Goal: Task Accomplishment & Management: Complete application form

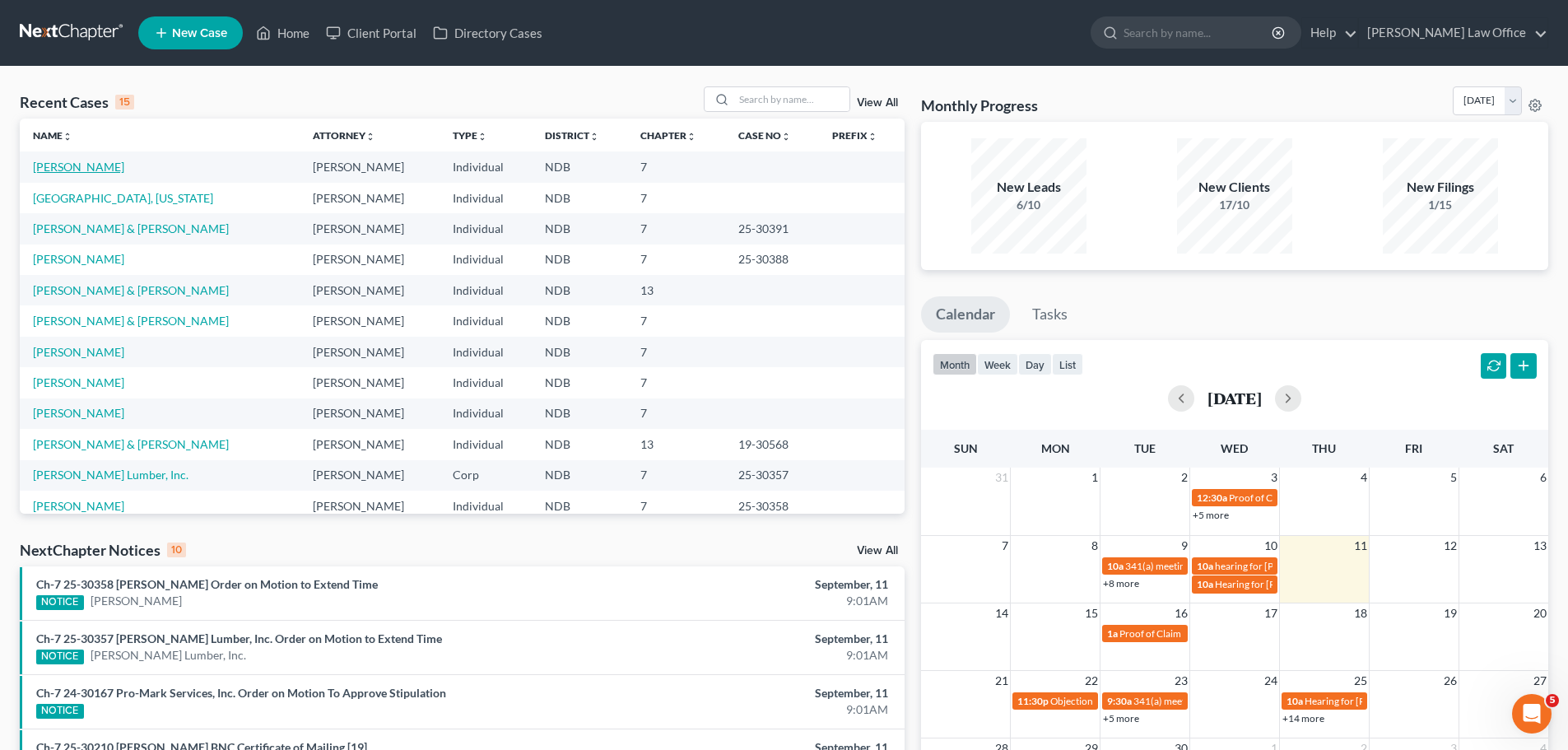
click at [62, 163] on link "[PERSON_NAME]" at bounding box center [78, 166] width 91 height 14
click at [62, 162] on link "[PERSON_NAME]" at bounding box center [78, 166] width 91 height 14
select select "6"
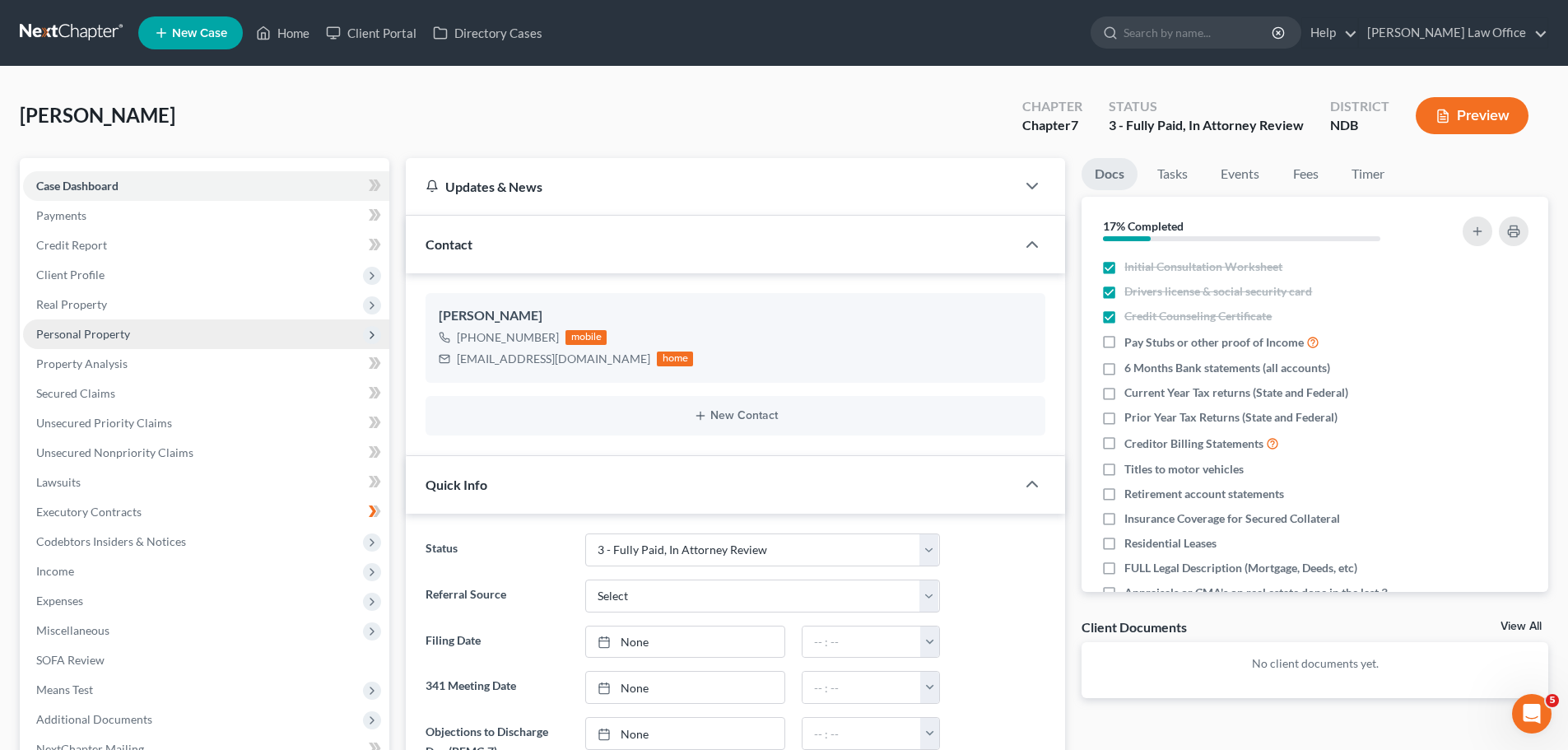
click at [118, 335] on span "Personal Property" at bounding box center [83, 333] width 94 height 14
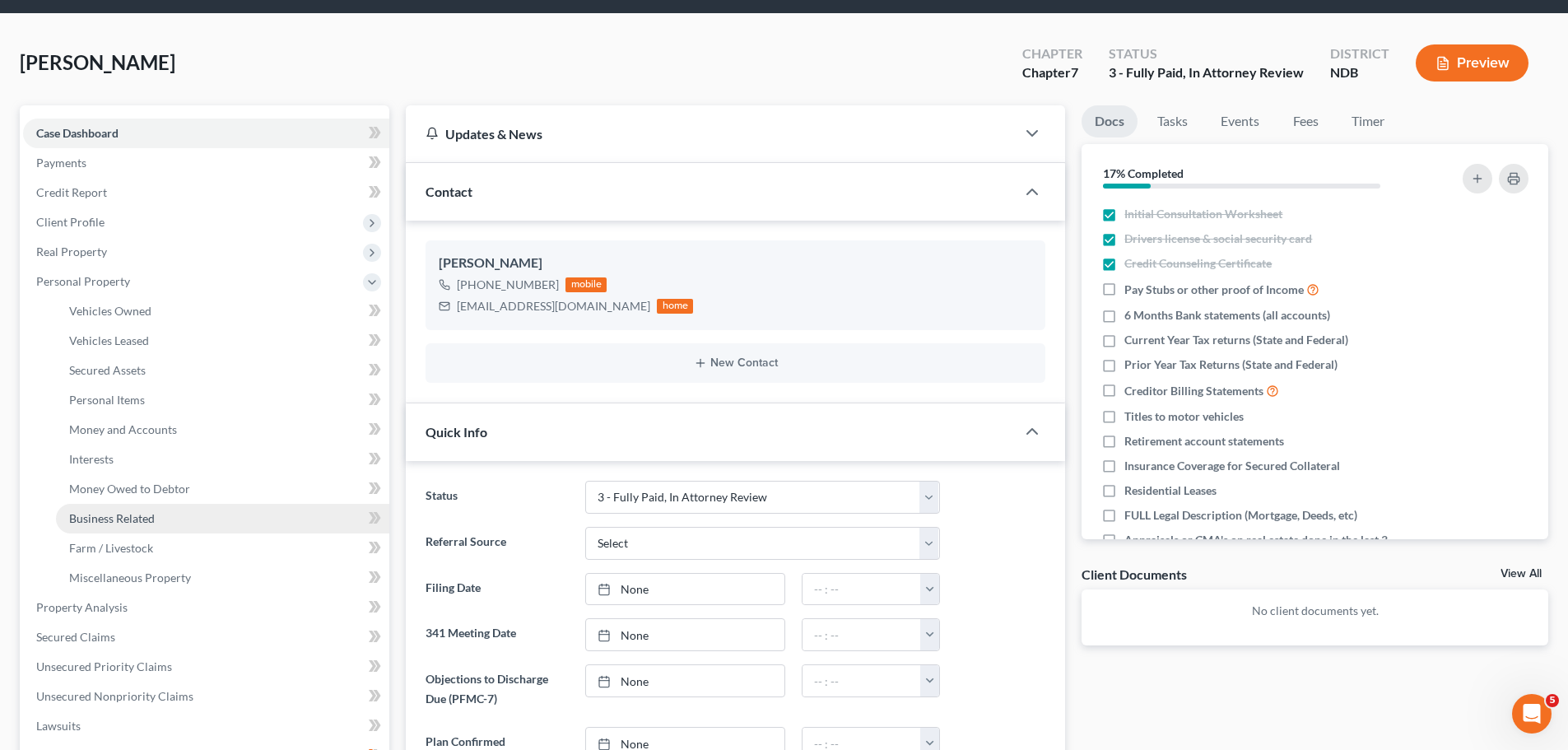
scroll to position [82, 0]
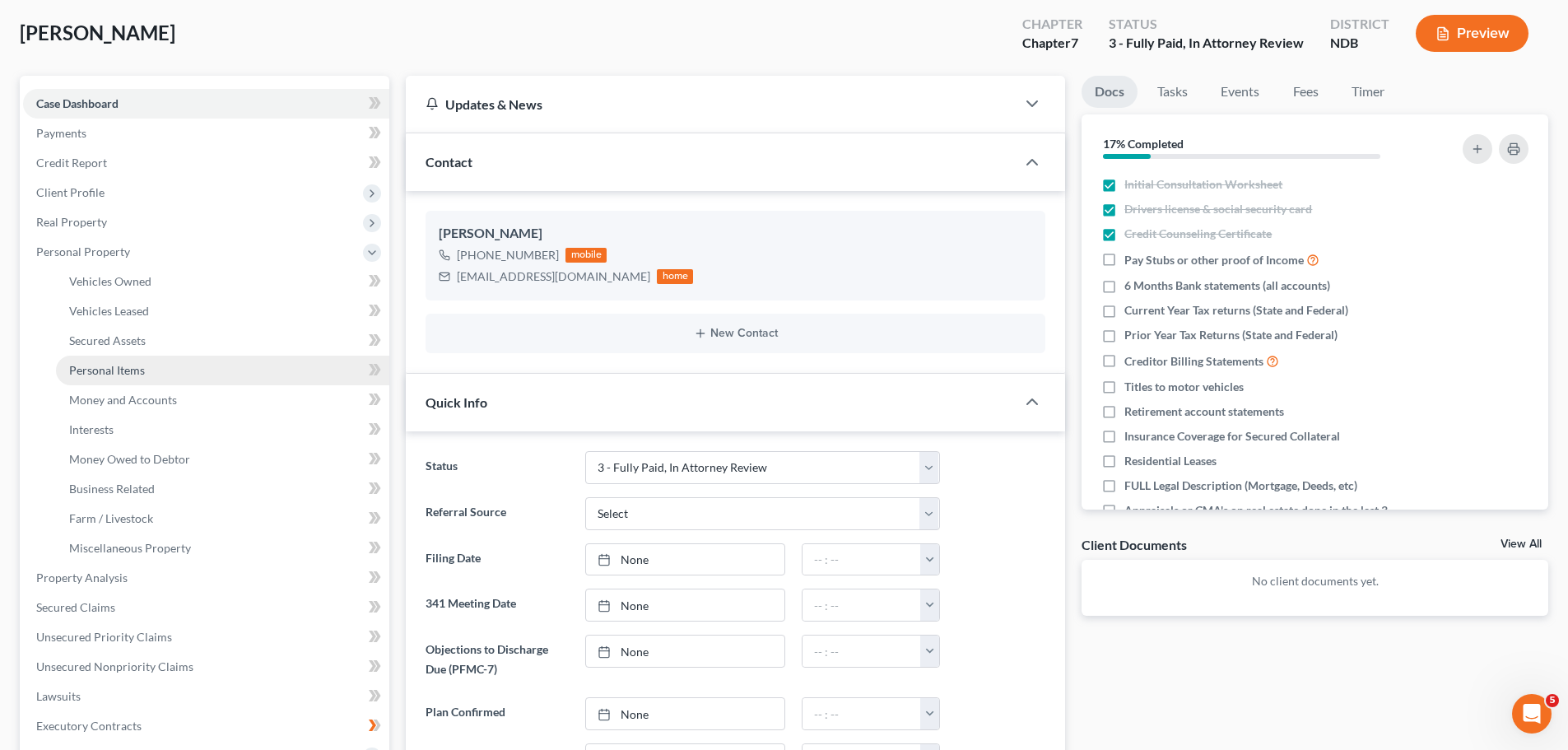
click at [119, 370] on span "Personal Items" at bounding box center [107, 370] width 76 height 14
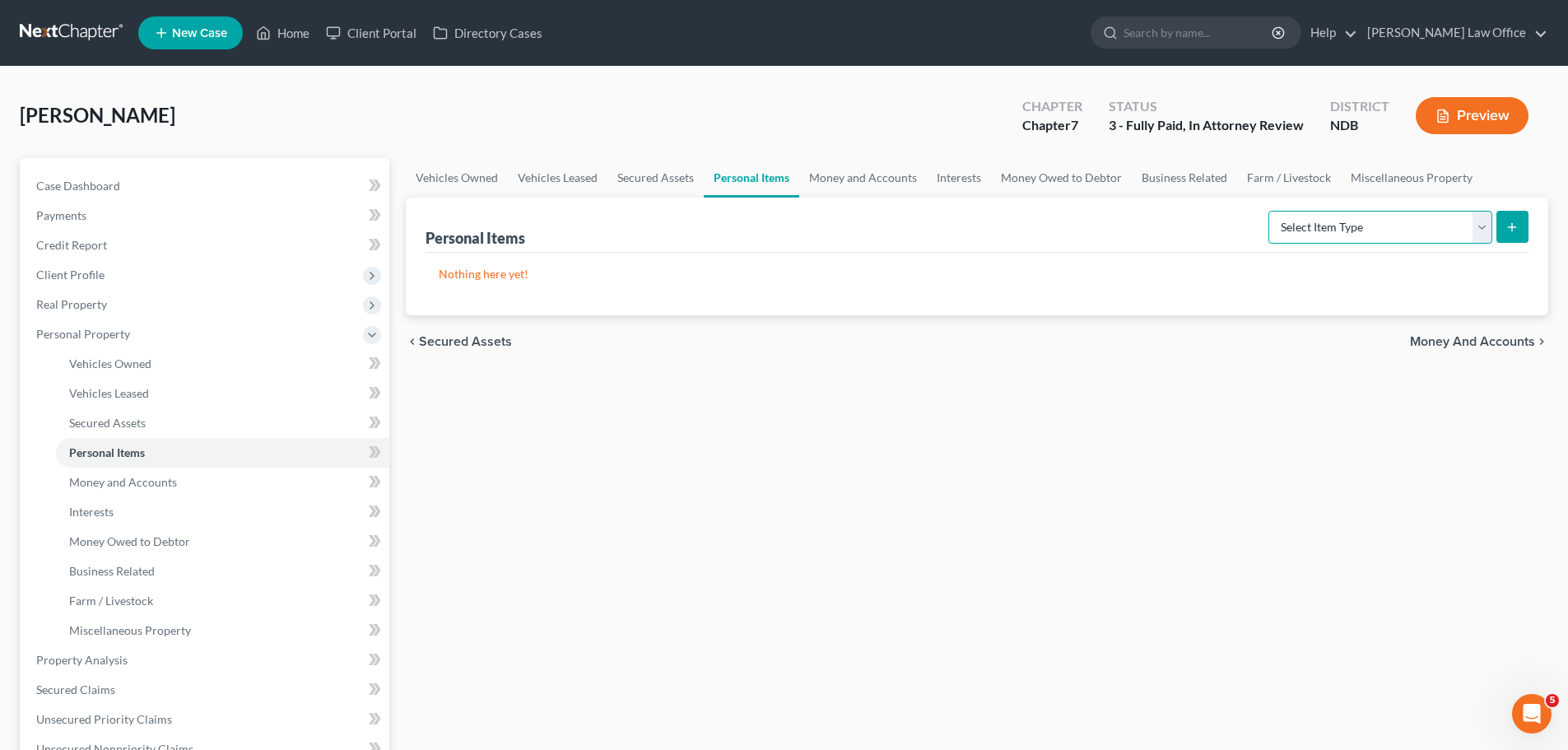
click at [766, 228] on select "Select Item Type Clothing (A/B: 11) Collectibles Of Value (A/B: 8) Electronics …" at bounding box center [1380, 227] width 224 height 33
click at [766, 229] on select "Select Item Type Clothing (A/B: 11) Collectibles Of Value (A/B: 8) Electronics …" at bounding box center [1380, 227] width 224 height 33
click at [766, 496] on div "Vehicles Owned Vehicles Leased Secured Assets Personal Items Money and Accounts…" at bounding box center [977, 663] width 1159 height 1010
click at [766, 228] on select "Select Item Type Clothing (A/B: 11) Collectibles Of Value (A/B: 8) Electronics …" at bounding box center [1380, 227] width 224 height 33
select select "household_goods"
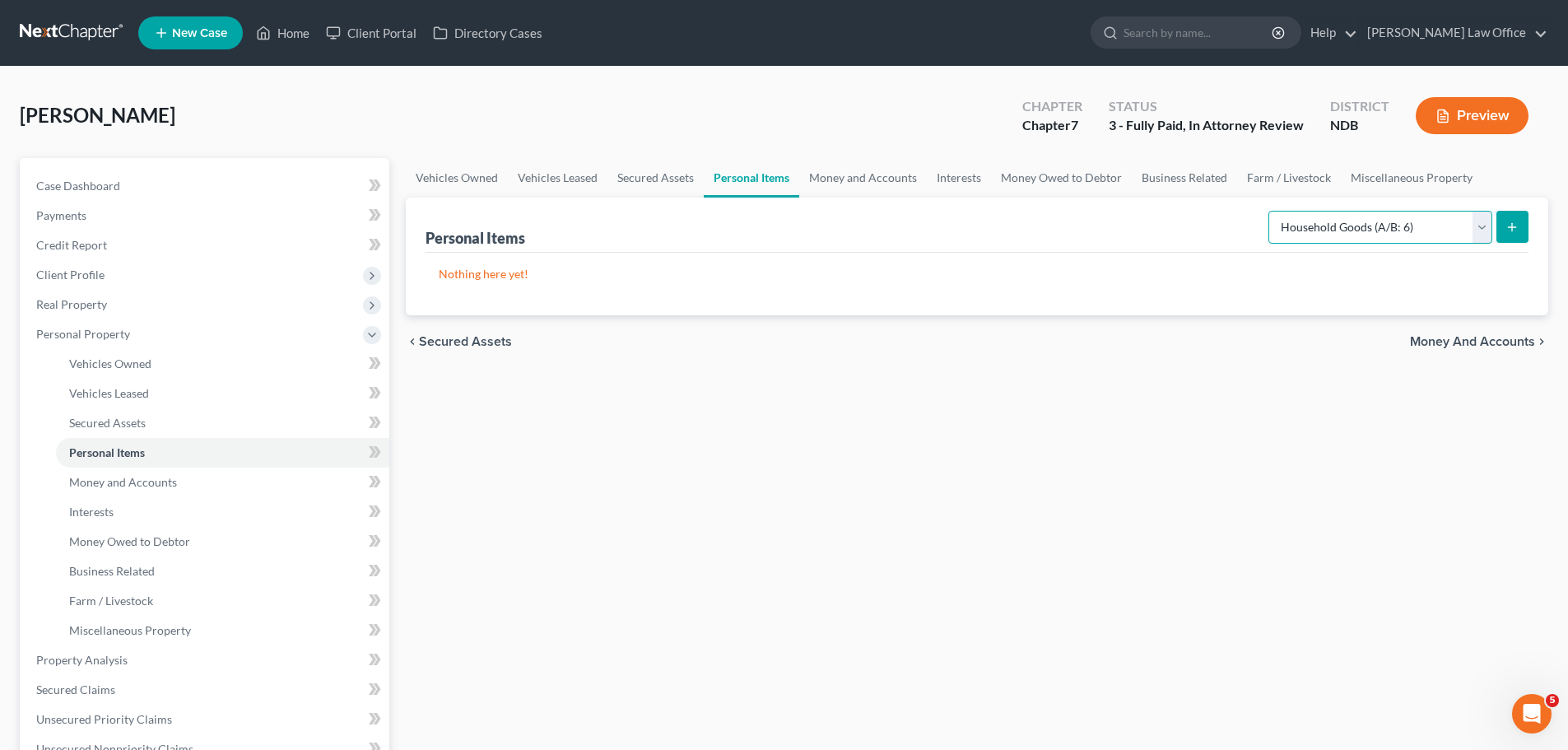
click at [766, 211] on select "Select Item Type Clothing (A/B: 11) Collectibles Of Value (A/B: 8) Electronics …" at bounding box center [1380, 227] width 224 height 33
click at [766, 223] on icon "submit" at bounding box center [1512, 227] width 13 height 13
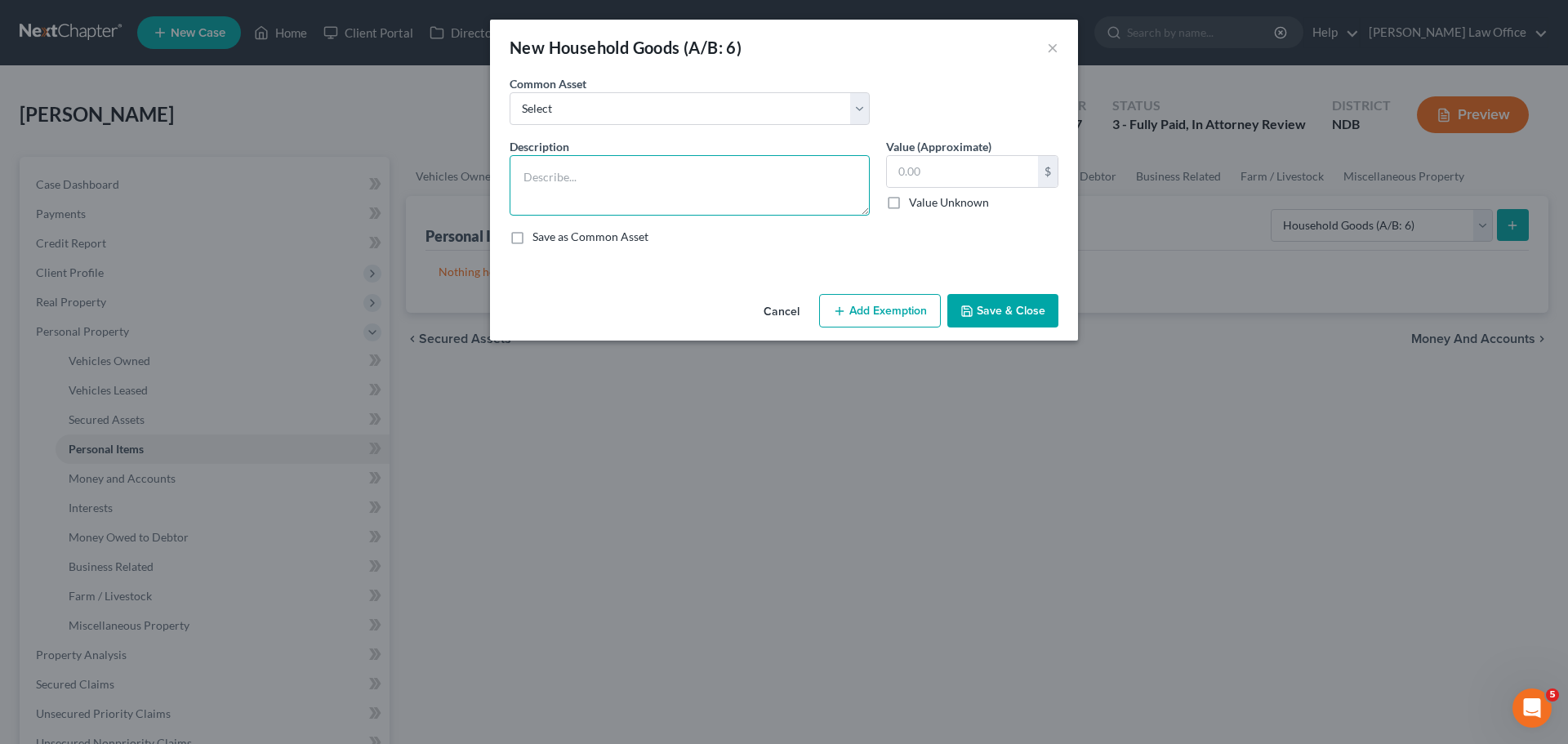
click at [563, 176] on textarea at bounding box center [689, 185] width 360 height 60
click at [555, 167] on textarea at bounding box center [689, 185] width 360 height 60
click at [562, 181] on textarea "Recliner, high-top table w/4 chairs, bed, dresser" at bounding box center [689, 185] width 360 height 60
click at [568, 179] on textarea "Recliner, high-top table w/4 chairs, bed, dresser" at bounding box center [689, 185] width 360 height 60
type textarea "Recliner, end table, high-top table w/4 chairs, bed, dresser"
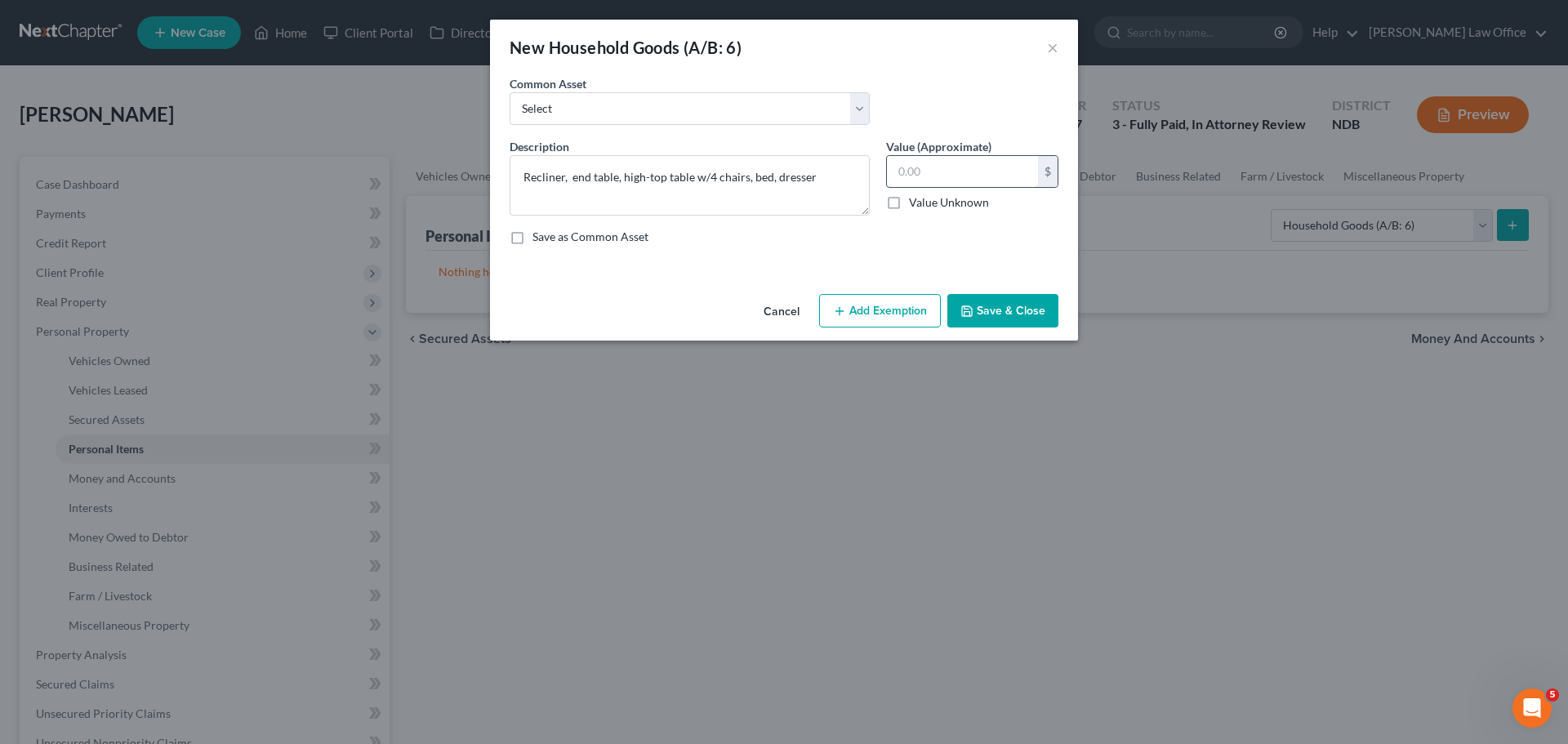
click at [760, 165] on input "text" at bounding box center [962, 172] width 151 height 31
type input "1,375.00"
click at [760, 315] on button "Add Exemption" at bounding box center [880, 311] width 122 height 34
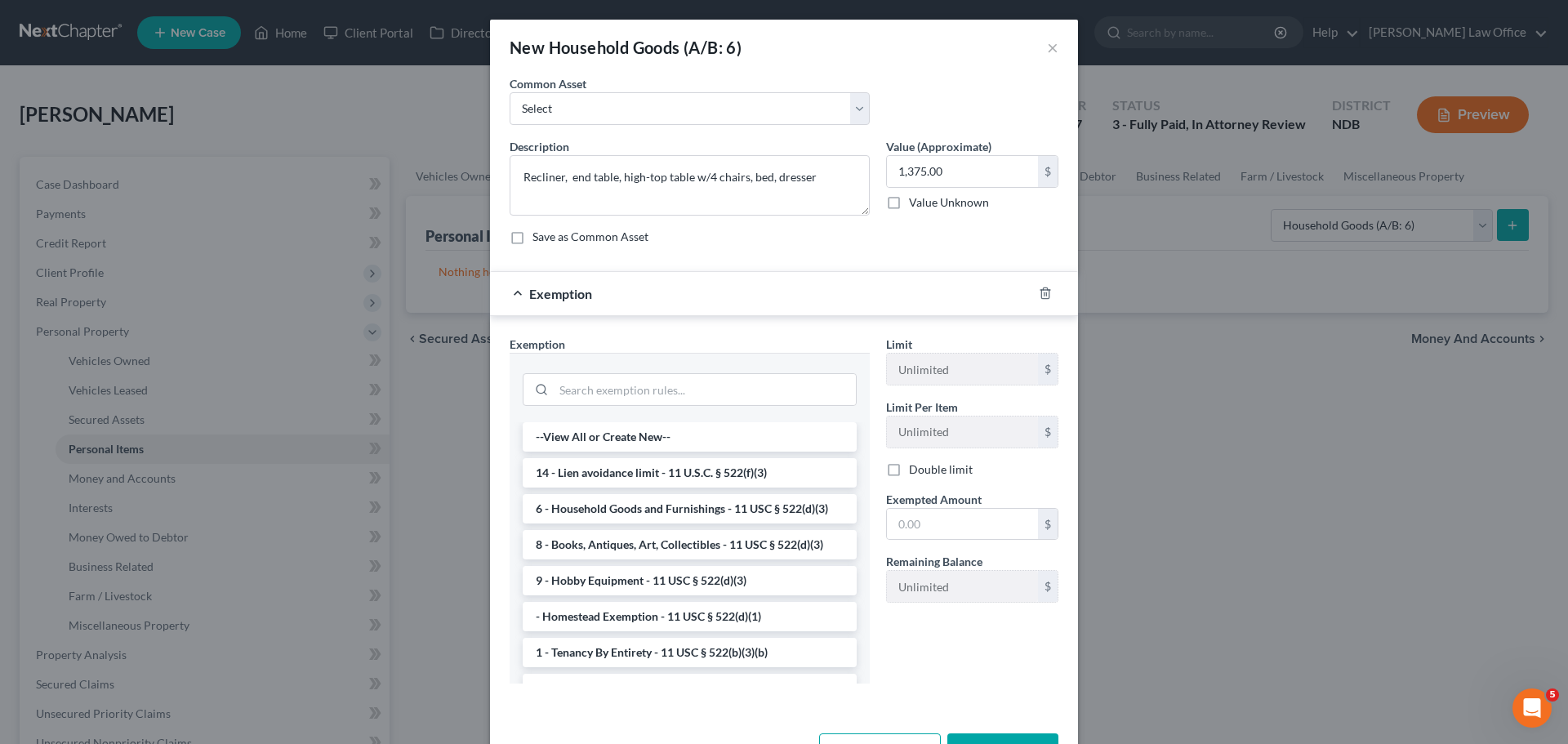
click at [644, 510] on li "6 - Household Goods and Furnishings - 11 USC § 522(d)(3)" at bounding box center [689, 509] width 334 height 29
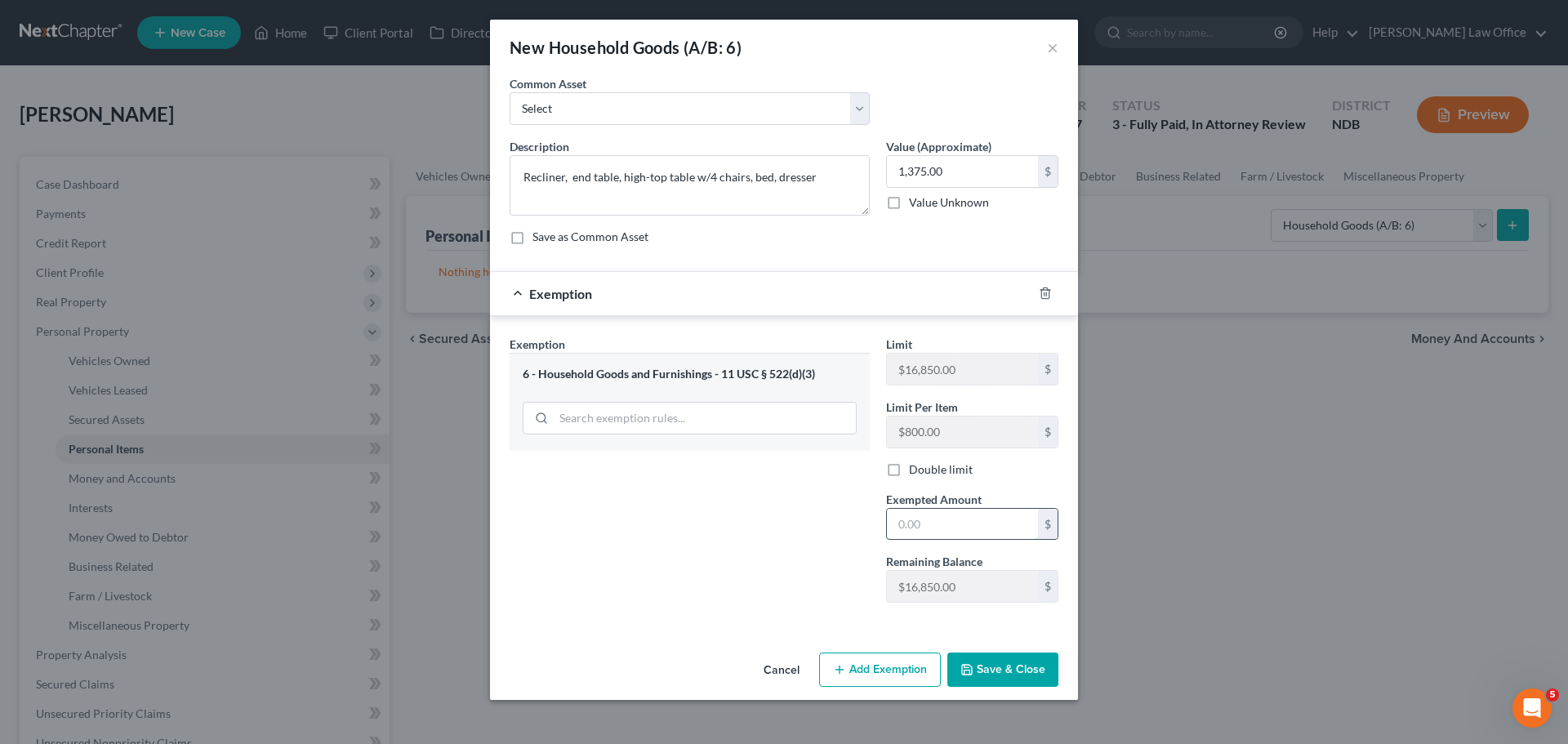
click at [760, 522] on input "text" at bounding box center [962, 524] width 151 height 31
type input "1,375.00"
drag, startPoint x: 978, startPoint y: 670, endPoint x: 998, endPoint y: 666, distance: 20.4
click at [760, 668] on button "Save & Close" at bounding box center [1003, 670] width 111 height 34
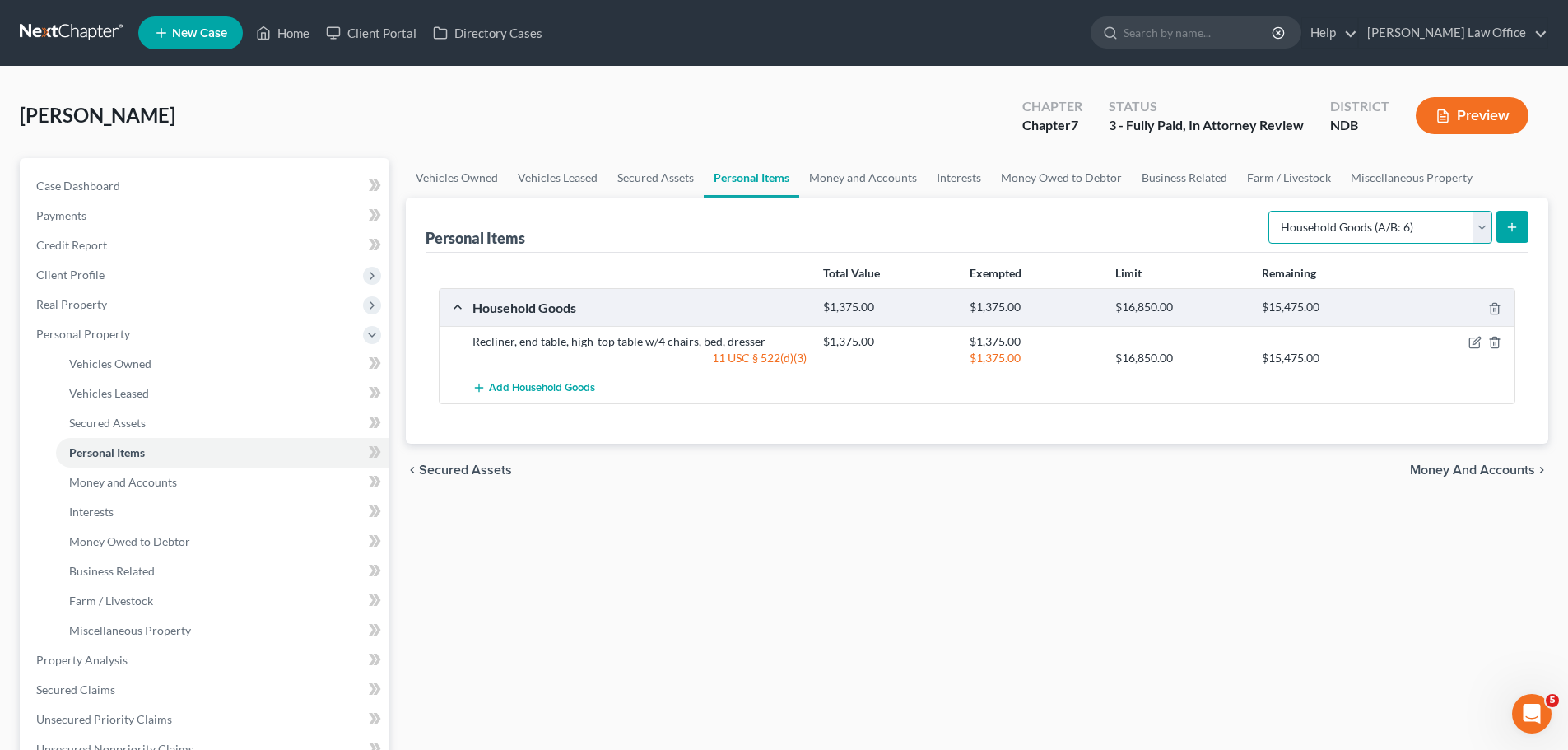
click at [766, 225] on select "Select Item Type Clothing (A/B: 11) Collectibles Of Value (A/B: 8) Electronics …" at bounding box center [1380, 227] width 224 height 33
click at [766, 211] on select "Select Item Type Clothing (A/B: 11) Collectibles Of Value (A/B: 8) Electronics …" at bounding box center [1380, 227] width 224 height 33
click at [766, 224] on line "submit" at bounding box center [1512, 226] width 0 height 7
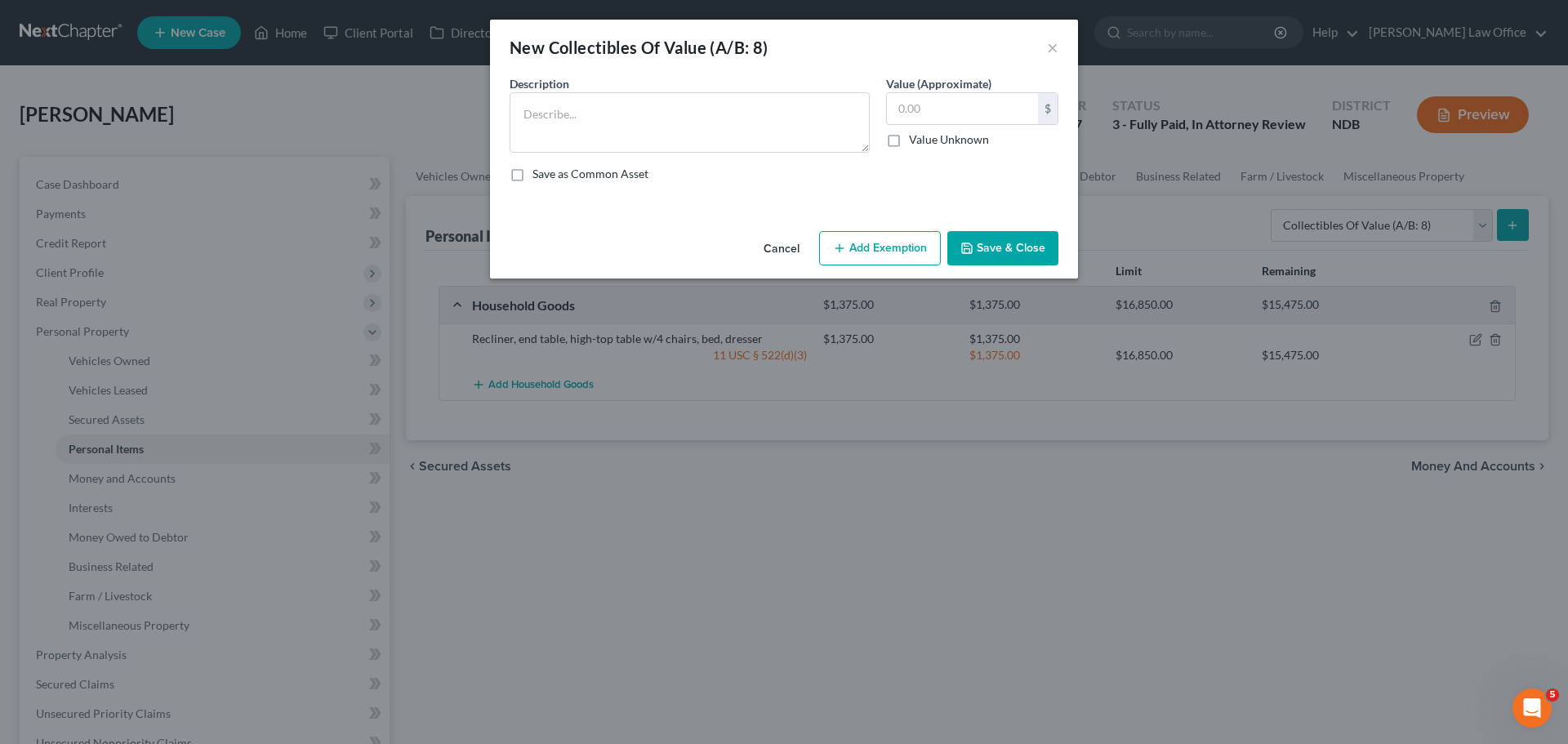
drag, startPoint x: 798, startPoint y: 247, endPoint x: 827, endPoint y: 240, distance: 29.8
click at [760, 243] on button "Cancel" at bounding box center [782, 249] width 62 height 33
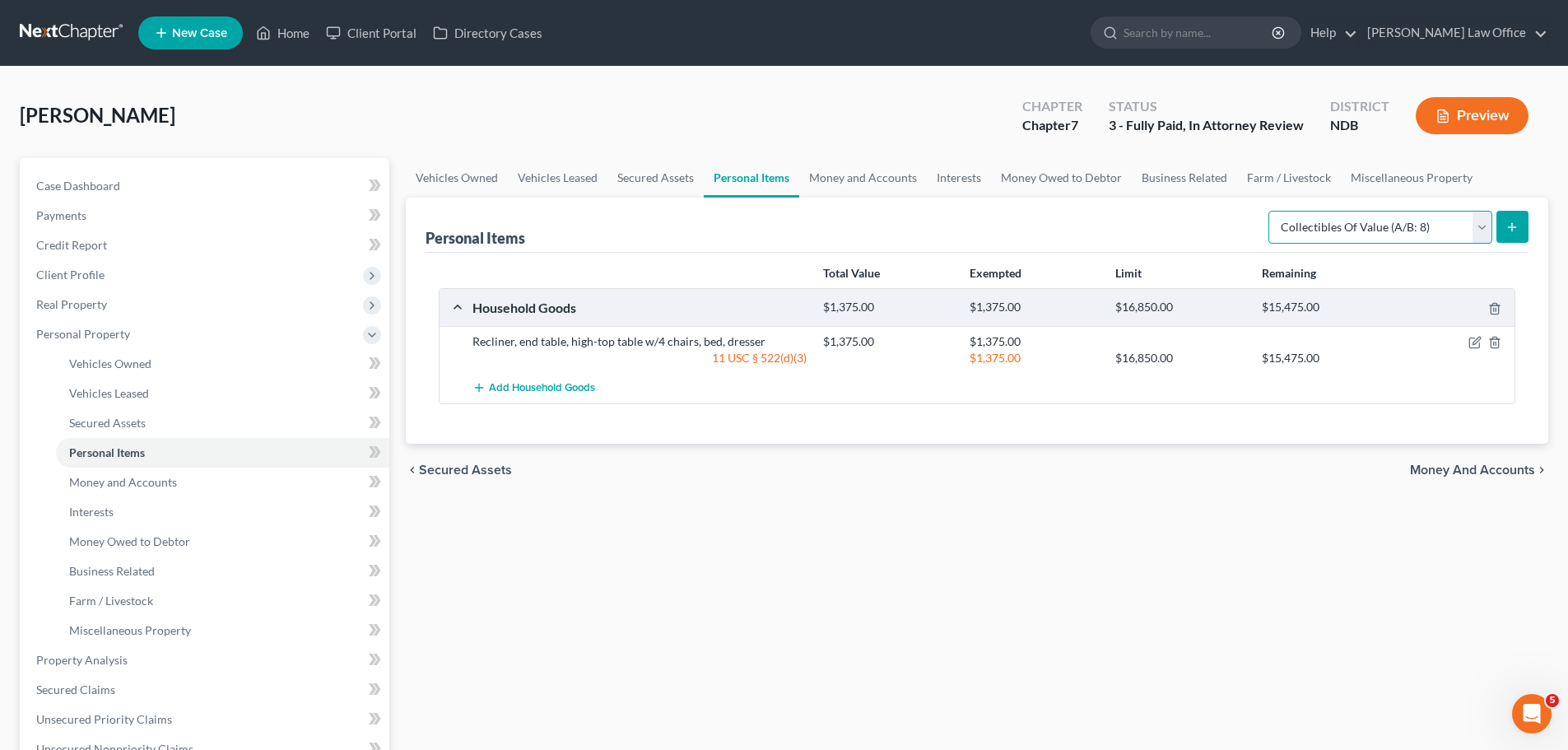
click at [766, 229] on select "Select Item Type Clothing (A/B: 11) Collectibles Of Value (A/B: 8) Electronics …" at bounding box center [1380, 227] width 224 height 33
select select "electronics"
click at [766, 211] on select "Select Item Type Clothing (A/B: 11) Collectibles Of Value (A/B: 8) Electronics …" at bounding box center [1380, 227] width 224 height 33
click at [766, 223] on icon "submit" at bounding box center [1512, 227] width 13 height 13
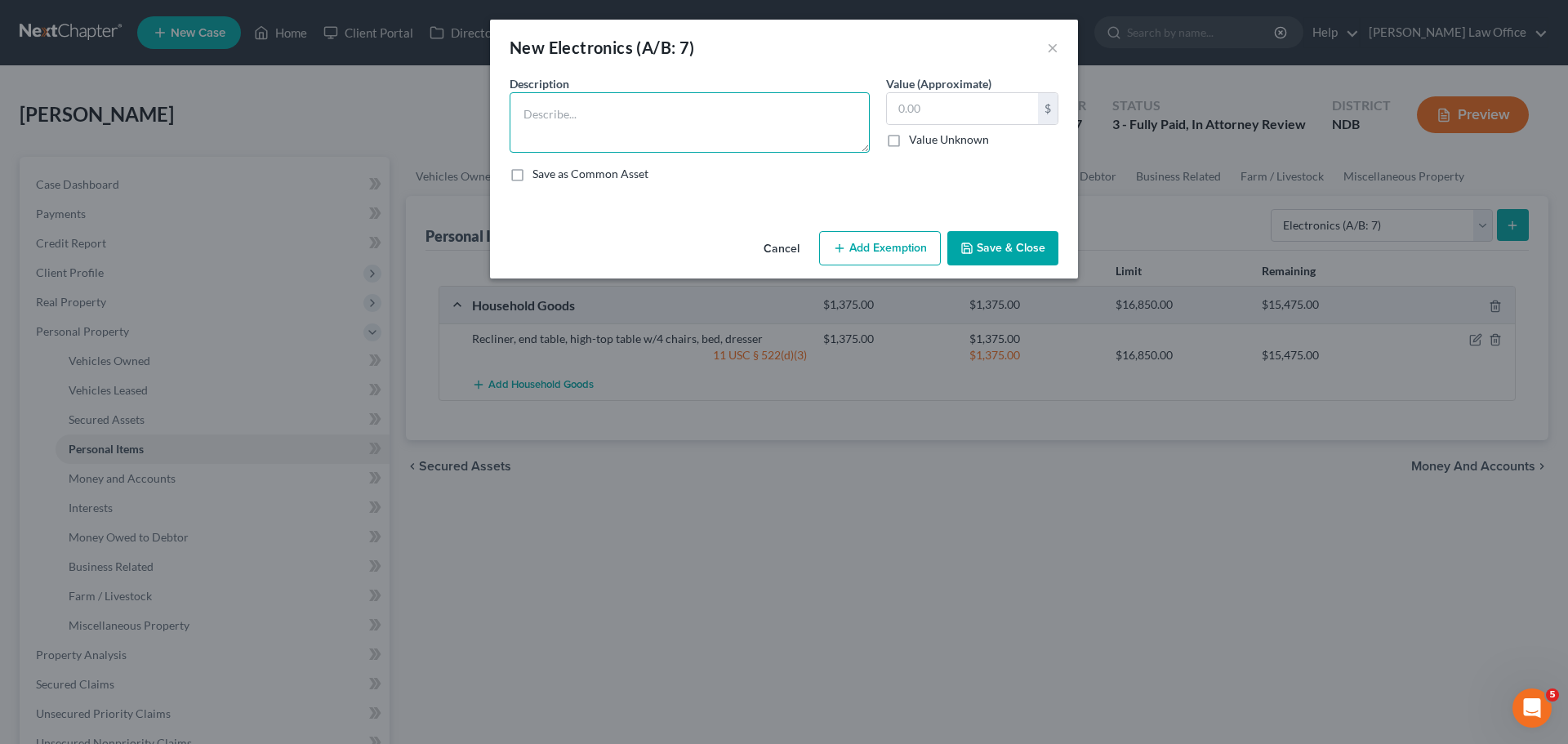
drag, startPoint x: 594, startPoint y: 119, endPoint x: 648, endPoint y: 145, distance: 59.9
click at [609, 118] on textarea at bounding box center [689, 123] width 360 height 60
type textarea "Old HP Tower computer with printer"
type input "70.00"
click at [760, 249] on button "Add Exemption" at bounding box center [880, 248] width 122 height 34
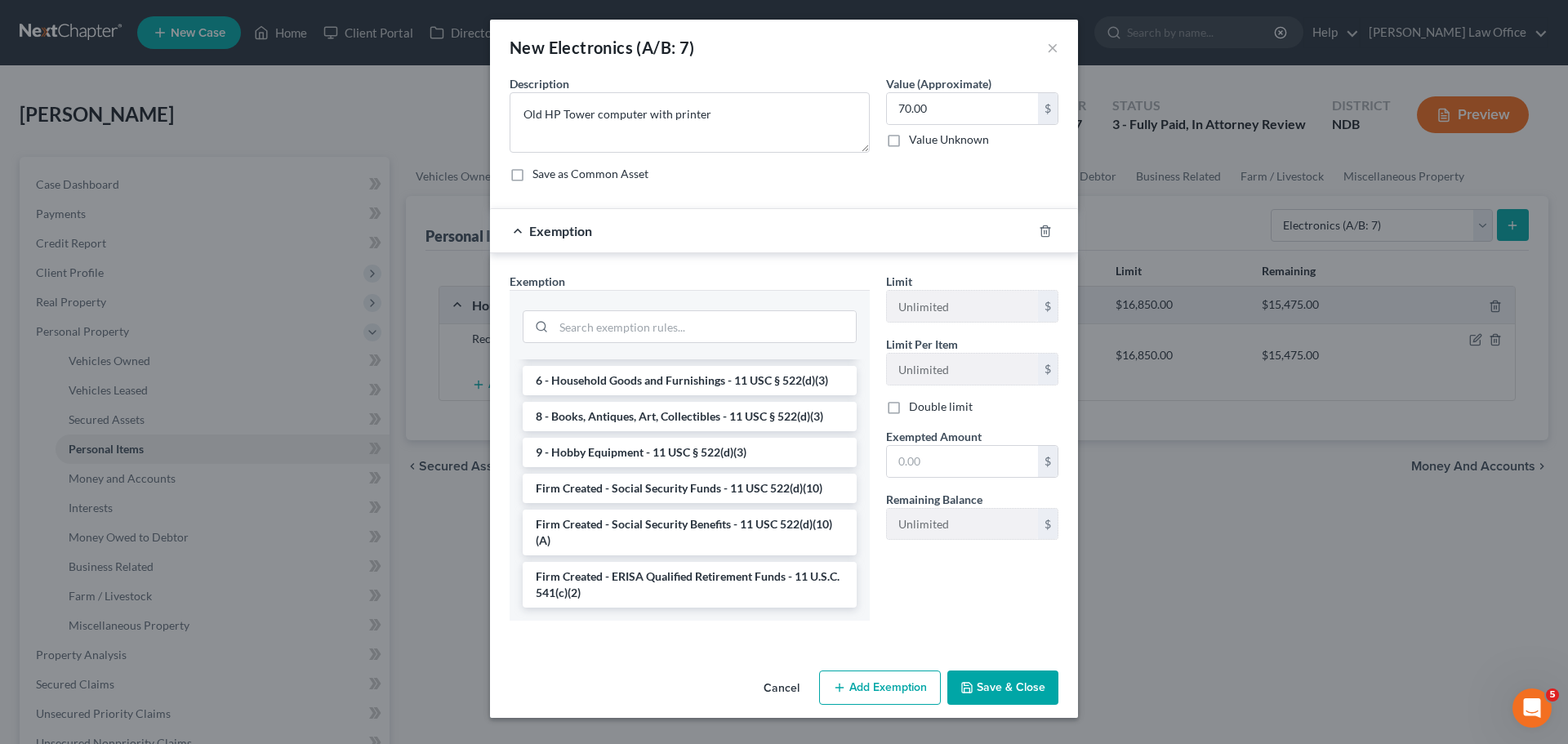
scroll to position [1454, 0]
click at [654, 381] on li "6 - Household Goods and Furnishings - 11 USC § 522(d)(3)" at bounding box center [689, 381] width 334 height 29
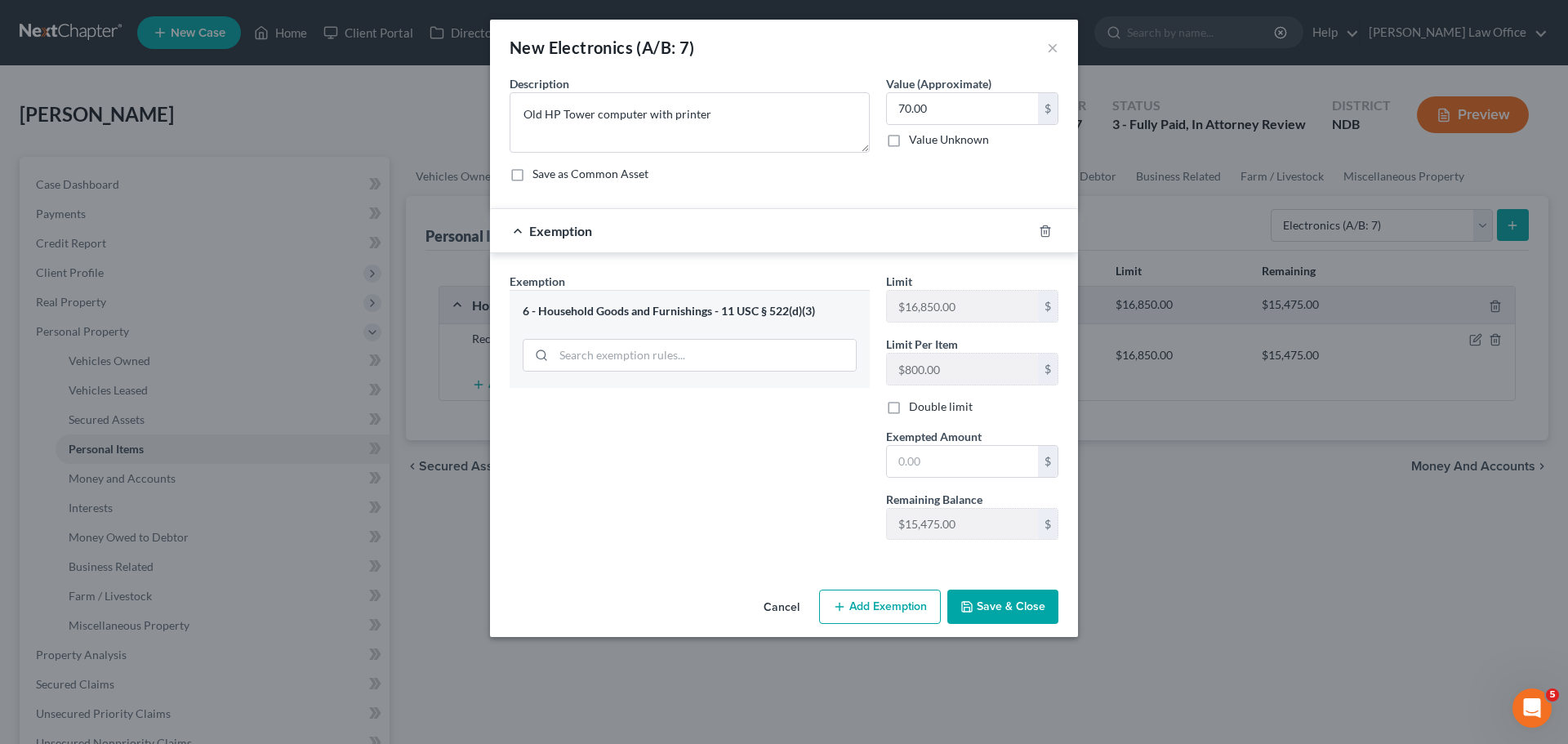
drag, startPoint x: 703, startPoint y: 464, endPoint x: 629, endPoint y: 522, distance: 94.0
click at [636, 512] on div "Exemption Set must be selected for CA. Exemption * 6 - Household Goods and Furn…" at bounding box center [689, 412] width 376 height 280
click at [760, 232] on icon "button" at bounding box center [1045, 231] width 13 height 13
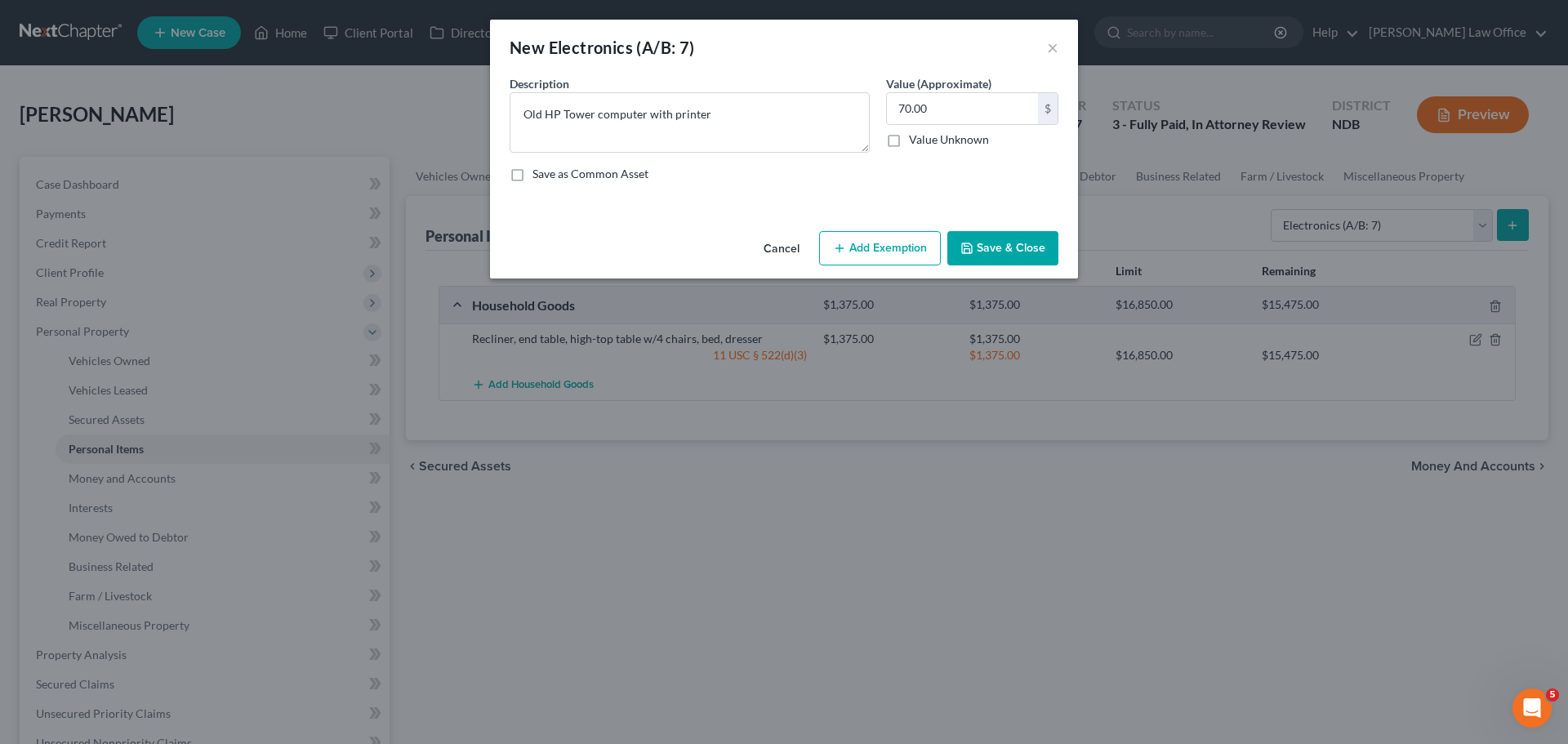
click at [760, 249] on button "Add Exemption" at bounding box center [880, 248] width 122 height 34
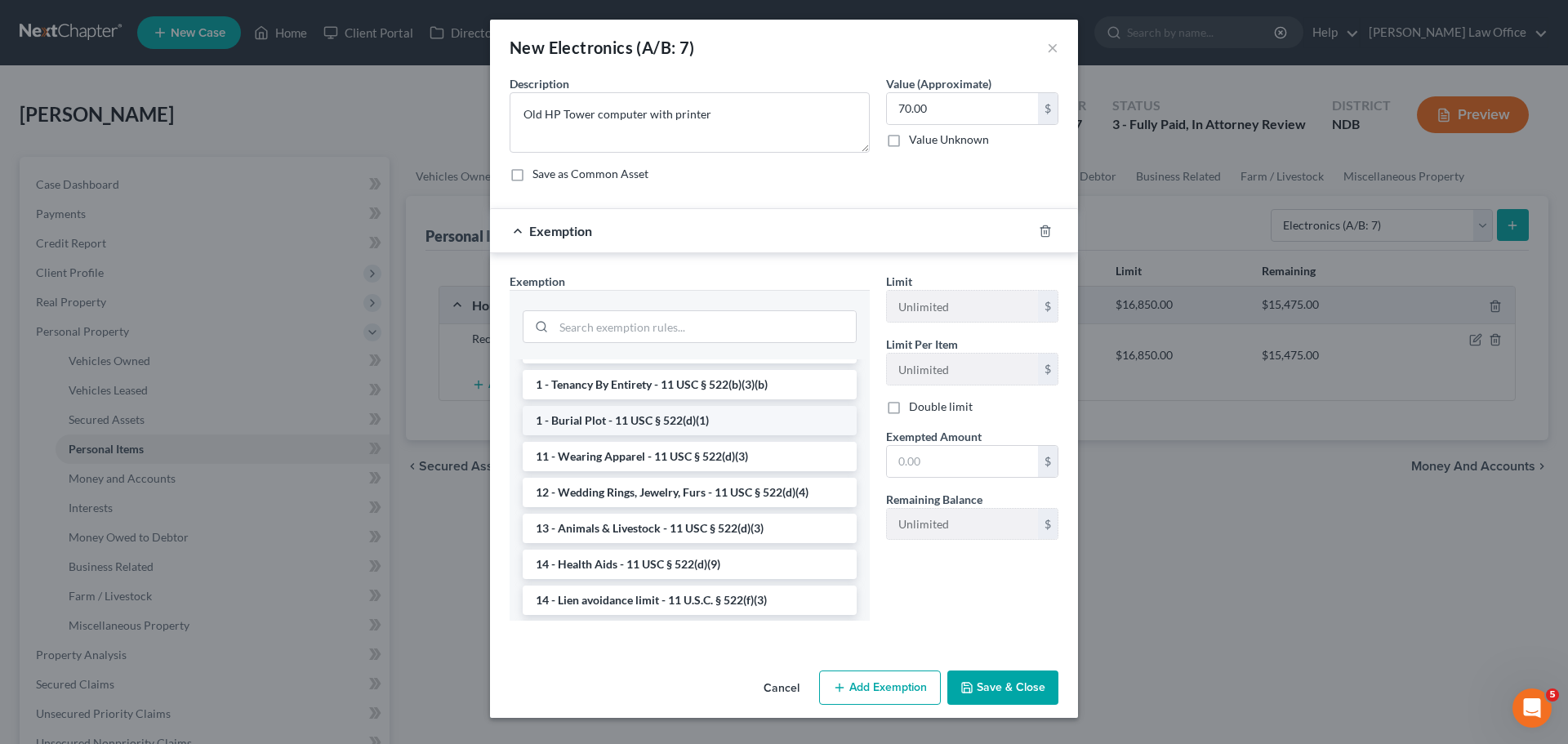
scroll to position [163, 0]
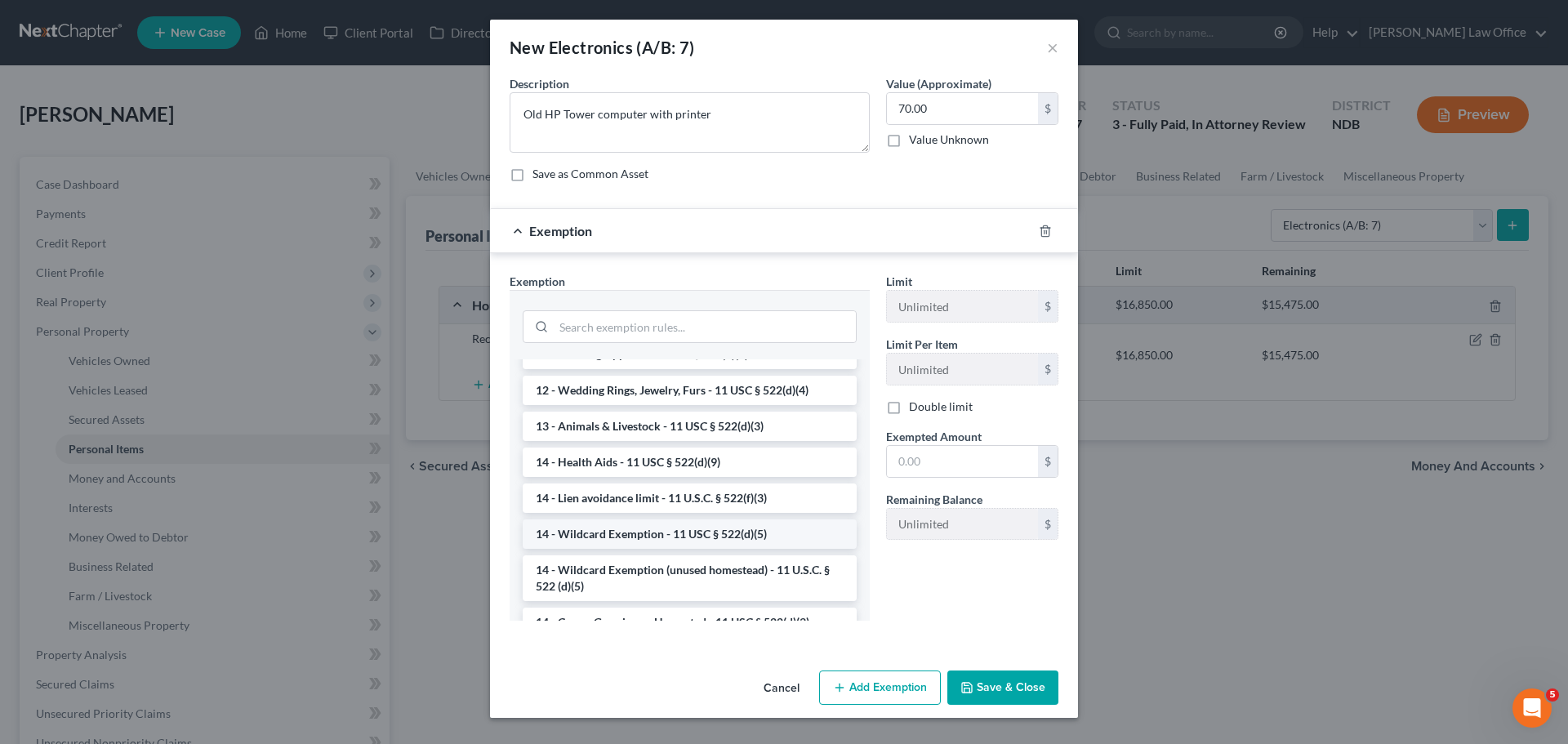
click at [655, 532] on li "14 - Wildcard Exemption - 11 USC § 522(d)(5)" at bounding box center [689, 534] width 334 height 29
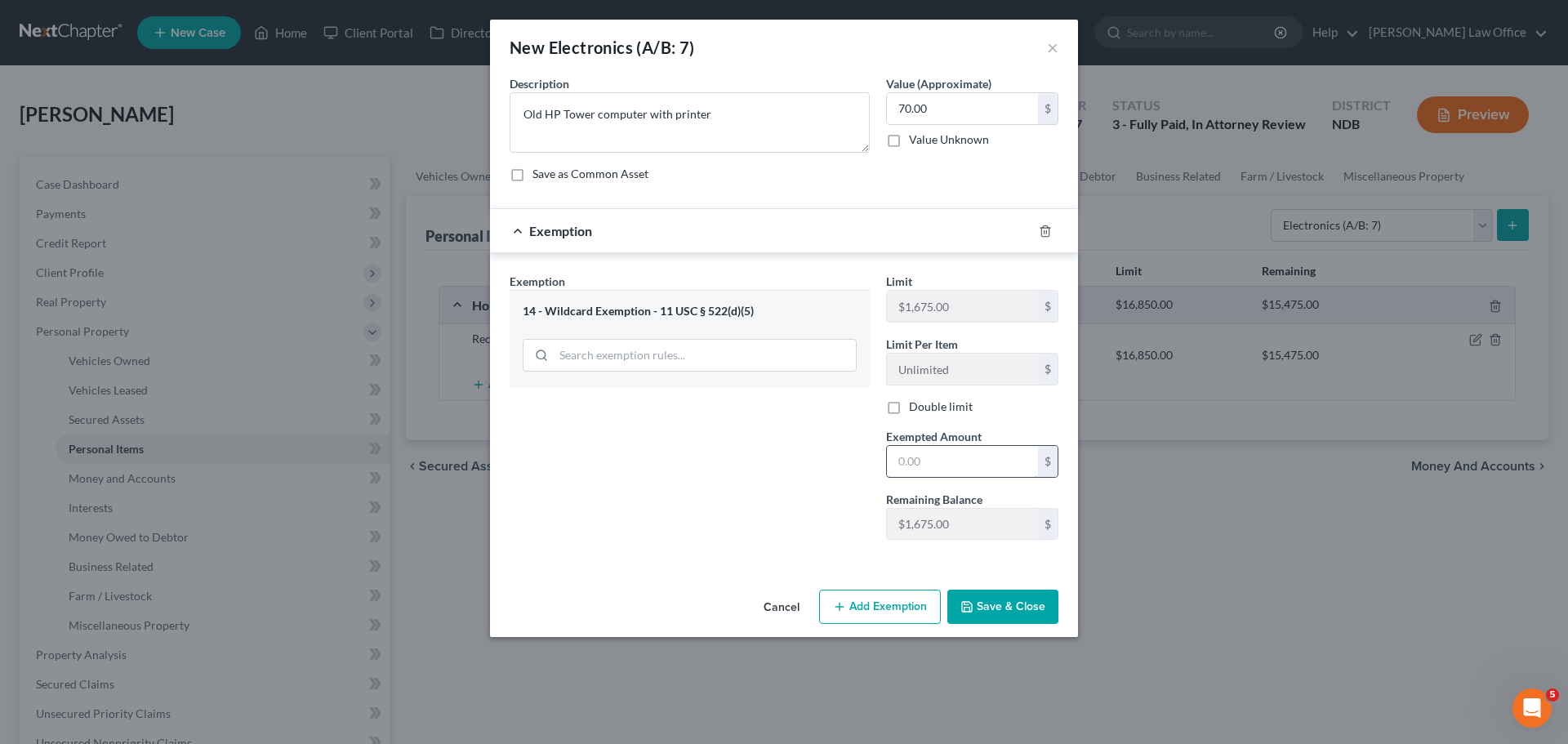
click at [760, 461] on input "text" at bounding box center [962, 461] width 151 height 31
type input "70.00"
click at [760, 599] on button "Save & Close" at bounding box center [1003, 607] width 111 height 34
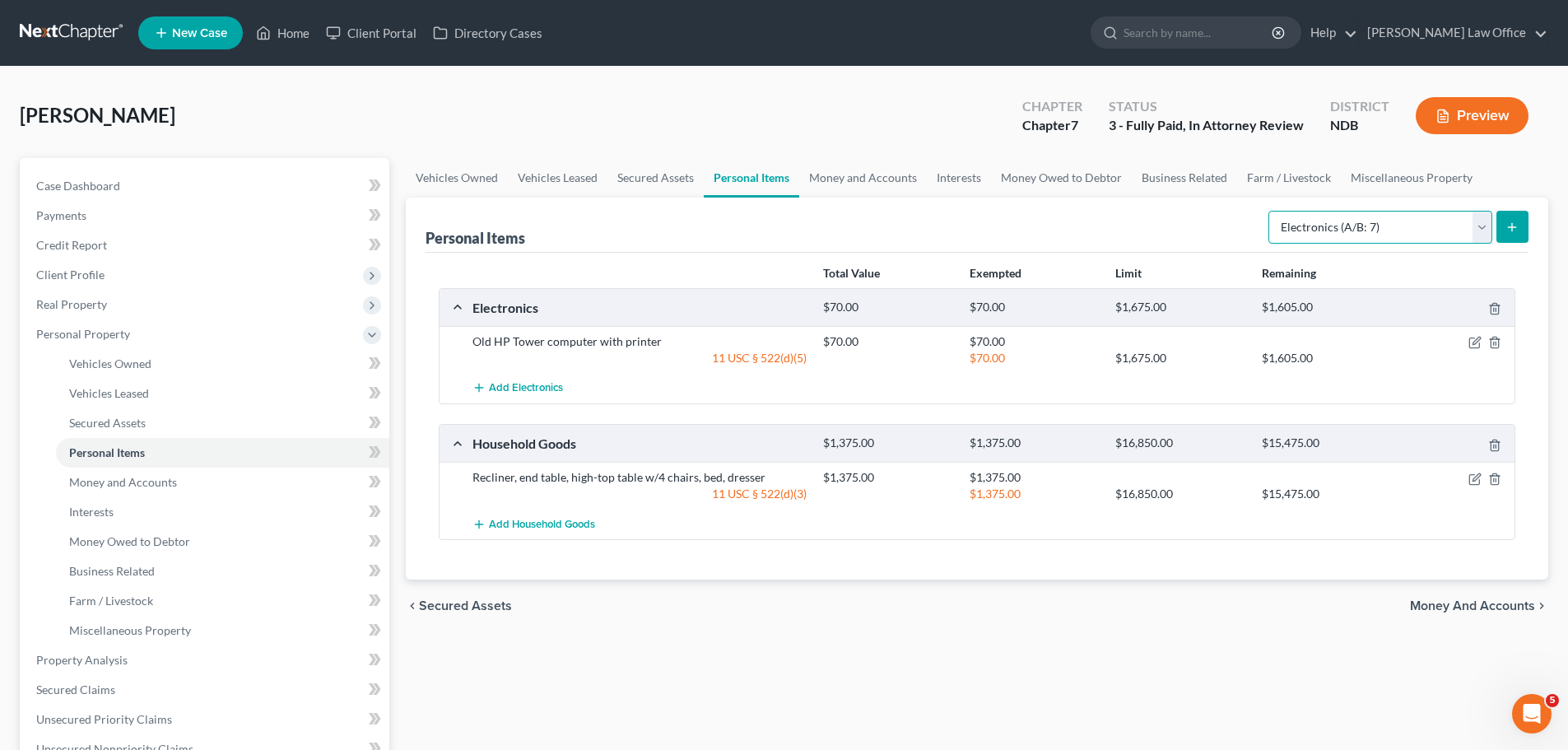
click at [766, 229] on select "Select Item Type Clothing (A/B: 11) Collectibles Of Value (A/B: 8) Electronics …" at bounding box center [1380, 227] width 224 height 33
select select "collectibles_of_value"
click at [766, 211] on select "Select Item Type Clothing (A/B: 11) Collectibles Of Value (A/B: 8) Electronics …" at bounding box center [1380, 227] width 224 height 33
click at [766, 223] on icon "submit" at bounding box center [1512, 227] width 13 height 13
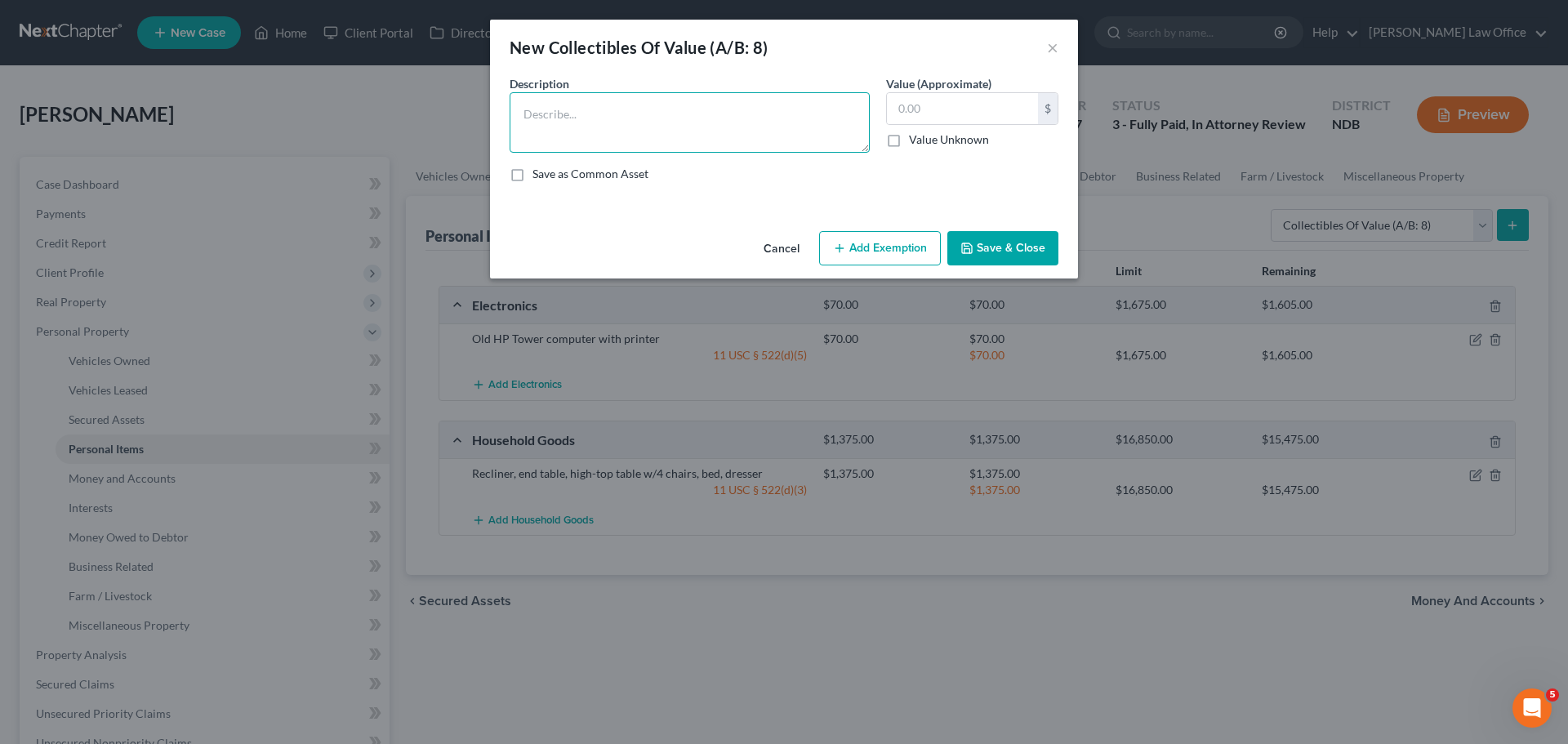
click at [542, 113] on textarea at bounding box center [689, 123] width 360 height 60
type textarea "Late wife's collectable art glass"
type input "200.00"
click at [760, 248] on button "Add Exemption" at bounding box center [880, 248] width 122 height 34
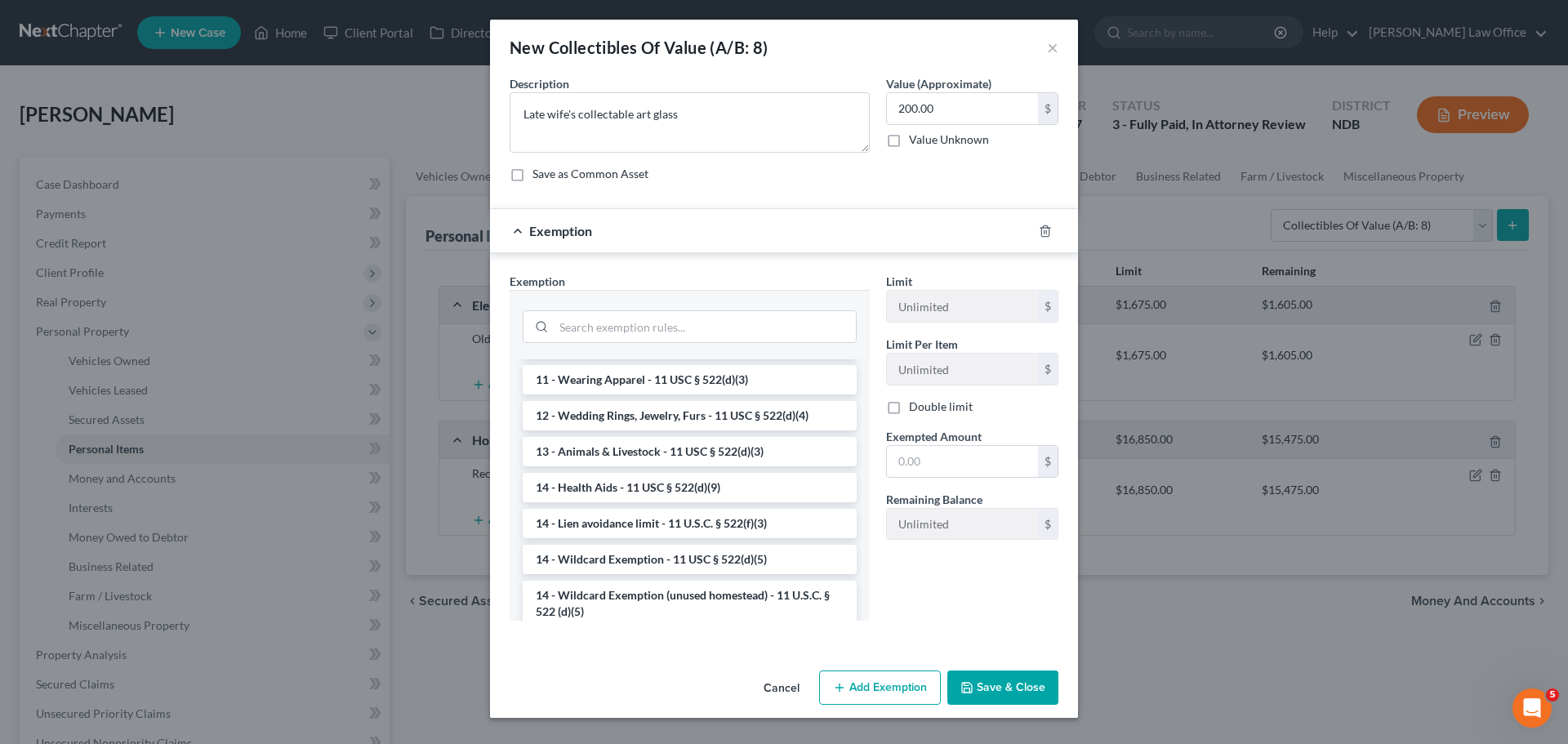
scroll to position [245, 0]
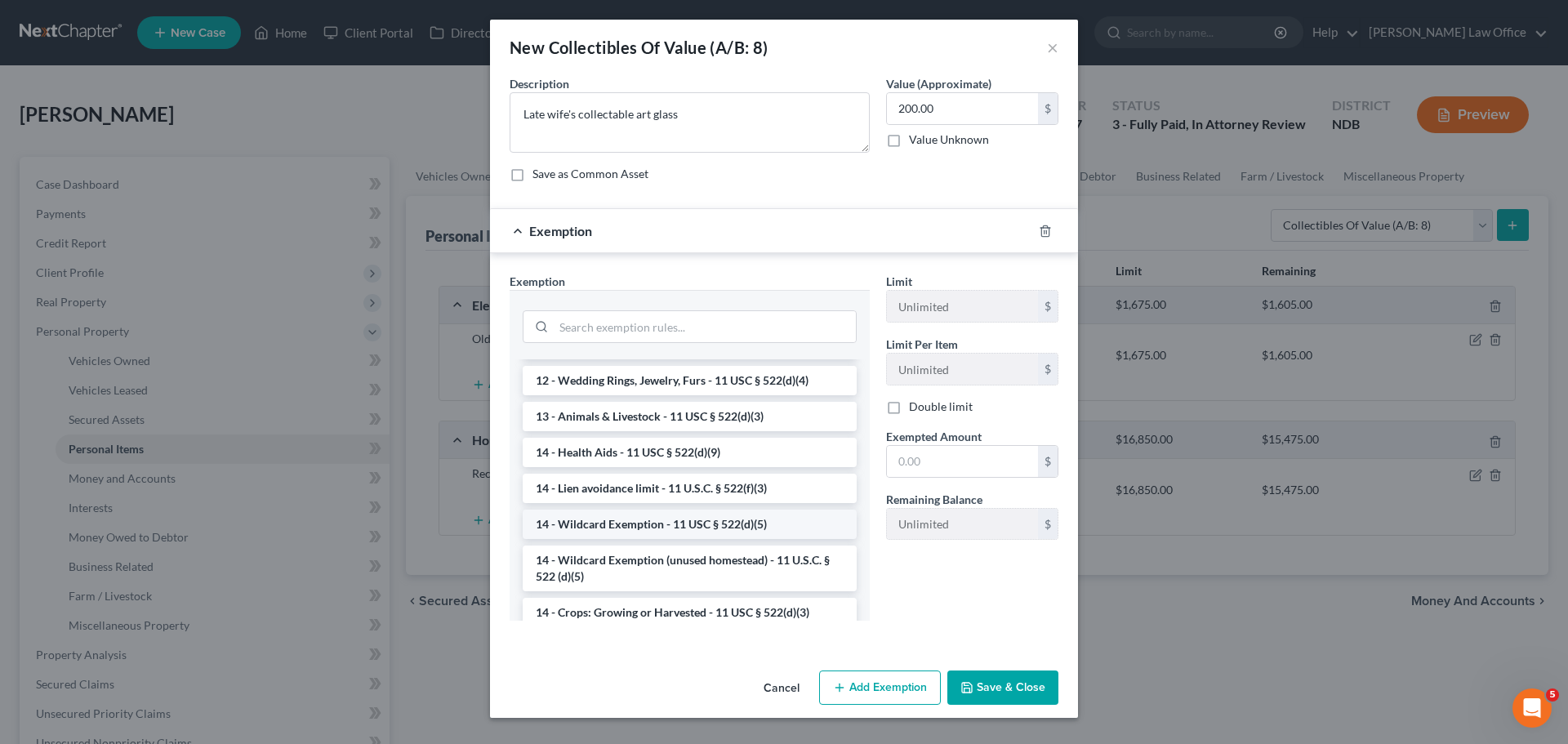
click at [741, 522] on li "14 - Wildcard Exemption - 11 USC § 522(d)(5)" at bounding box center [689, 524] width 334 height 29
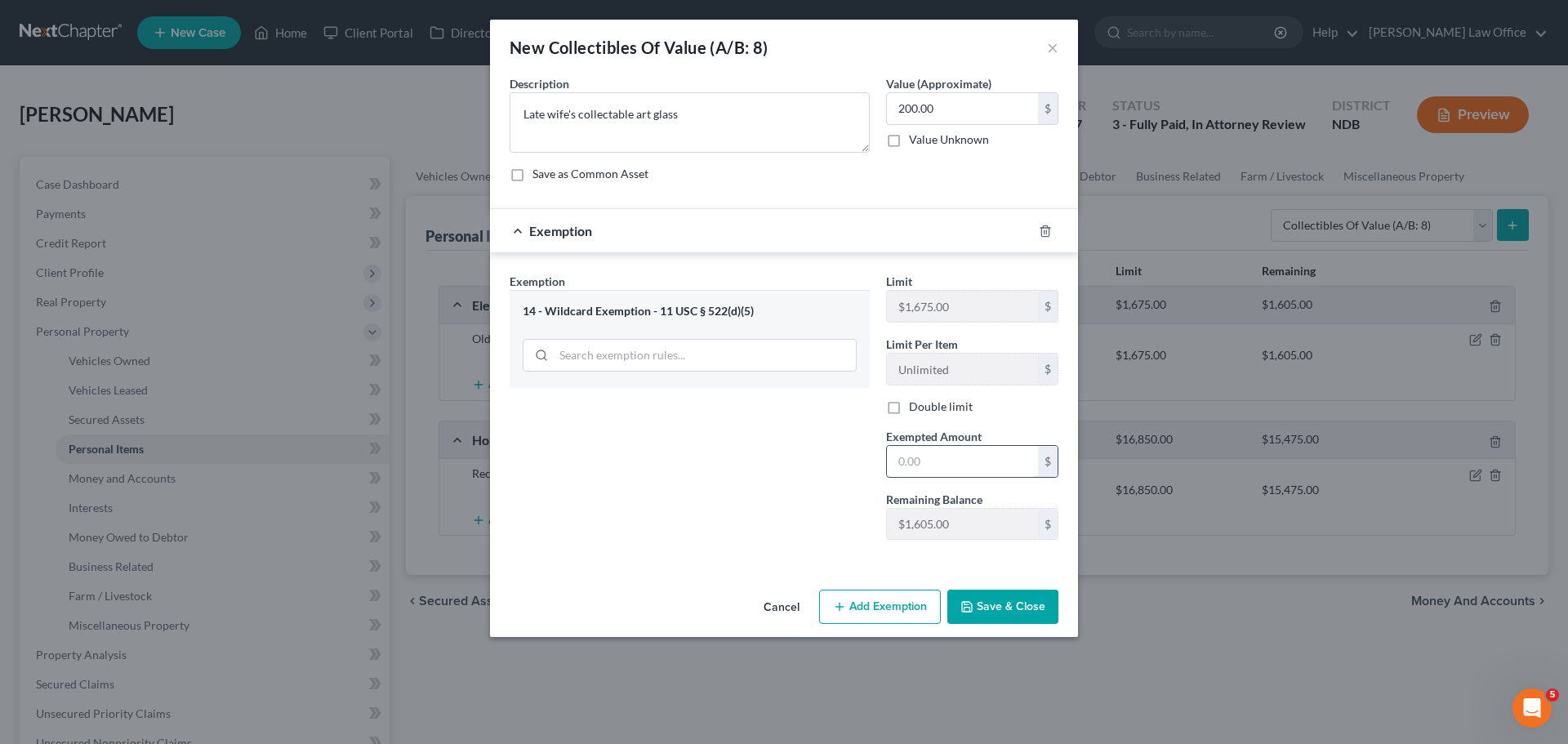
click at [760, 459] on input "text" at bounding box center [962, 461] width 151 height 31
type input "200.00"
click at [760, 599] on button "Save & Close" at bounding box center [1003, 607] width 111 height 34
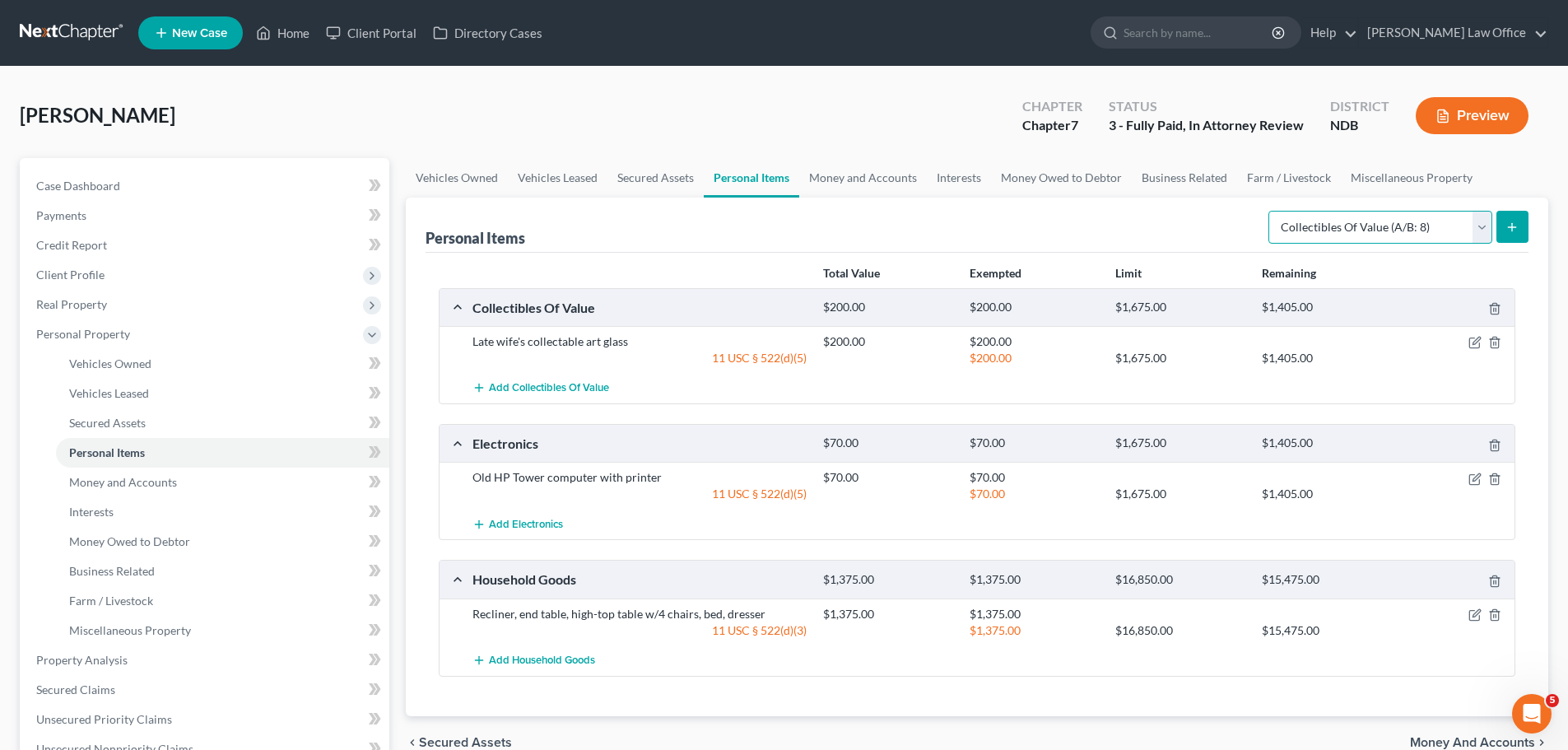
click at [766, 226] on select "Select Item Type Clothing (A/B: 11) Collectibles Of Value (A/B: 8) Electronics …" at bounding box center [1380, 227] width 224 height 33
select select "sports_and_hobby_equipment"
click at [766, 211] on select "Select Item Type Clothing (A/B: 11) Collectibles Of Value (A/B: 8) Electronics …" at bounding box center [1380, 227] width 224 height 33
click at [766, 219] on button "submit" at bounding box center [1512, 226] width 32 height 32
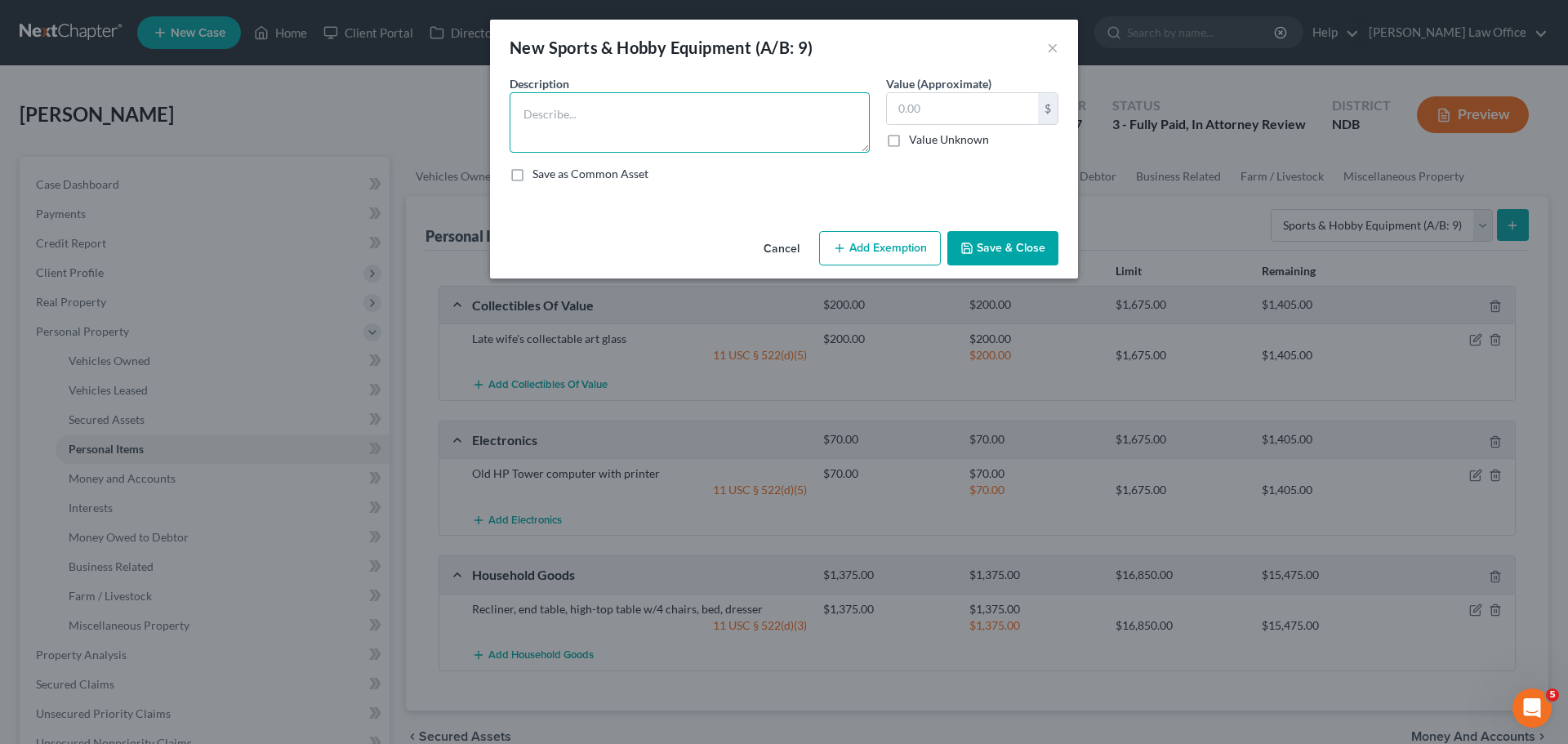
drag, startPoint x: 601, startPoint y: 113, endPoint x: 609, endPoint y: 114, distance: 8.1
click at [601, 114] on textarea at bounding box center [689, 123] width 360 height 60
type textarea "4 Dumbbells, old Schwinn bicycle"
type input "50.00"
click at [760, 250] on button "Add Exemption" at bounding box center [880, 248] width 122 height 34
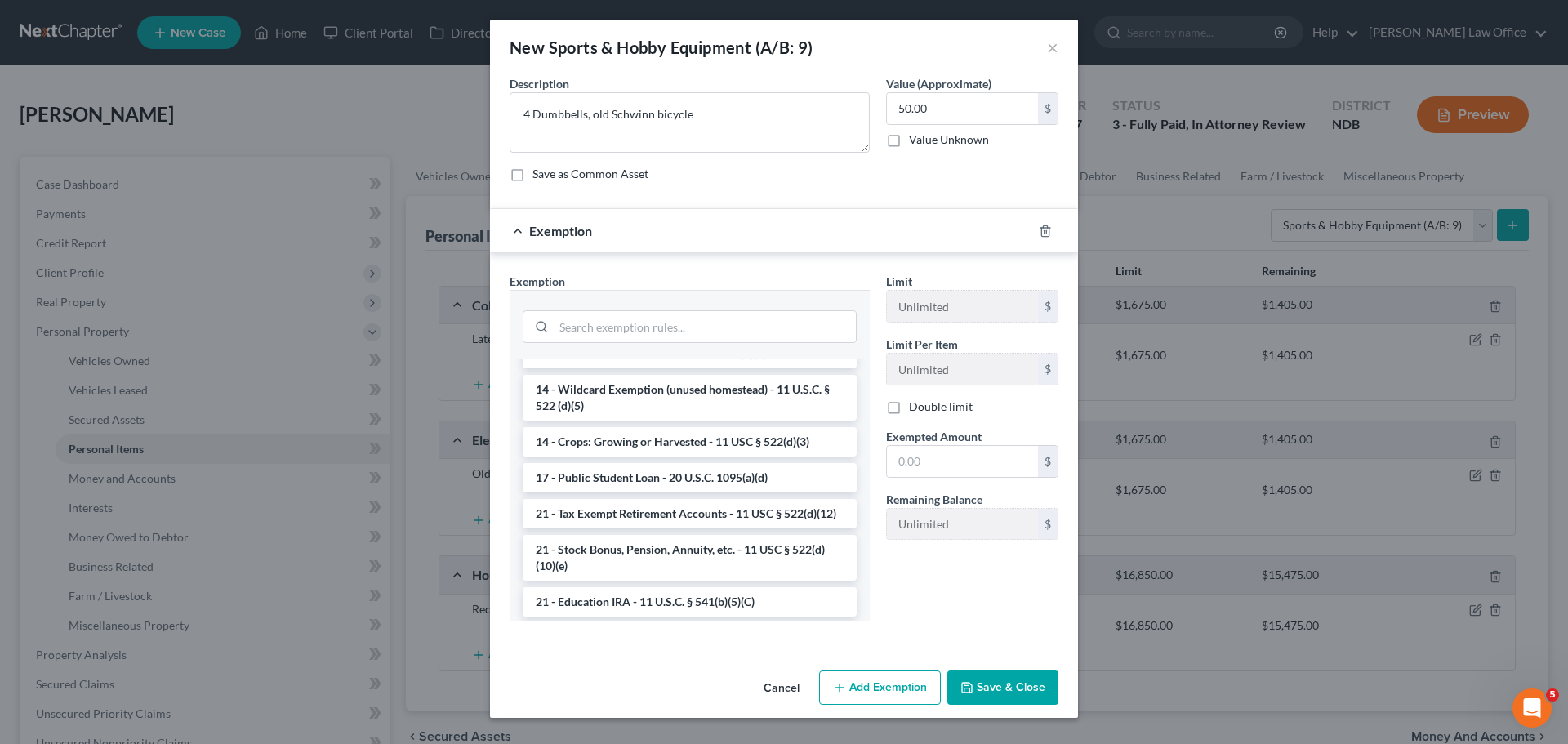
scroll to position [327, 0]
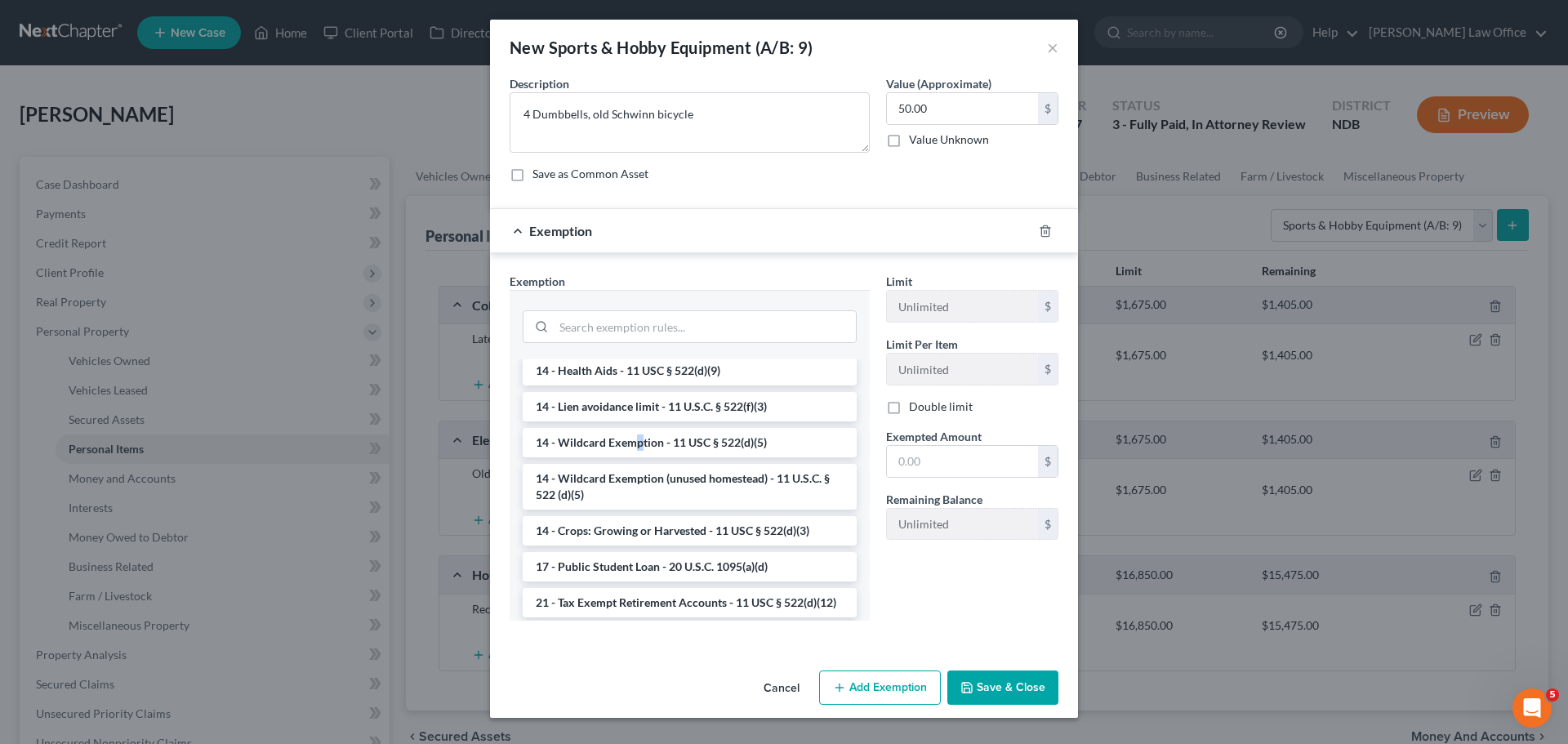
click at [637, 442] on li "14 - Wildcard Exemption - 11 USC § 522(d)(5)" at bounding box center [689, 443] width 334 height 29
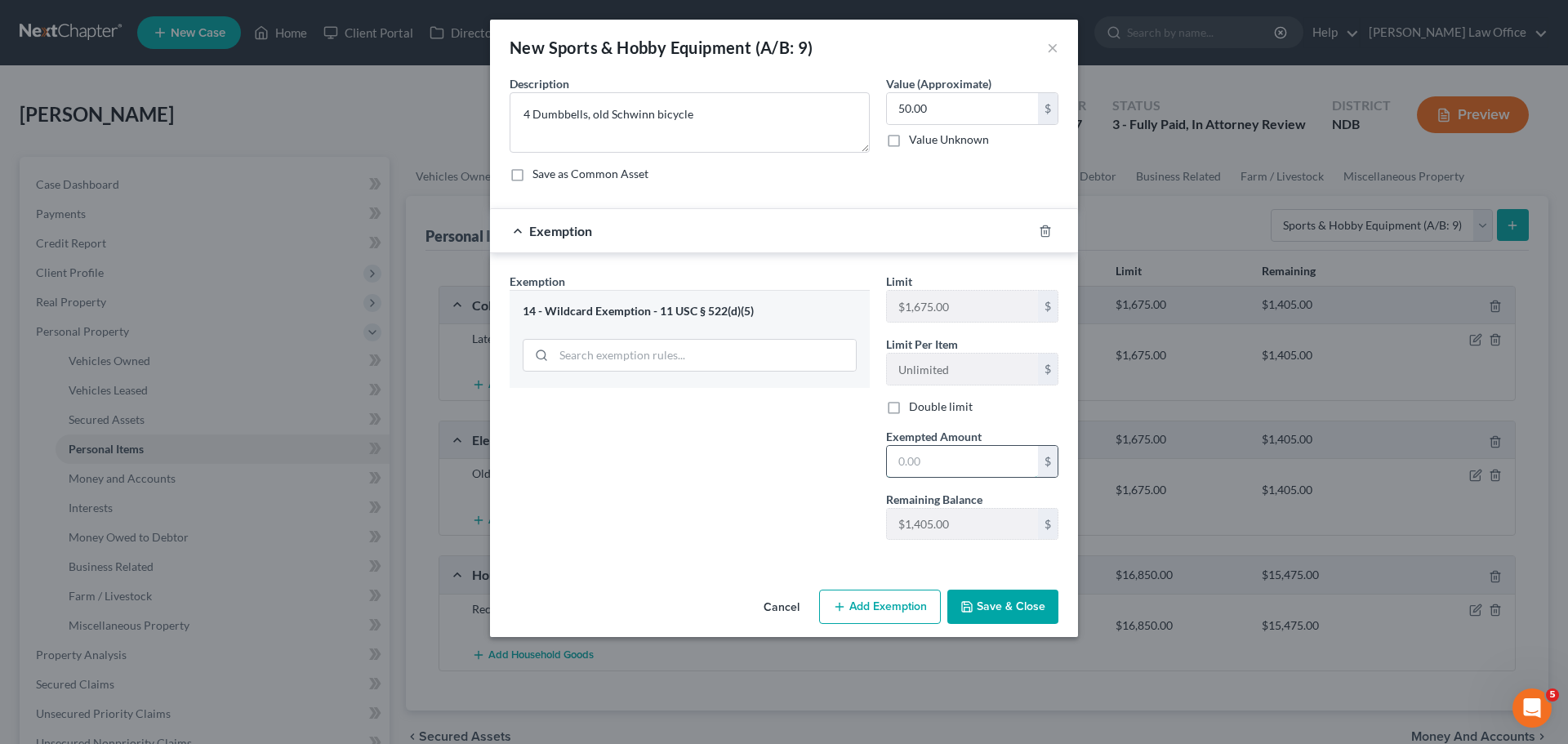
click at [760, 451] on input "text" at bounding box center [962, 461] width 151 height 31
type input "50.00"
click at [760, 604] on button "Save & Close" at bounding box center [1003, 607] width 111 height 34
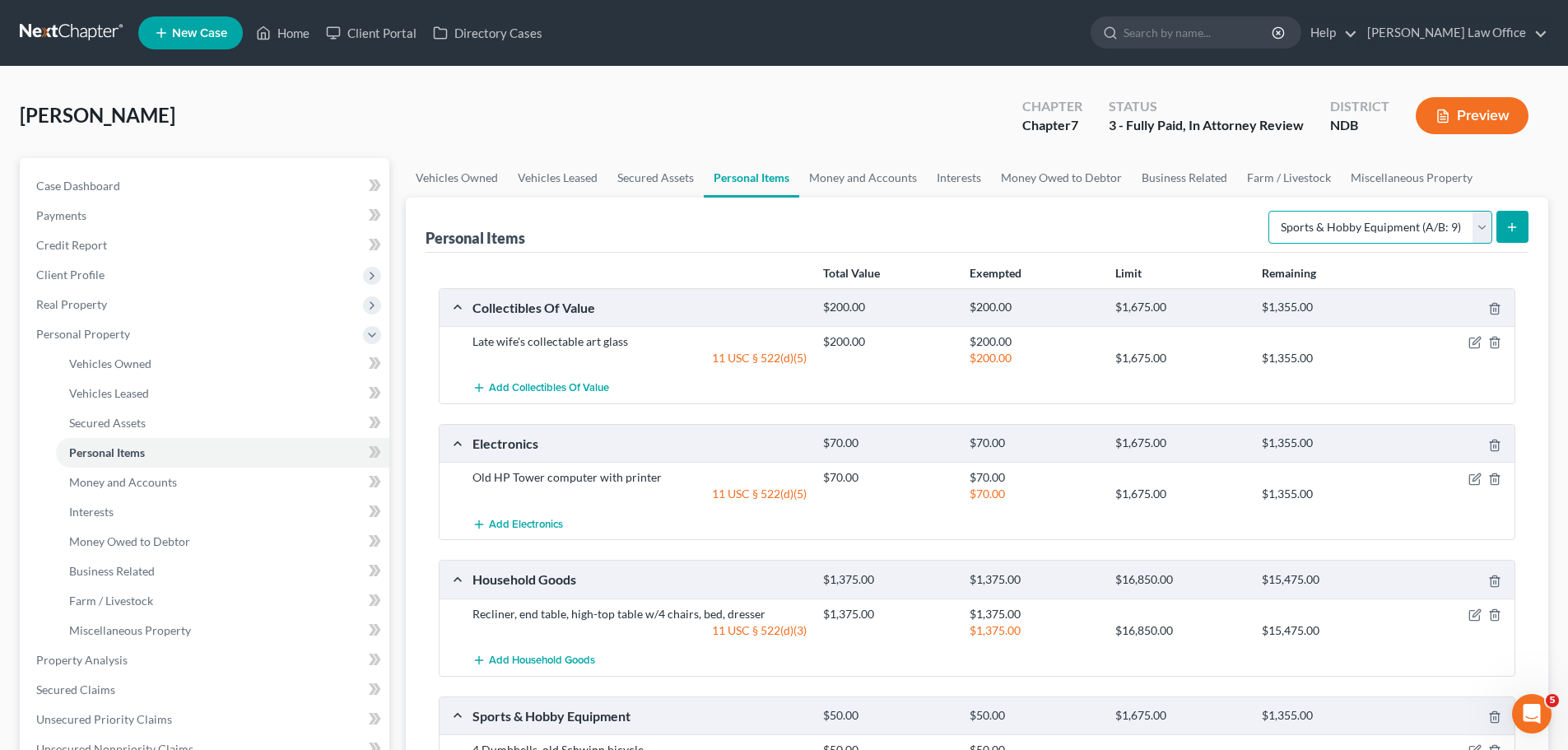
click at [766, 230] on select "Select Item Type Clothing (A/B: 11) Collectibles Of Value (A/B: 8) Electronics …" at bounding box center [1380, 227] width 224 height 33
select select "firearms"
click at [766, 211] on select "Select Item Type Clothing (A/B: 11) Collectibles Of Value (A/B: 8) Electronics …" at bounding box center [1380, 227] width 224 height 33
click at [766, 227] on line "submit" at bounding box center [1512, 227] width 7 height 0
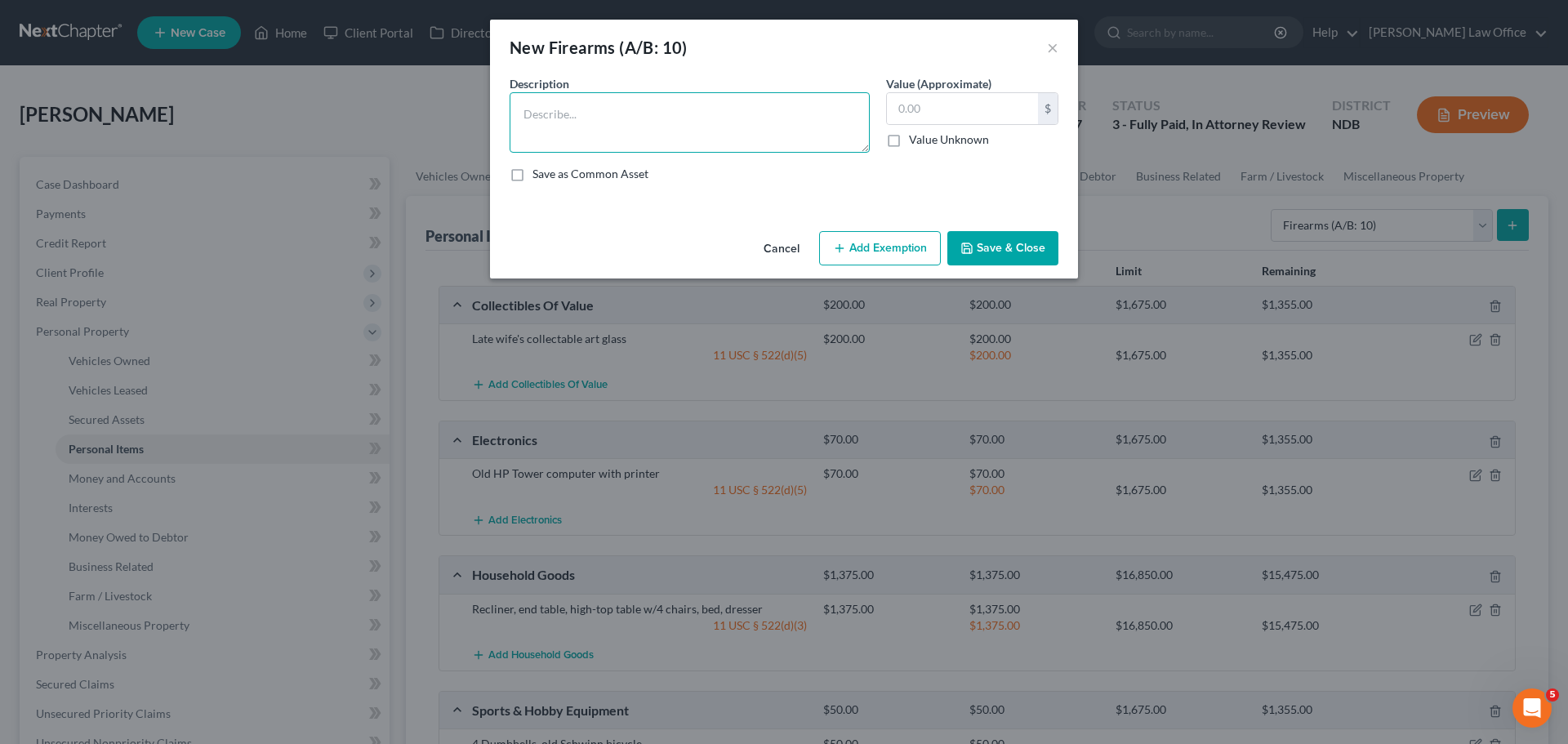
drag, startPoint x: 565, startPoint y: 105, endPoint x: 572, endPoint y: 96, distance: 11.4
click at [571, 96] on textarea at bounding box center [689, 123] width 360 height 60
type textarea "[PERSON_NAME] & [PERSON_NAME] MP9 semi-auto pistol"
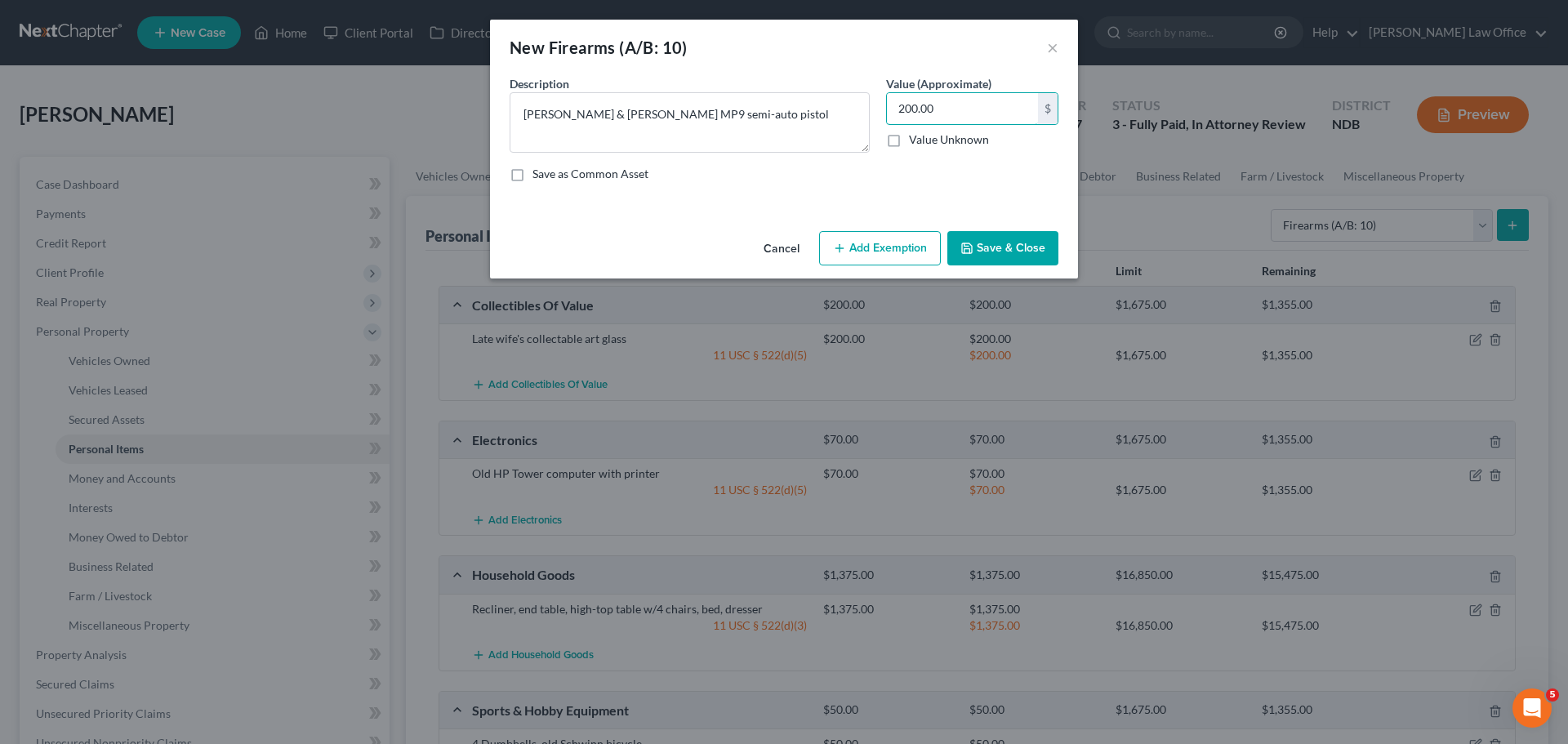
type input "200.00"
click at [760, 253] on button "Add Exemption" at bounding box center [880, 248] width 122 height 34
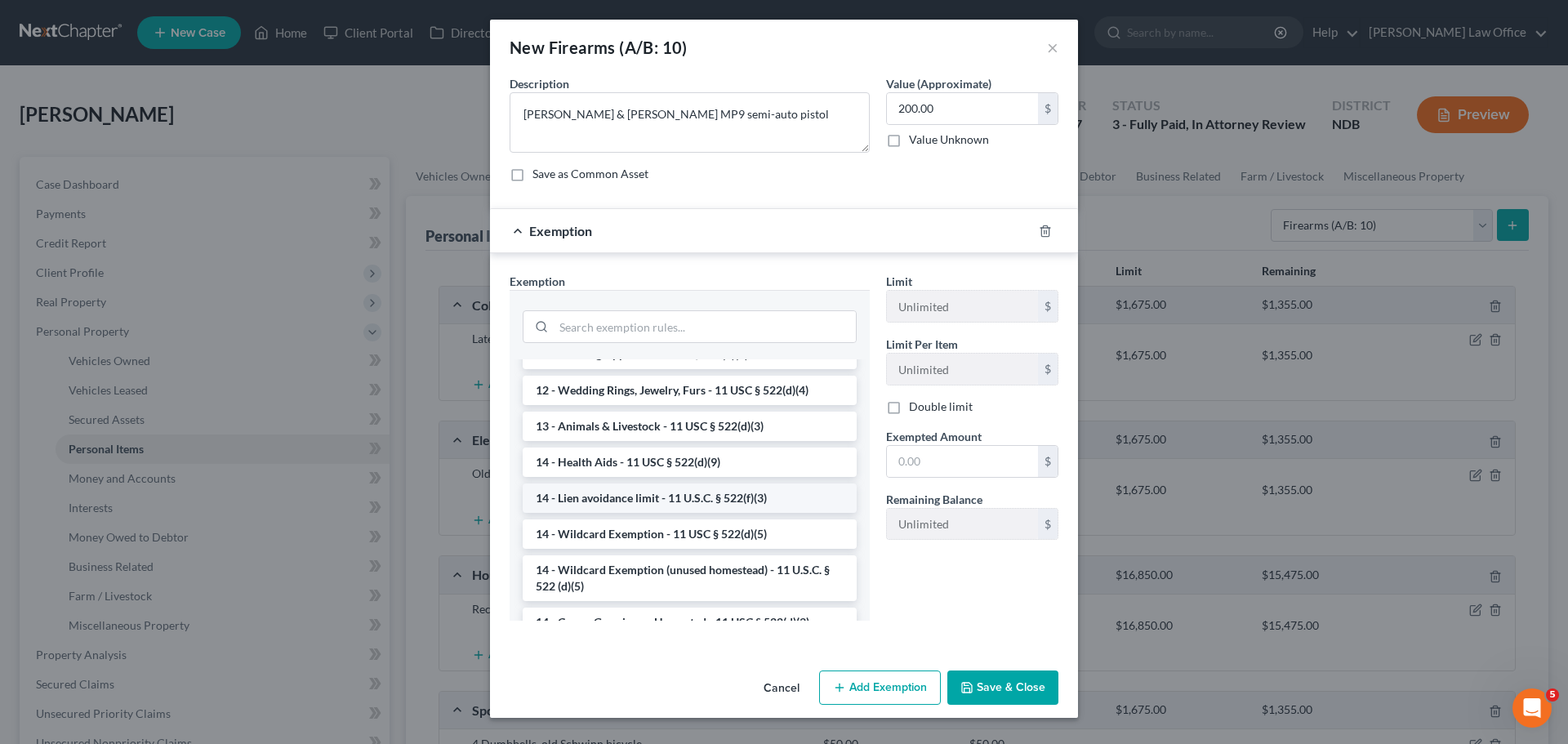
scroll to position [245, 0]
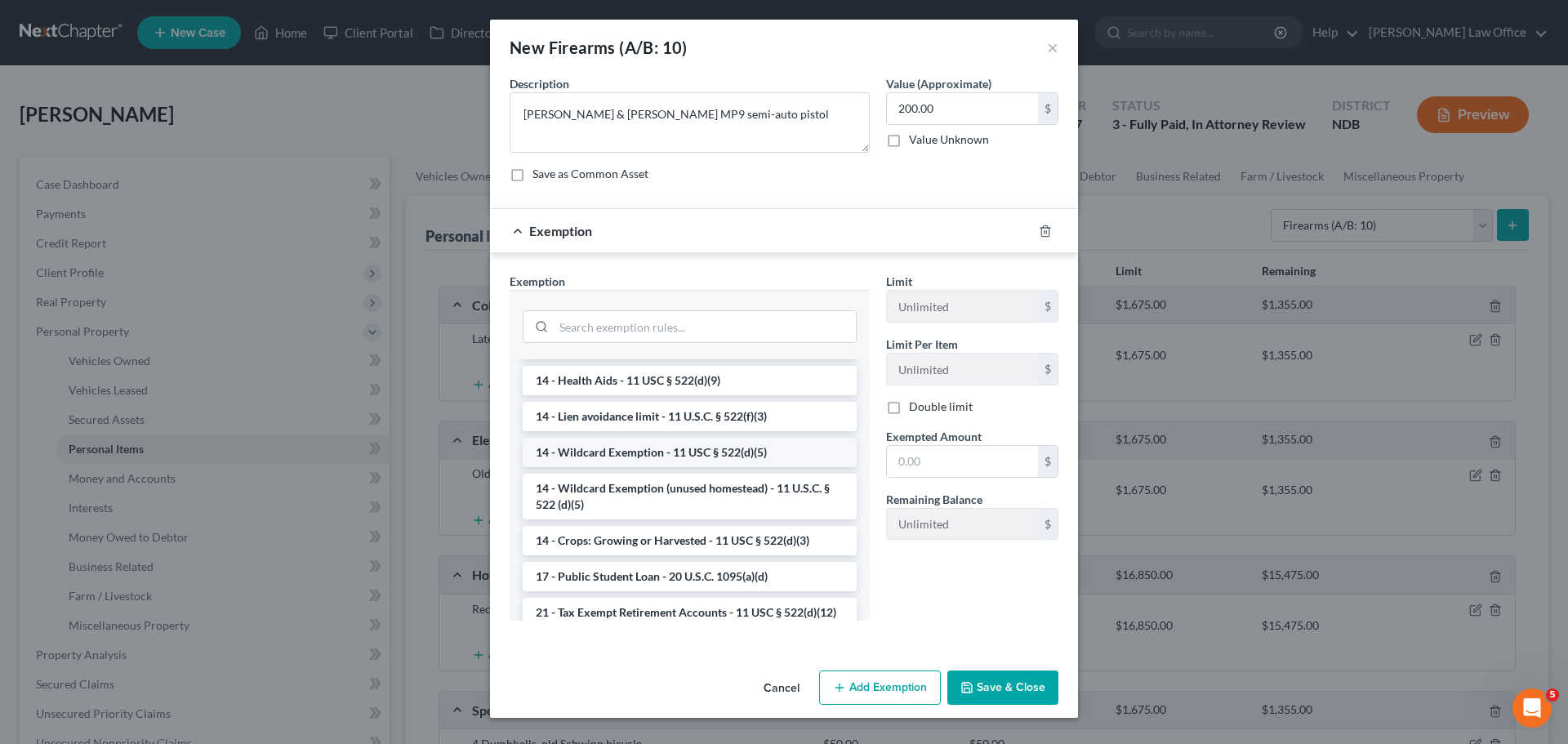
click at [700, 457] on li "14 - Wildcard Exemption - 11 USC § 522(d)(5)" at bounding box center [689, 452] width 334 height 29
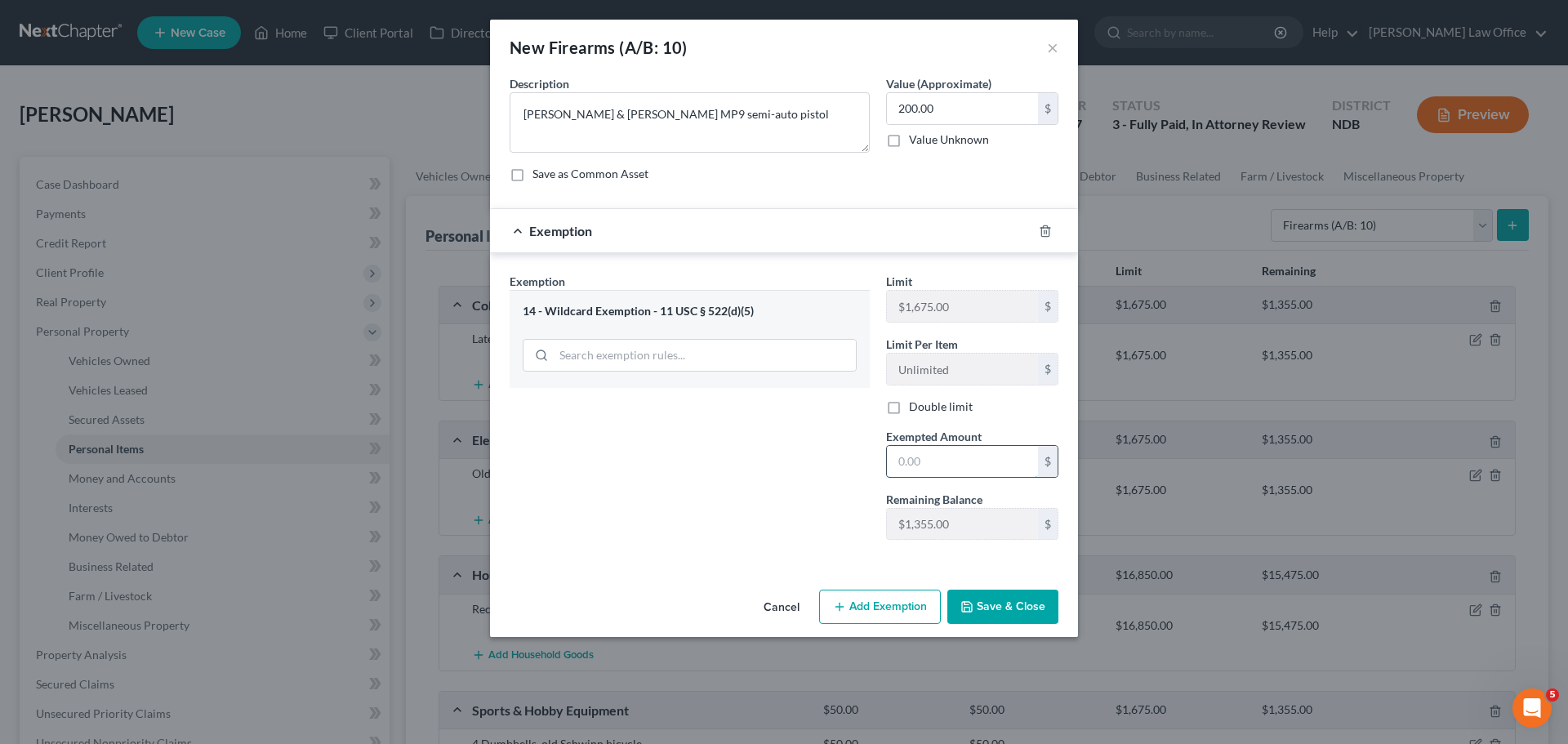
click at [760, 466] on input "text" at bounding box center [962, 461] width 151 height 31
type input "200.00"
drag, startPoint x: 1003, startPoint y: 596, endPoint x: 981, endPoint y: 598, distance: 22.1
click at [760, 598] on button "Save & Close" at bounding box center [1003, 607] width 111 height 34
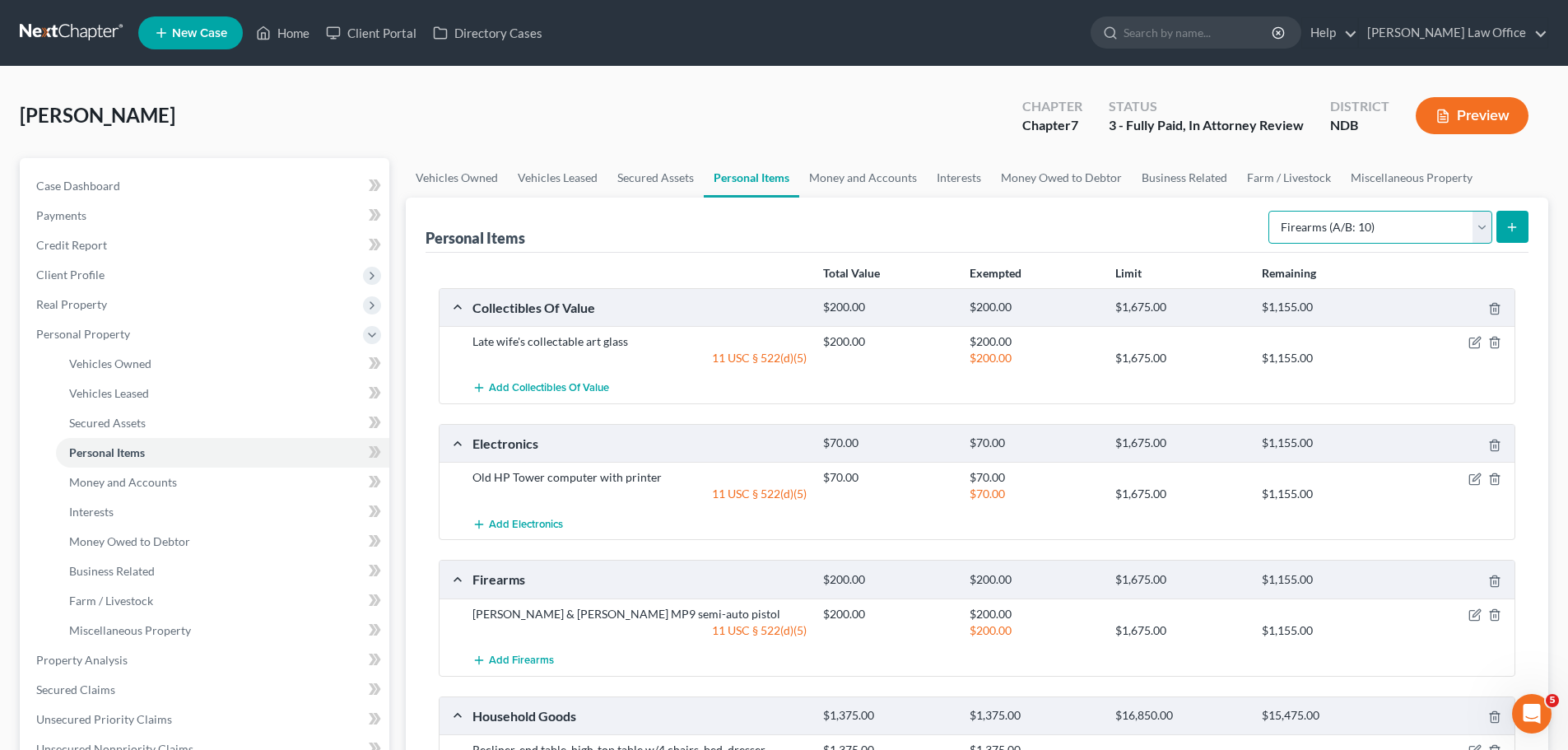
click at [766, 227] on select "Select Item Type Clothing (A/B: 11) Collectibles Of Value (A/B: 8) Electronics …" at bounding box center [1380, 227] width 224 height 33
select select "household_goods"
click at [766, 211] on select "Select Item Type Clothing (A/B: 11) Collectibles Of Value (A/B: 8) Electronics …" at bounding box center [1380, 227] width 224 height 33
click at [766, 231] on icon "submit" at bounding box center [1512, 227] width 13 height 13
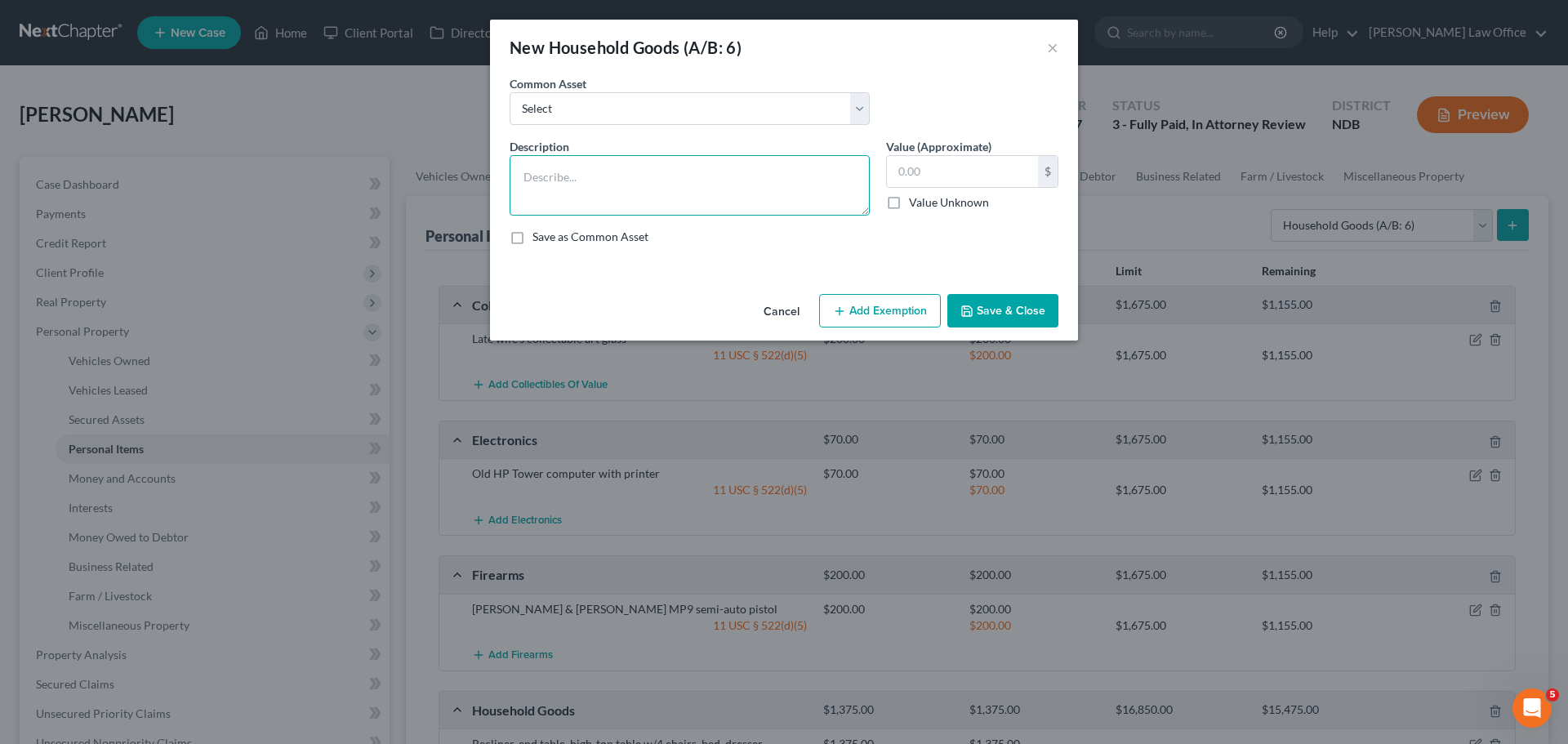
drag, startPoint x: 542, startPoint y: 179, endPoint x: 544, endPoint y: 207, distance: 28.1
click at [542, 180] on textarea at bounding box center [689, 185] width 360 height 60
type textarea "General hand tools - socket set, hammer, screw drivers"
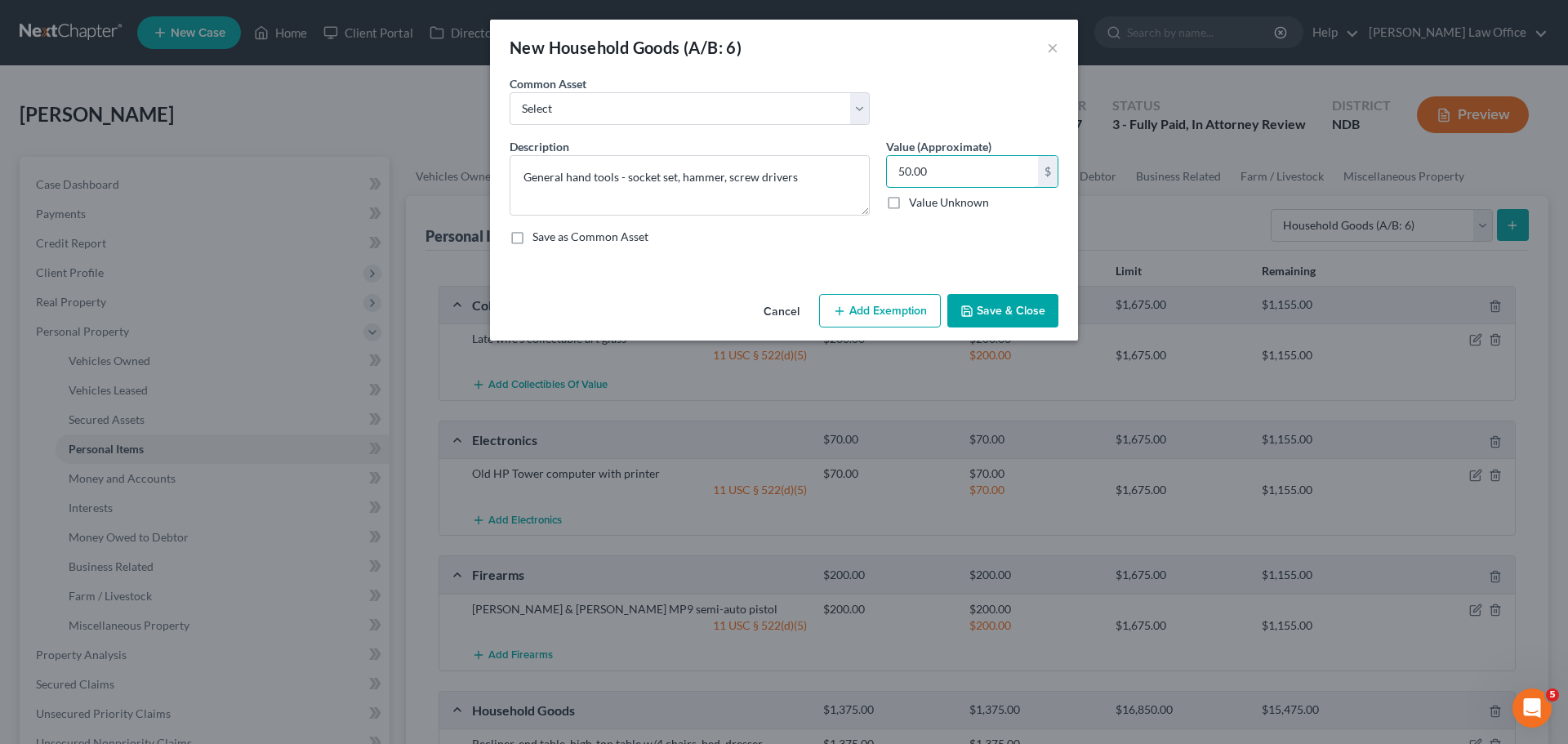
type input "50.00"
click at [760, 316] on button "Add Exemption" at bounding box center [880, 311] width 122 height 34
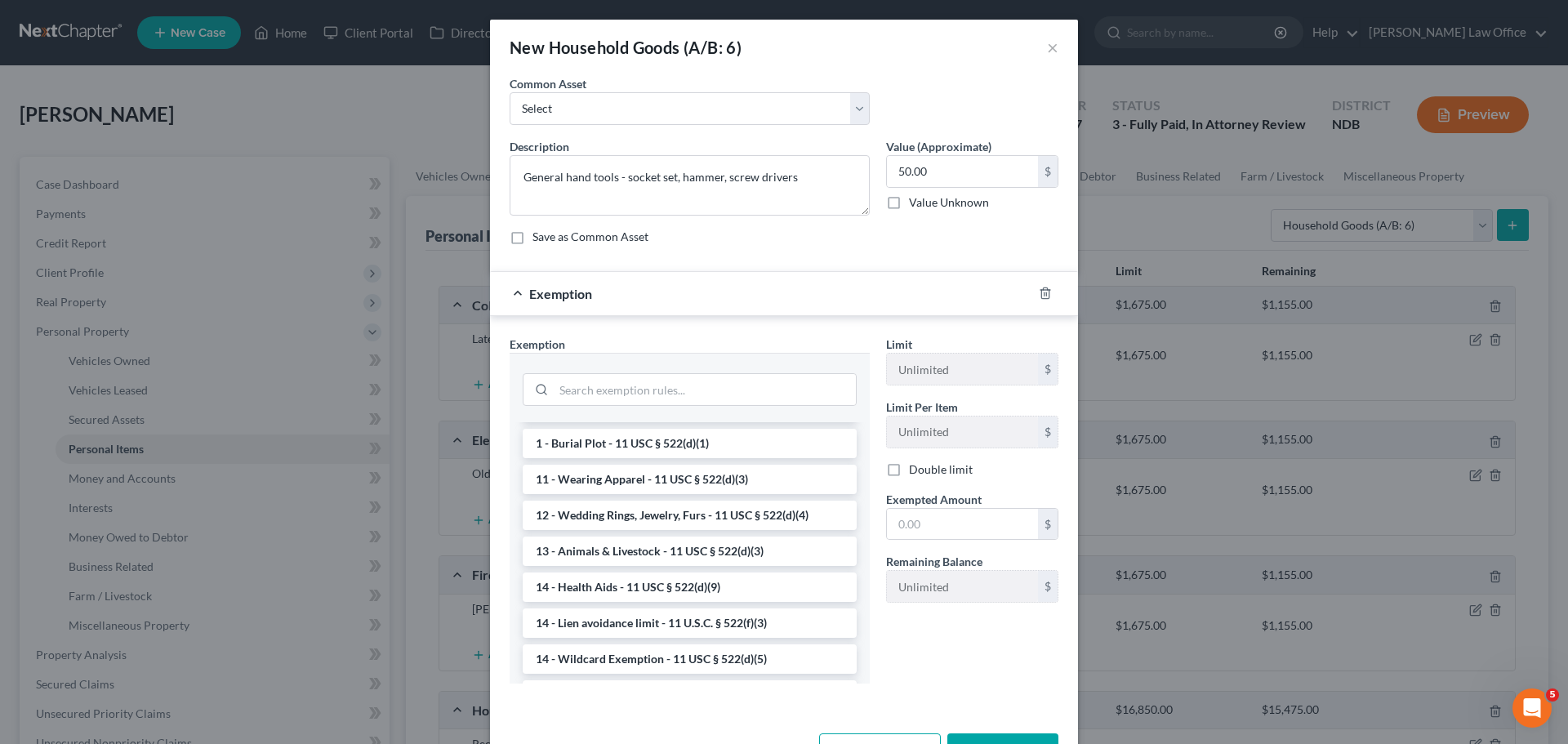
click at [619, 660] on li "14 - Wildcard Exemption - 11 USC § 522(d)(5)" at bounding box center [689, 659] width 334 height 29
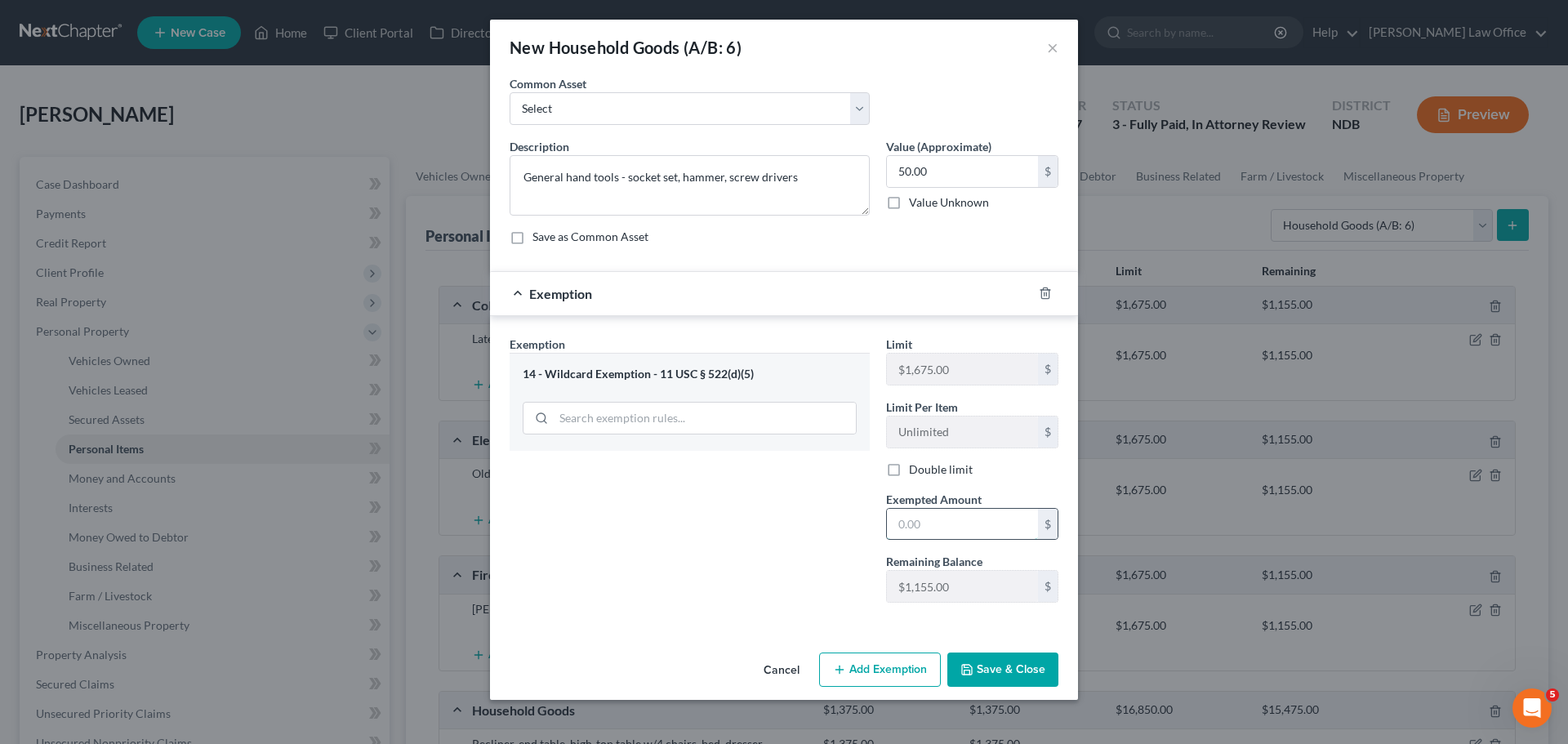
click at [760, 524] on input "text" at bounding box center [962, 524] width 151 height 31
type input "50.00"
click at [760, 664] on button "Save & Close" at bounding box center [1003, 670] width 111 height 34
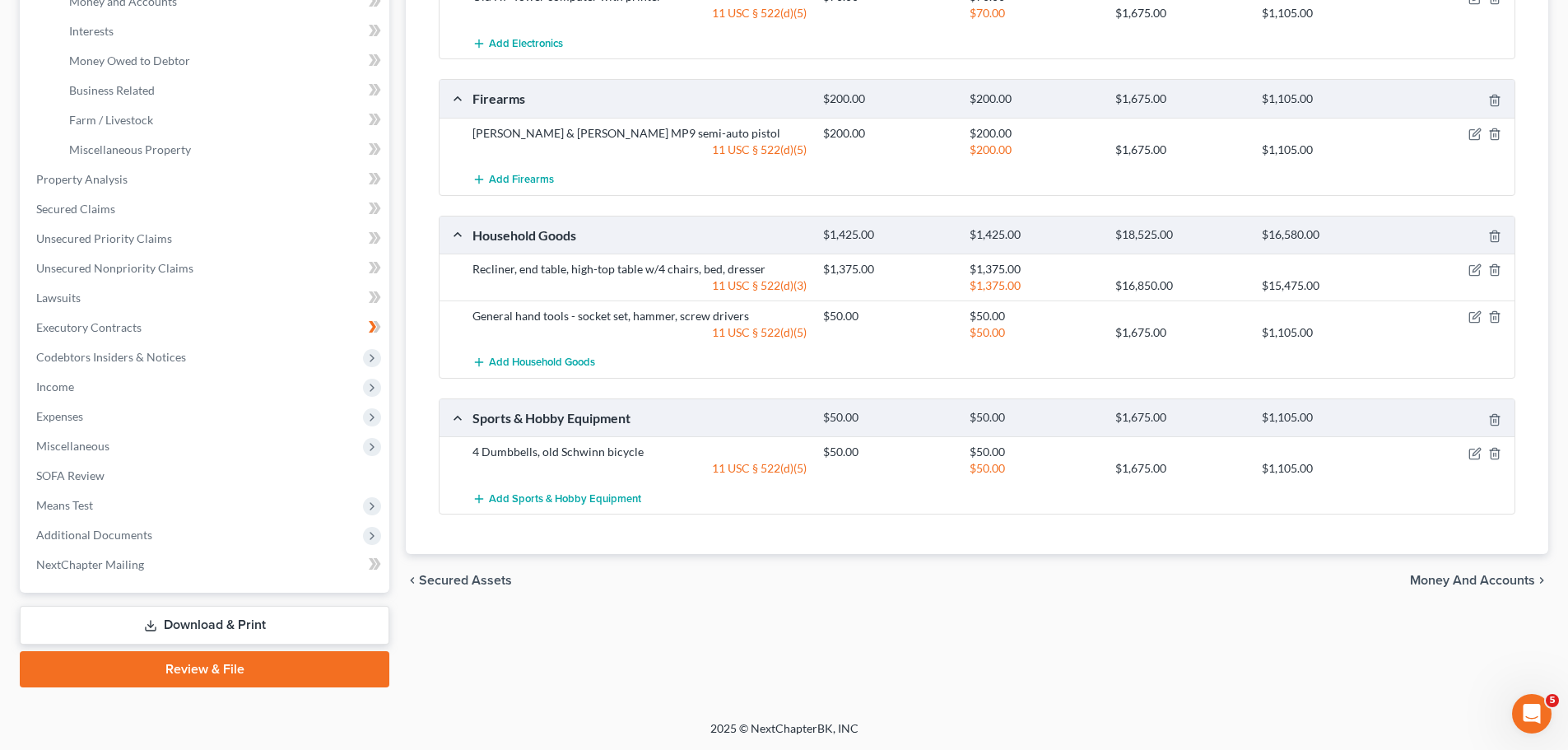
scroll to position [69, 0]
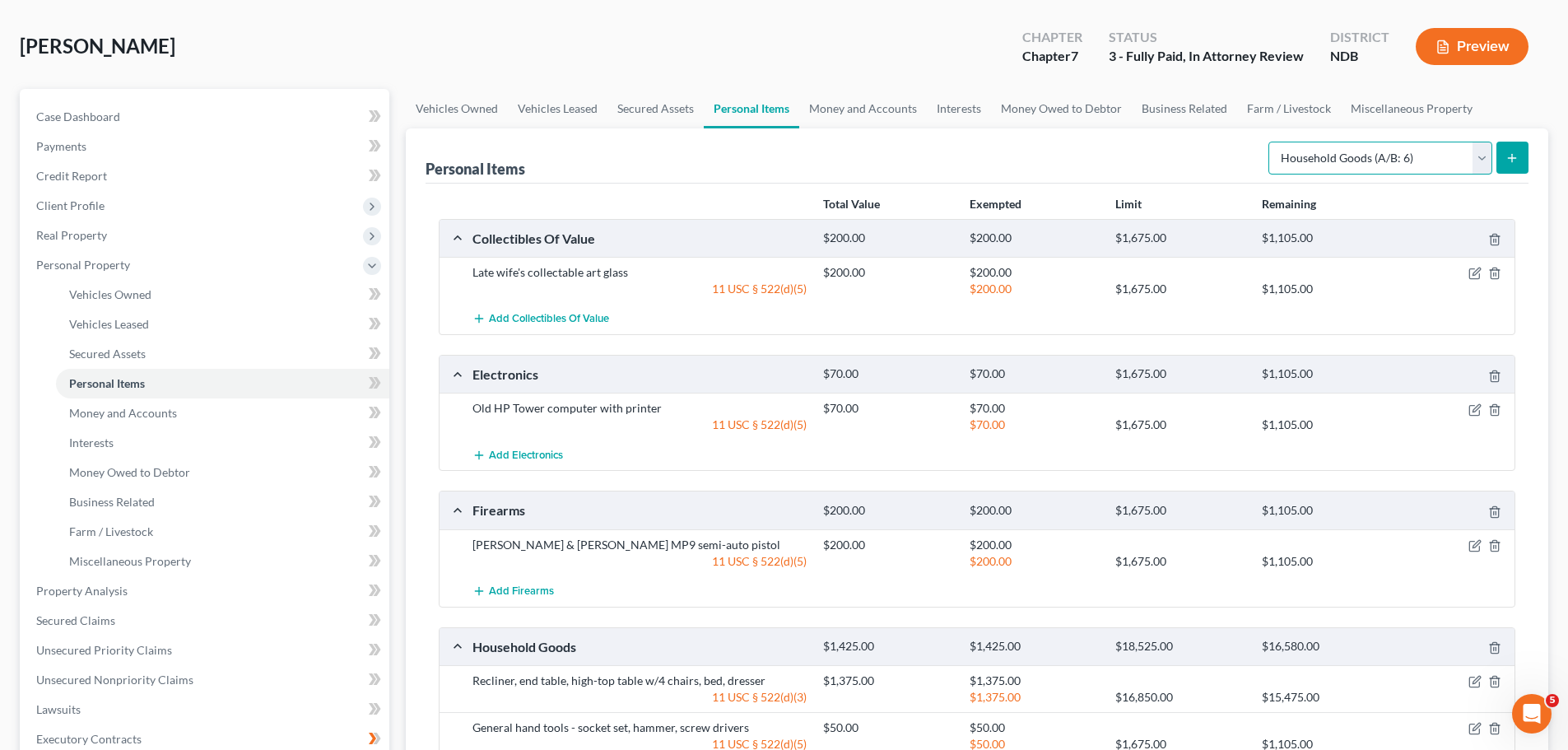
click at [766, 152] on select "Select Item Type Clothing (A/B: 11) Collectibles Of Value (A/B: 8) Electronics …" at bounding box center [1380, 158] width 224 height 33
click at [766, 105] on link "Money and Accounts" at bounding box center [863, 109] width 128 height 40
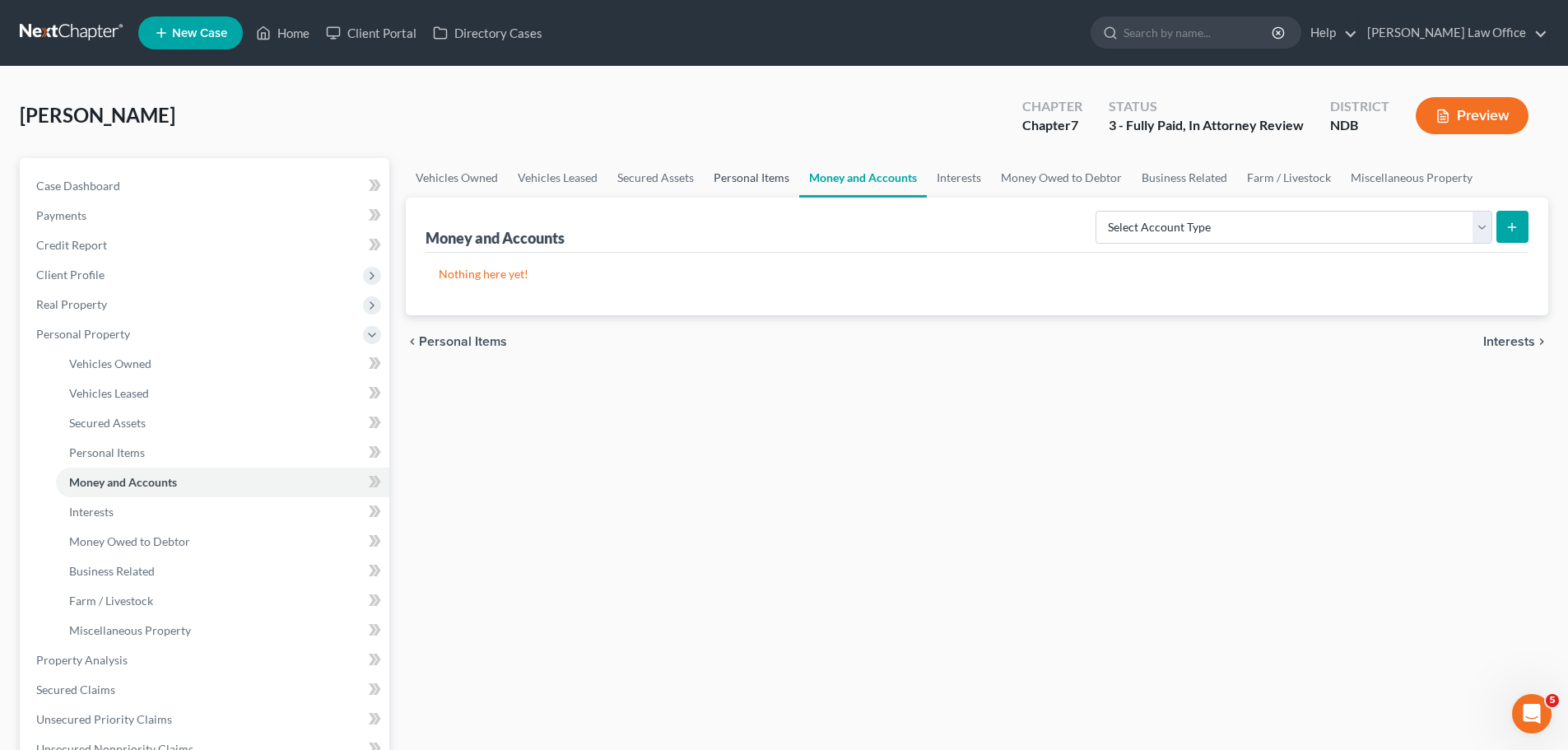
click at [764, 181] on link "Personal Items" at bounding box center [751, 178] width 95 height 40
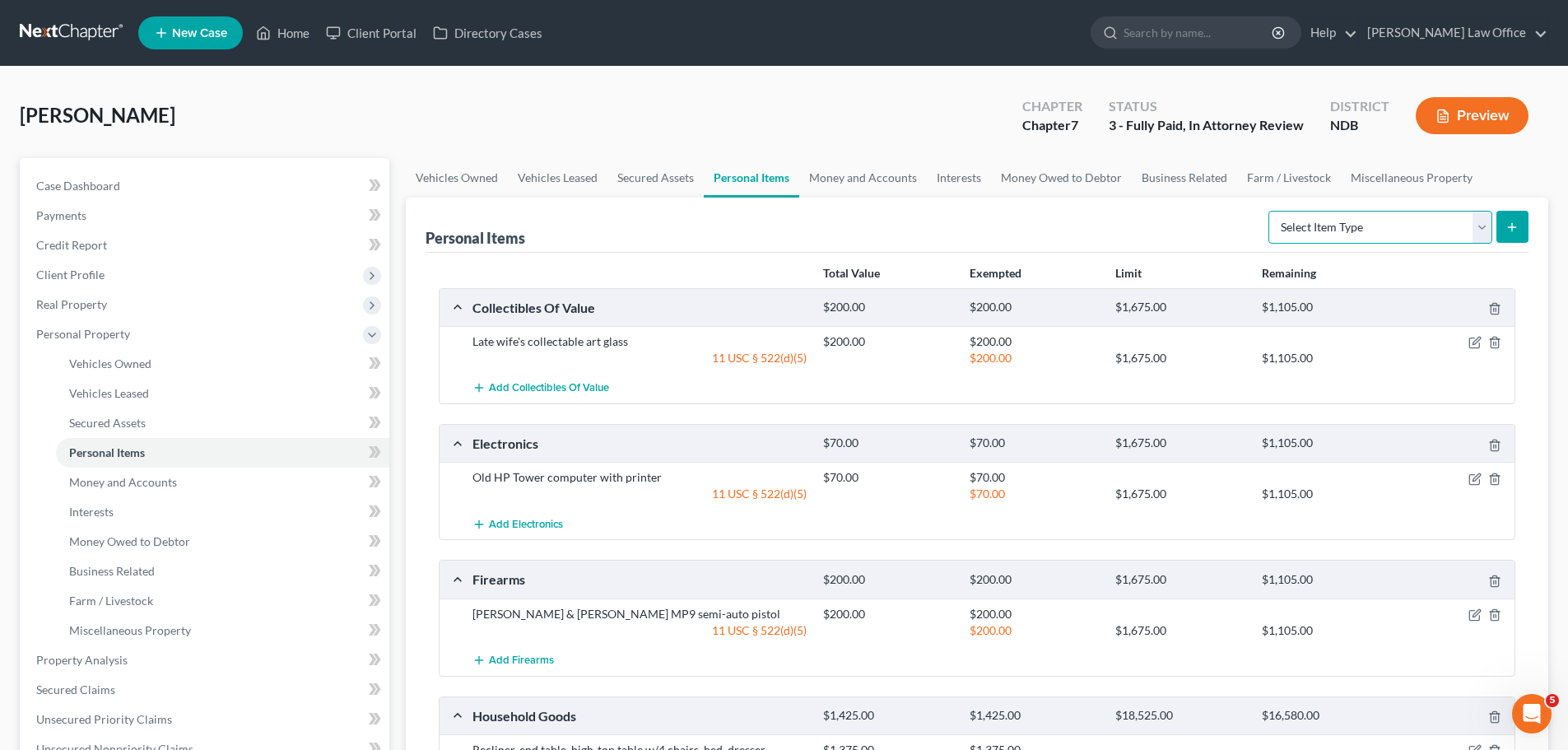
click at [766, 221] on select "Select Item Type Clothing (A/B: 11) Collectibles Of Value (A/B: 8) Electronics …" at bounding box center [1380, 227] width 224 height 33
select select "clothing"
click at [766, 211] on select "Select Item Type Clothing (A/B: 11) Collectibles Of Value (A/B: 8) Electronics …" at bounding box center [1380, 227] width 224 height 33
click at [766, 221] on icon "submit" at bounding box center [1512, 227] width 13 height 13
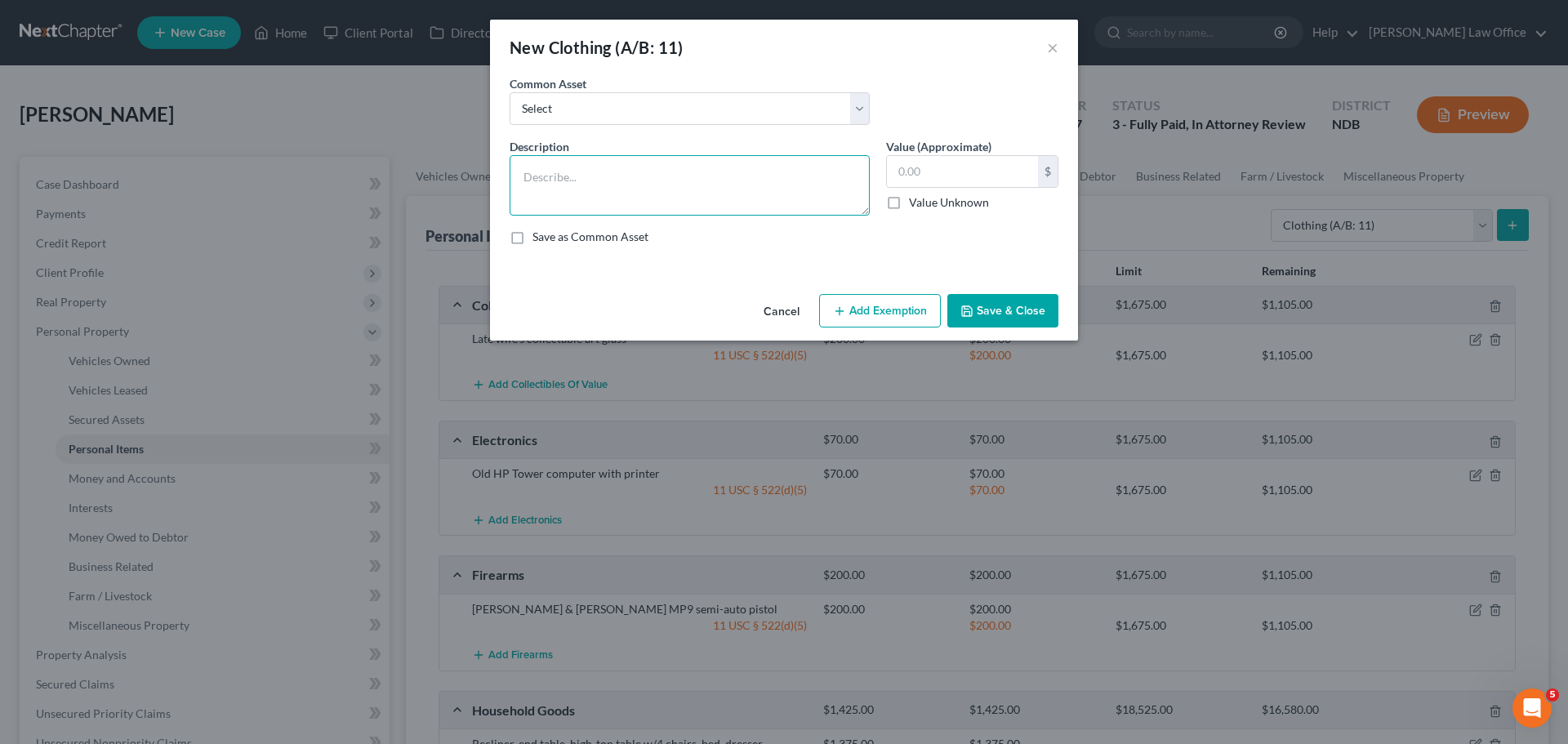
click at [572, 169] on textarea at bounding box center [689, 185] width 360 height 60
type textarea "Normal amount of clothing for one person"
type input "250.00"
click at [760, 311] on button "Add Exemption" at bounding box center [880, 311] width 122 height 34
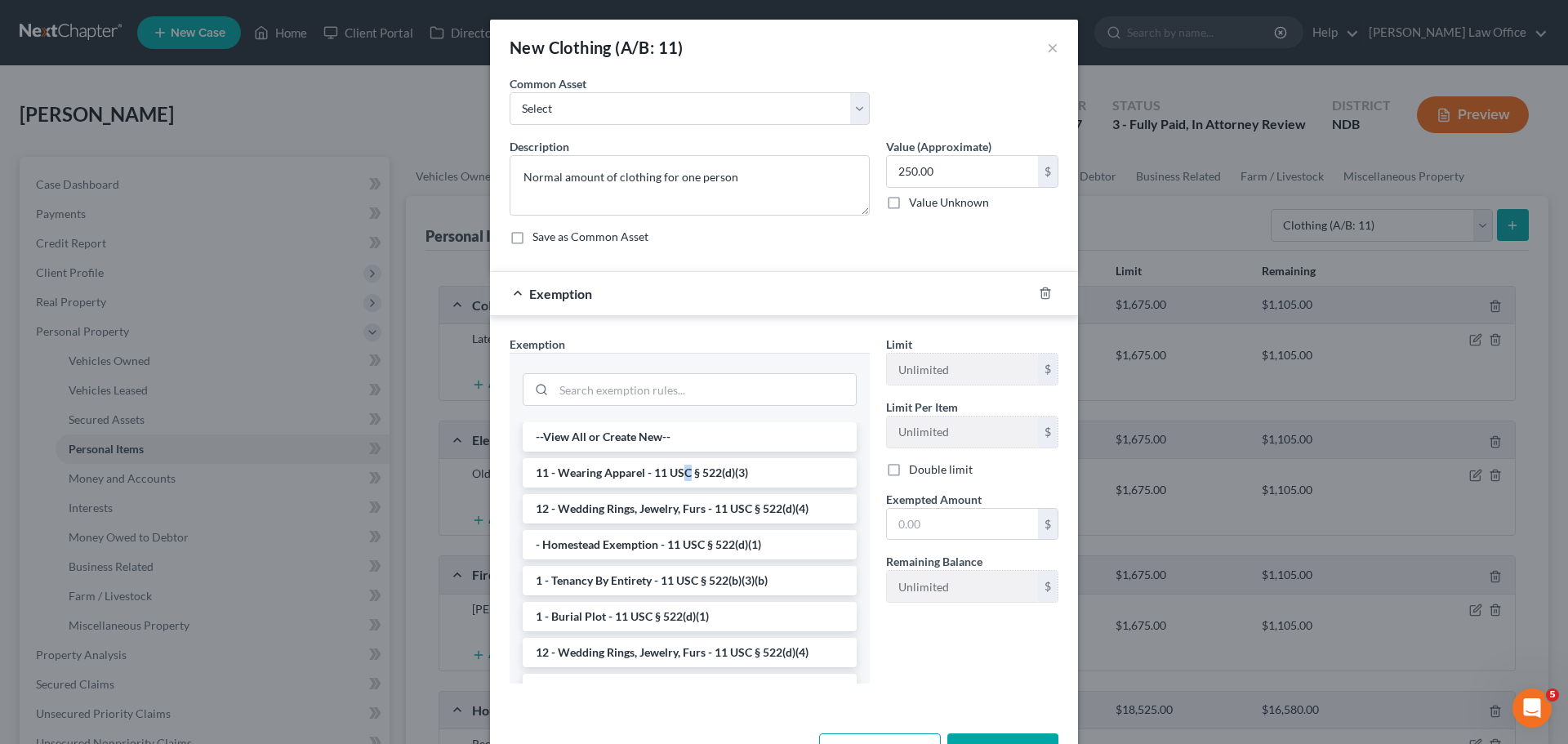
click at [681, 468] on li "11 - Wearing Apparel - 11 USC § 522(d)(3)" at bounding box center [689, 473] width 334 height 29
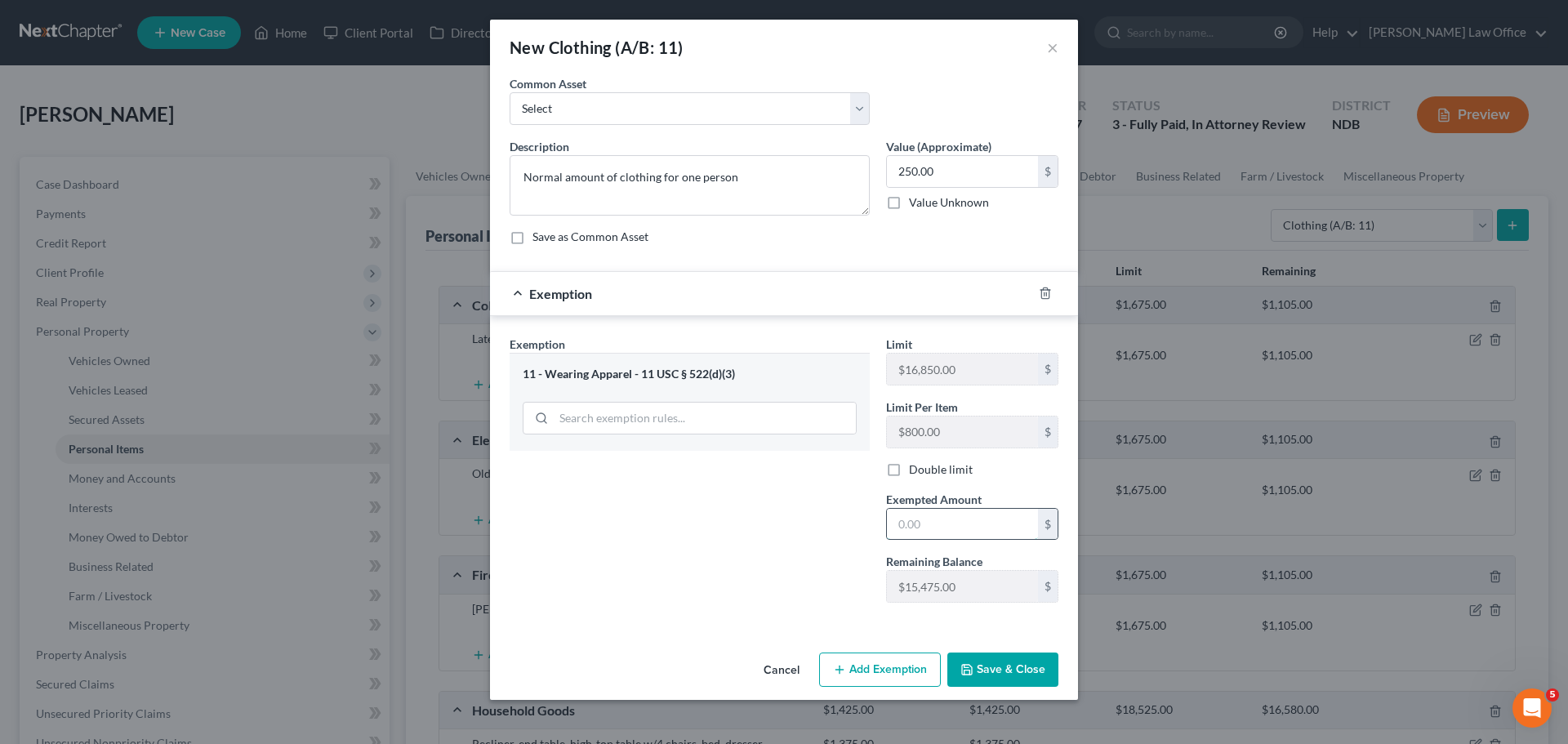
click at [760, 525] on input "text" at bounding box center [962, 524] width 151 height 31
type input "250.00"
click at [760, 658] on button "Save & Close" at bounding box center [1003, 670] width 111 height 34
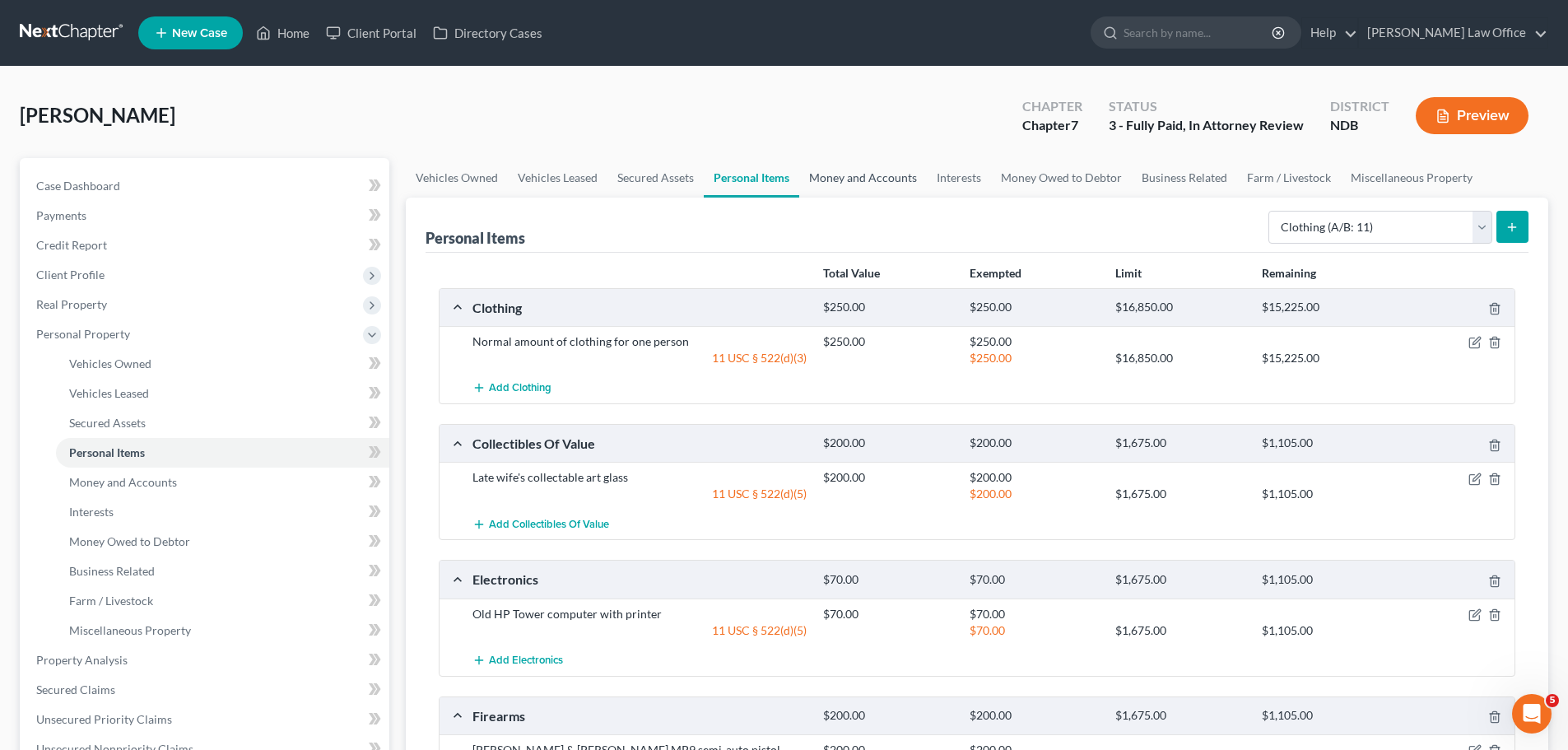
click at [766, 175] on link "Money and Accounts" at bounding box center [863, 178] width 128 height 40
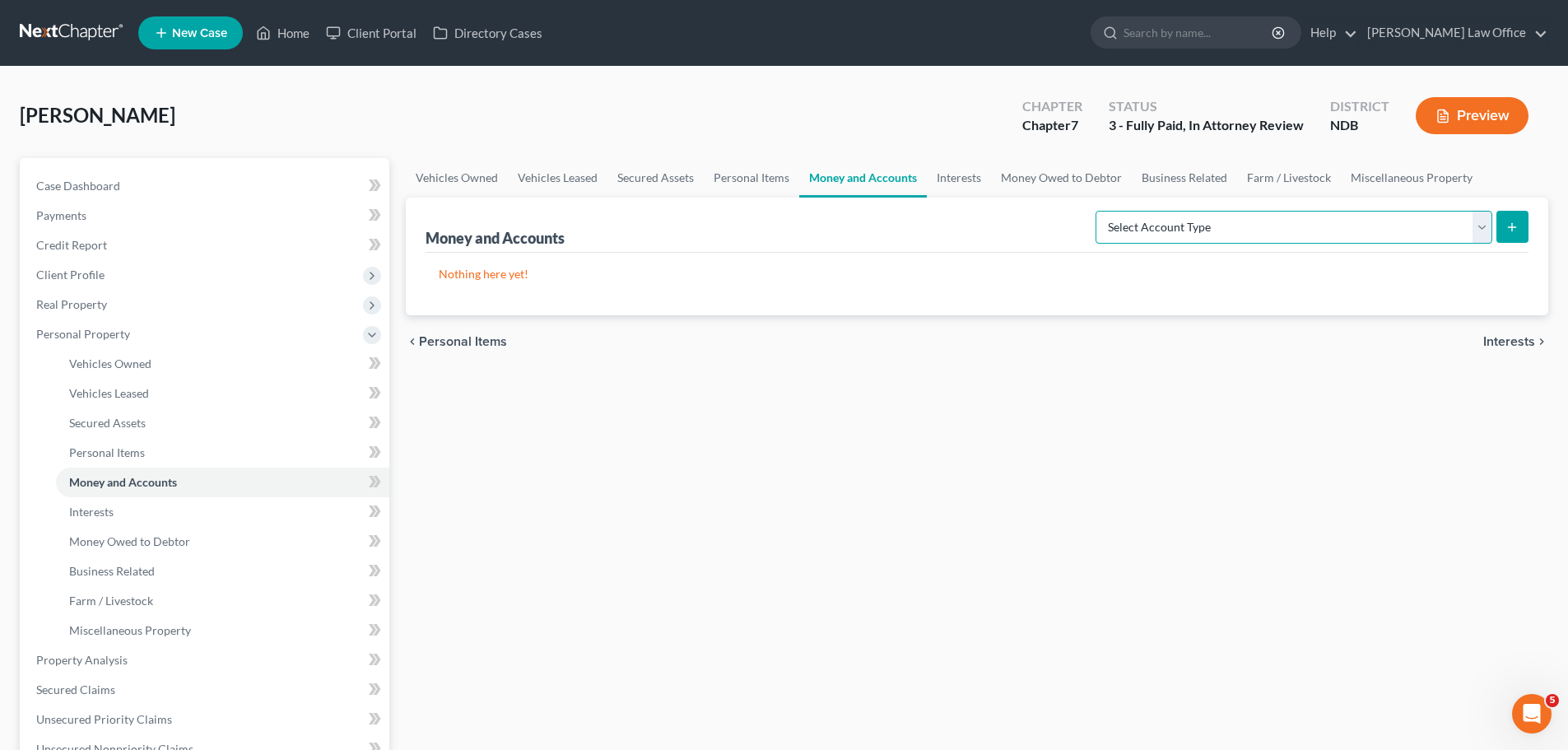
click at [766, 226] on select "Select Account Type Brokerage (A/B: 18, SOFA: 20) Cash on Hand (A/B: 16) Certif…" at bounding box center [1294, 227] width 397 height 33
select select "cash_on_hand"
click at [766, 211] on select "Select Account Type Brokerage (A/B: 18, SOFA: 20) Cash on Hand (A/B: 16) Certif…" at bounding box center [1294, 227] width 397 height 33
click at [766, 226] on icon "submit" at bounding box center [1512, 227] width 13 height 13
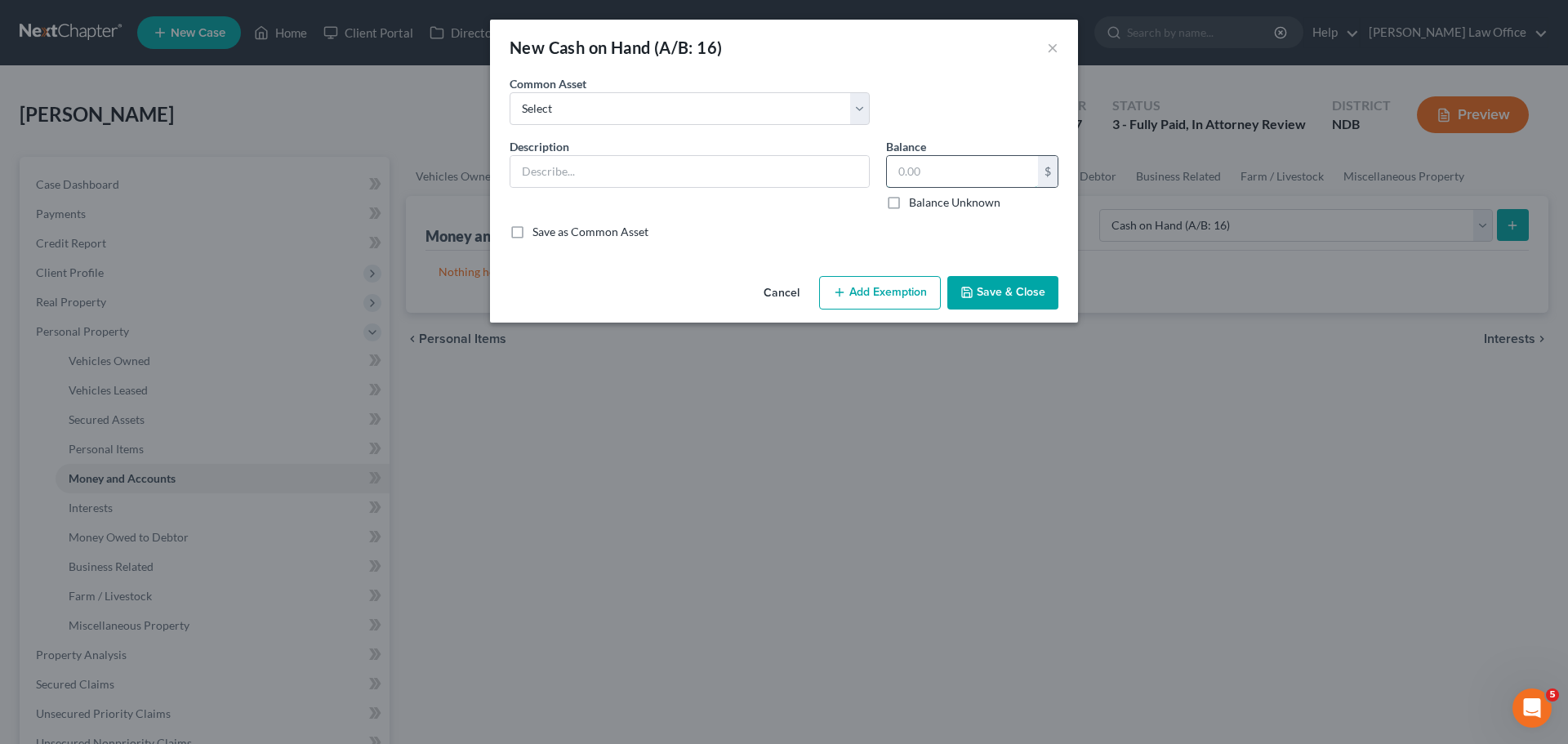
click at [760, 176] on input "text" at bounding box center [962, 172] width 151 height 31
type input "2,000.00"
click at [565, 163] on input "text" at bounding box center [689, 172] width 359 height 31
click at [627, 163] on input "Cash on Hand" at bounding box center [689, 172] width 359 height 31
type input "Cash on Hand - Medical Emergency Fund"
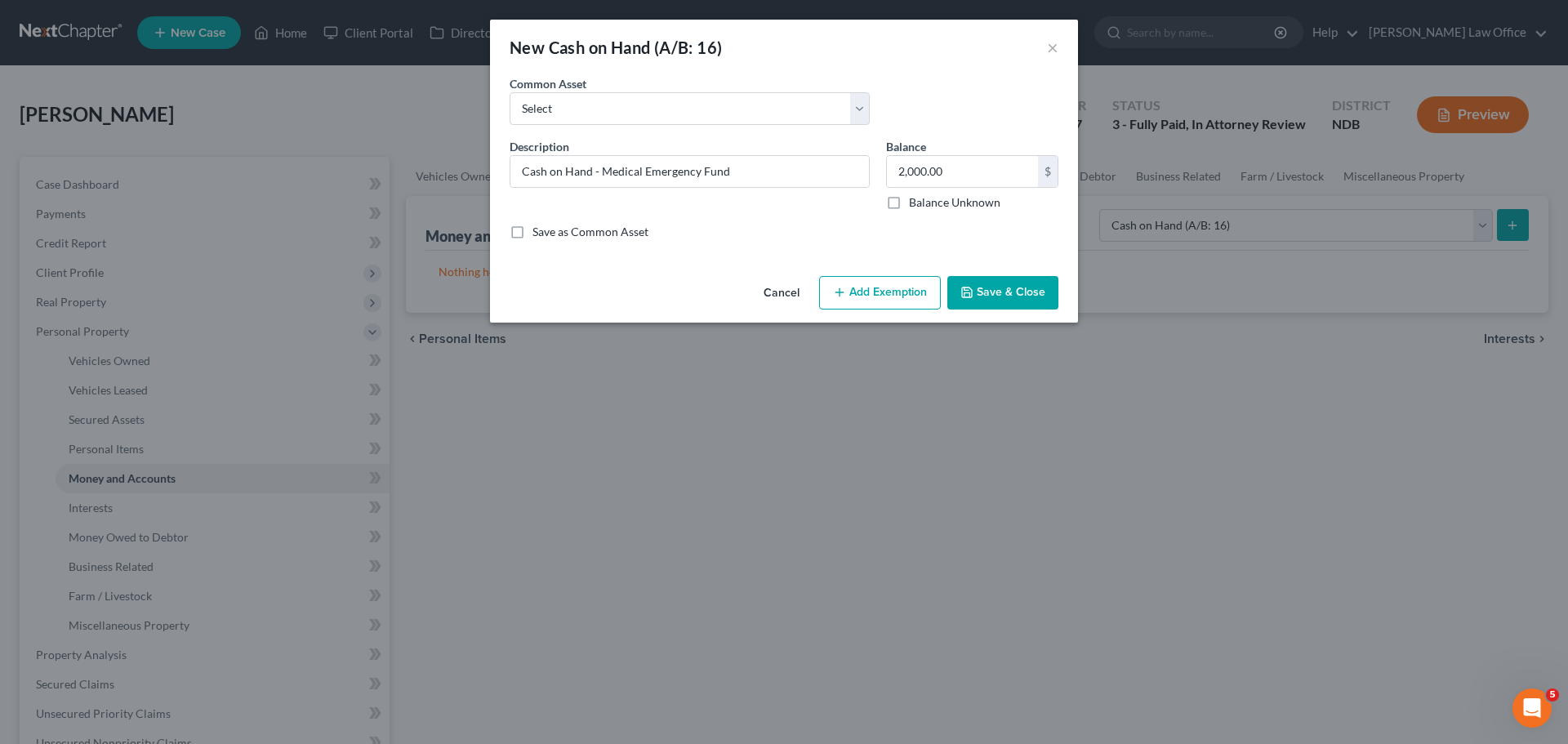
click at [760, 298] on button "Add Exemption" at bounding box center [880, 293] width 122 height 34
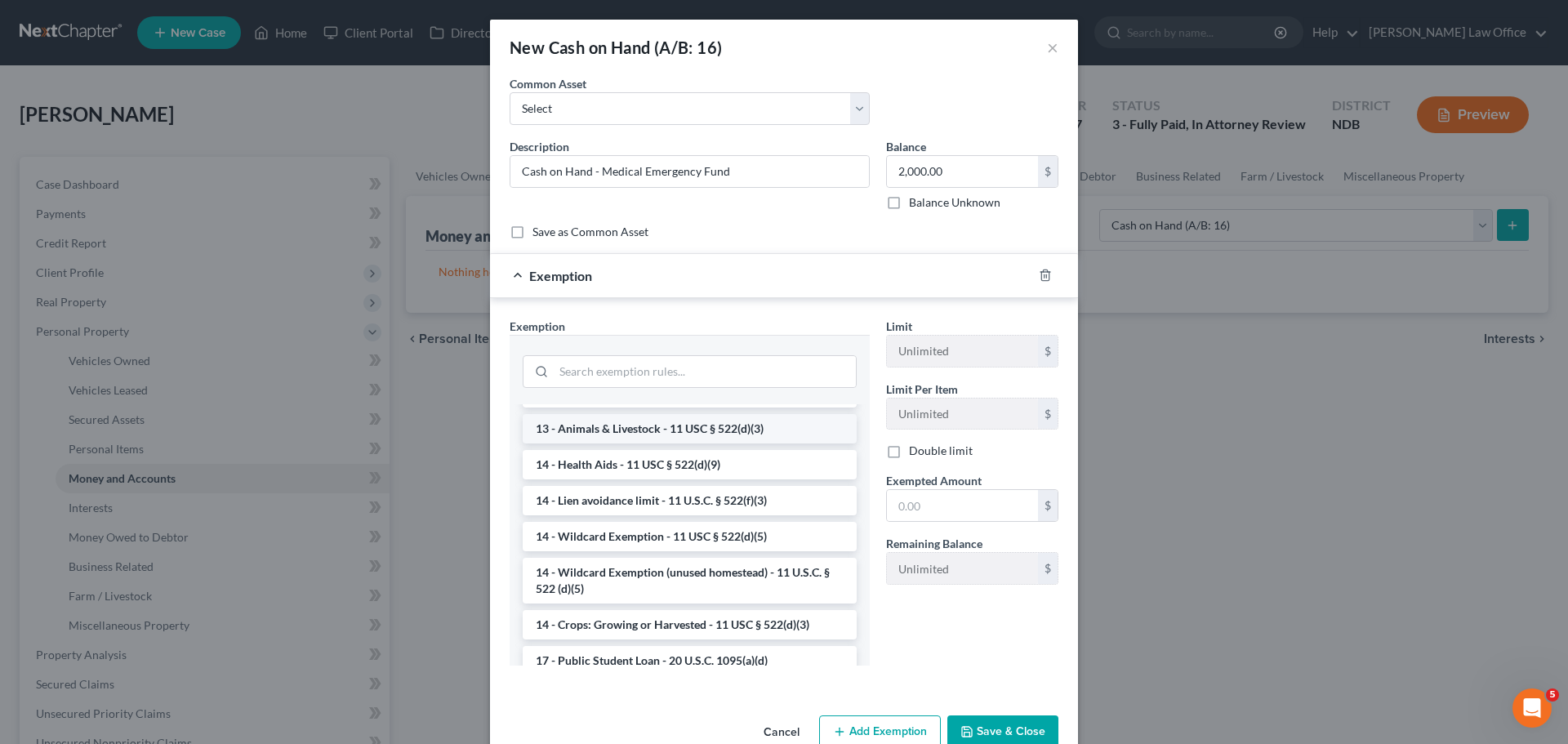
scroll to position [245, 0]
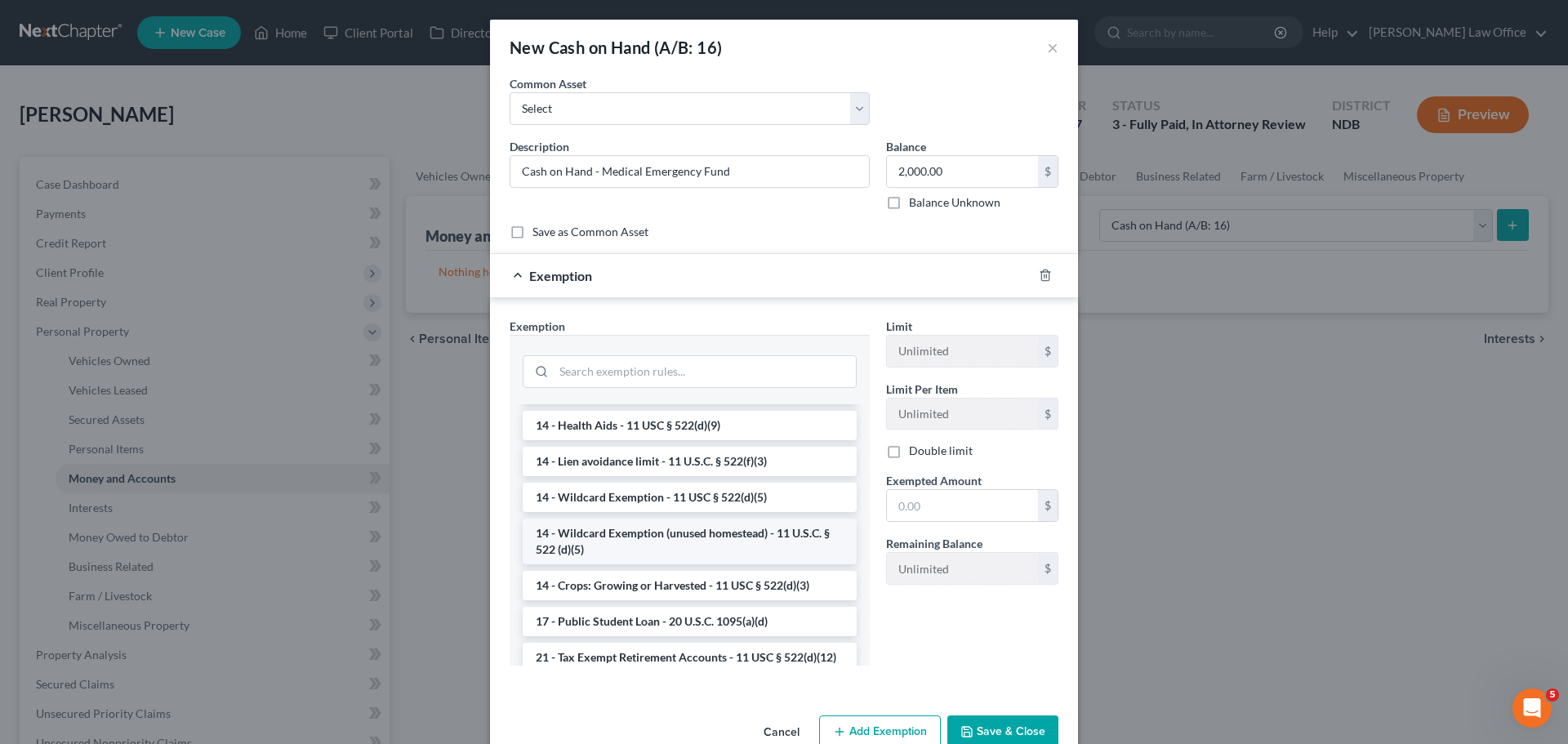
click at [645, 538] on li "14 - Wildcard Exemption (unused homestead) - 11 U.S.C. § 522 (d)(5)" at bounding box center [689, 541] width 334 height 46
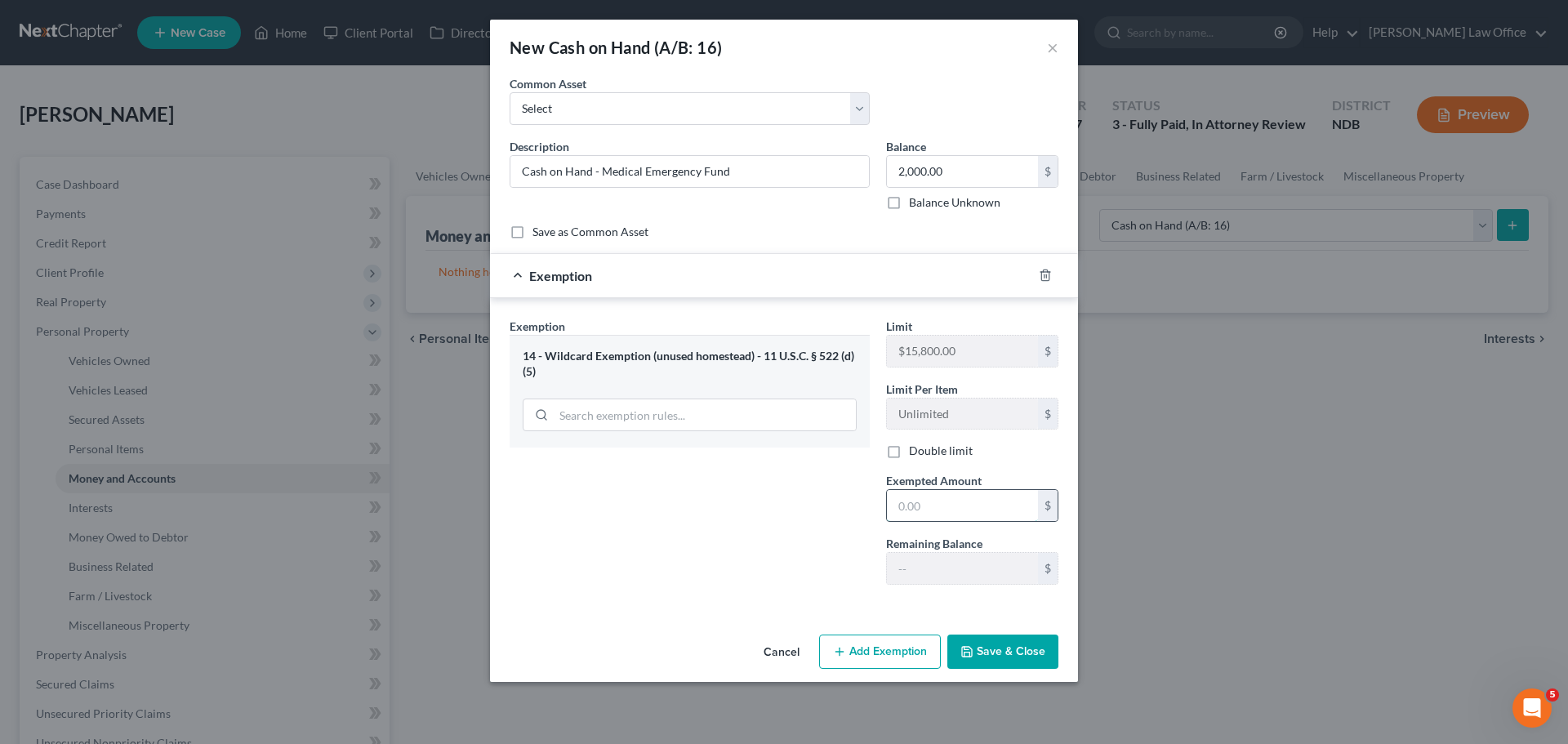
click at [760, 506] on input "text" at bounding box center [962, 506] width 151 height 31
type input "2,000.00"
click at [760, 647] on button "Save & Close" at bounding box center [1003, 652] width 111 height 34
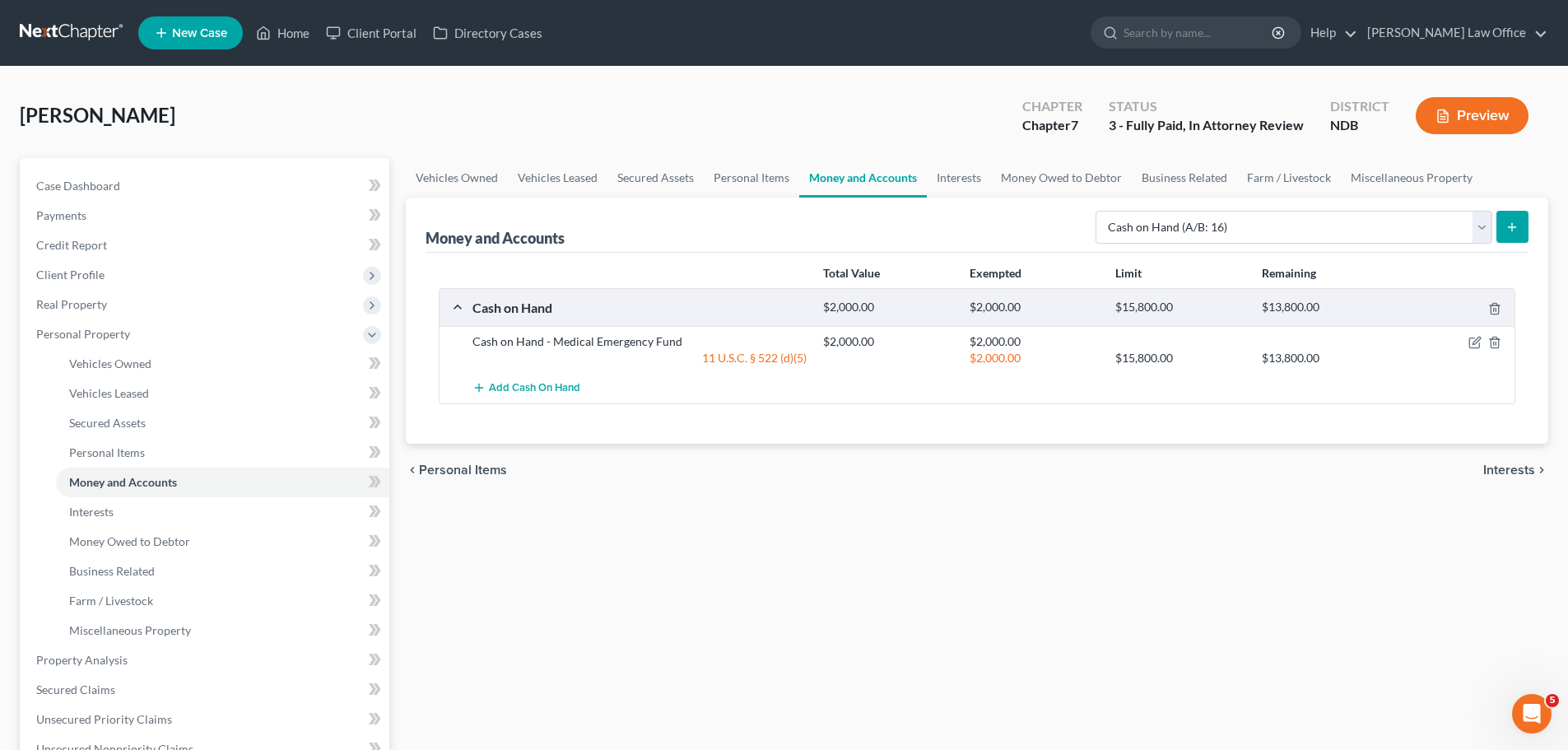
click at [766, 226] on icon "submit" at bounding box center [1512, 227] width 13 height 13
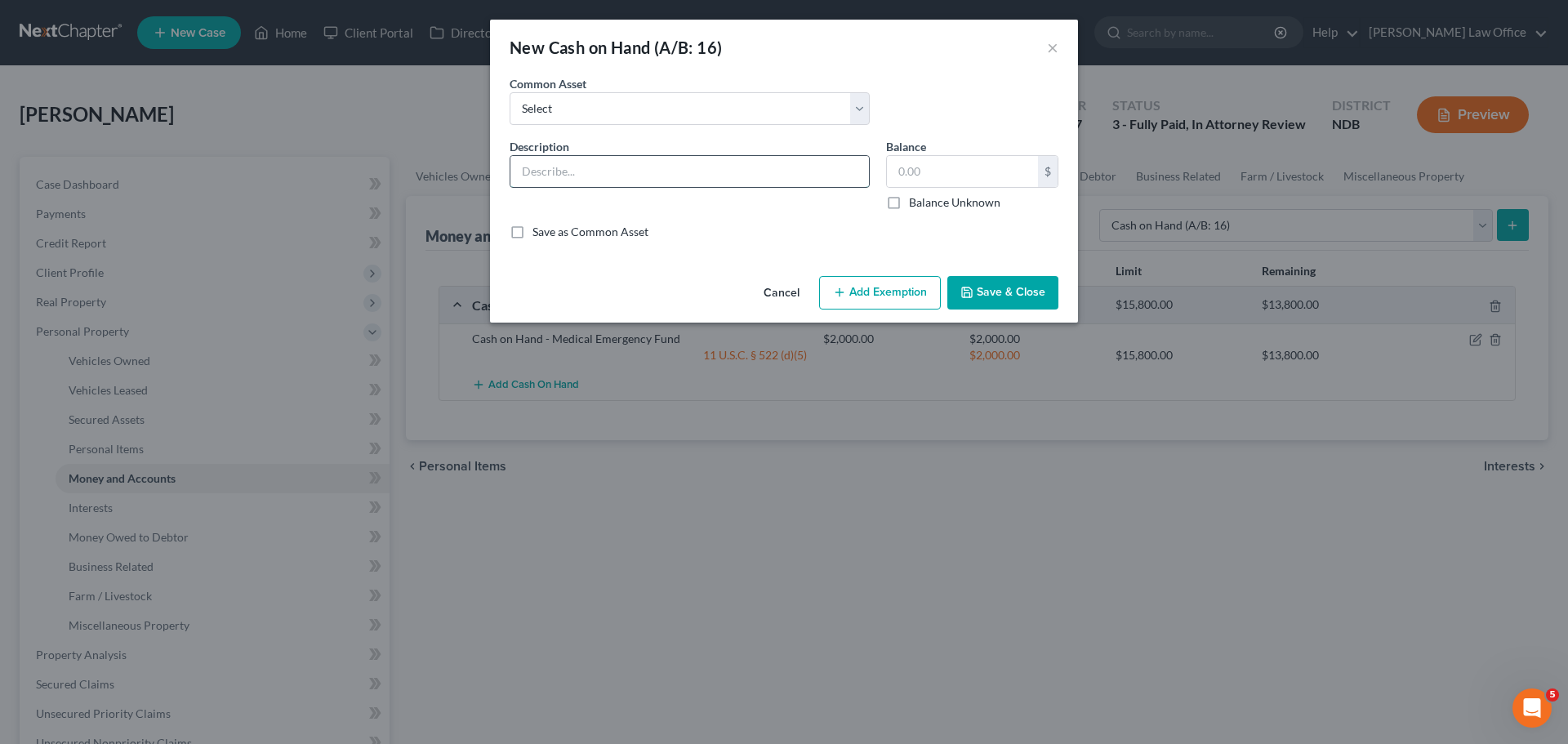
click at [551, 162] on input "text" at bounding box center [689, 172] width 359 height 31
type input "Change Jar"
type input "5"
type input "20.00"
click at [760, 295] on button "Add Exemption" at bounding box center [880, 293] width 122 height 34
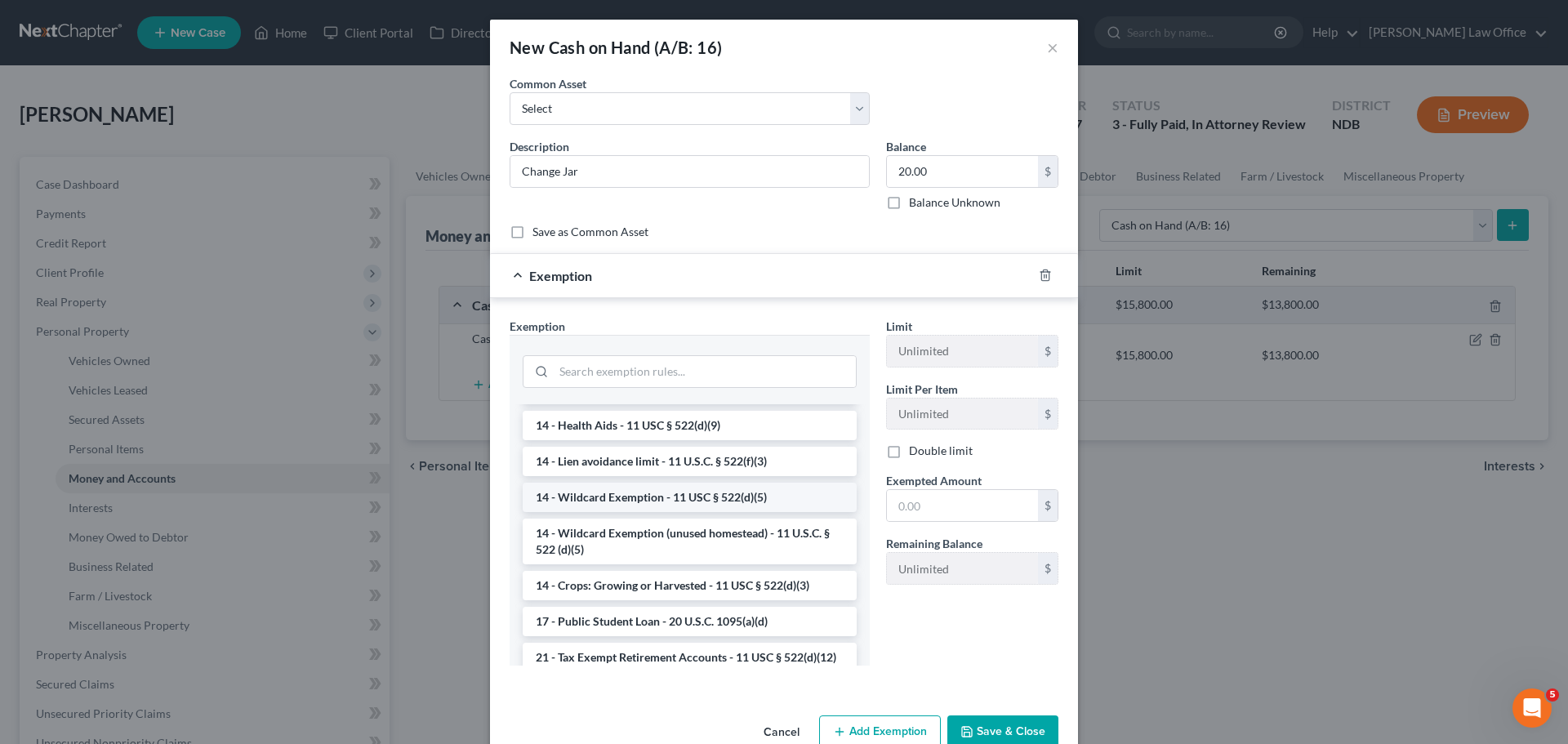
click at [615, 496] on li "14 - Wildcard Exemption - 11 USC § 522(d)(5)" at bounding box center [689, 497] width 334 height 29
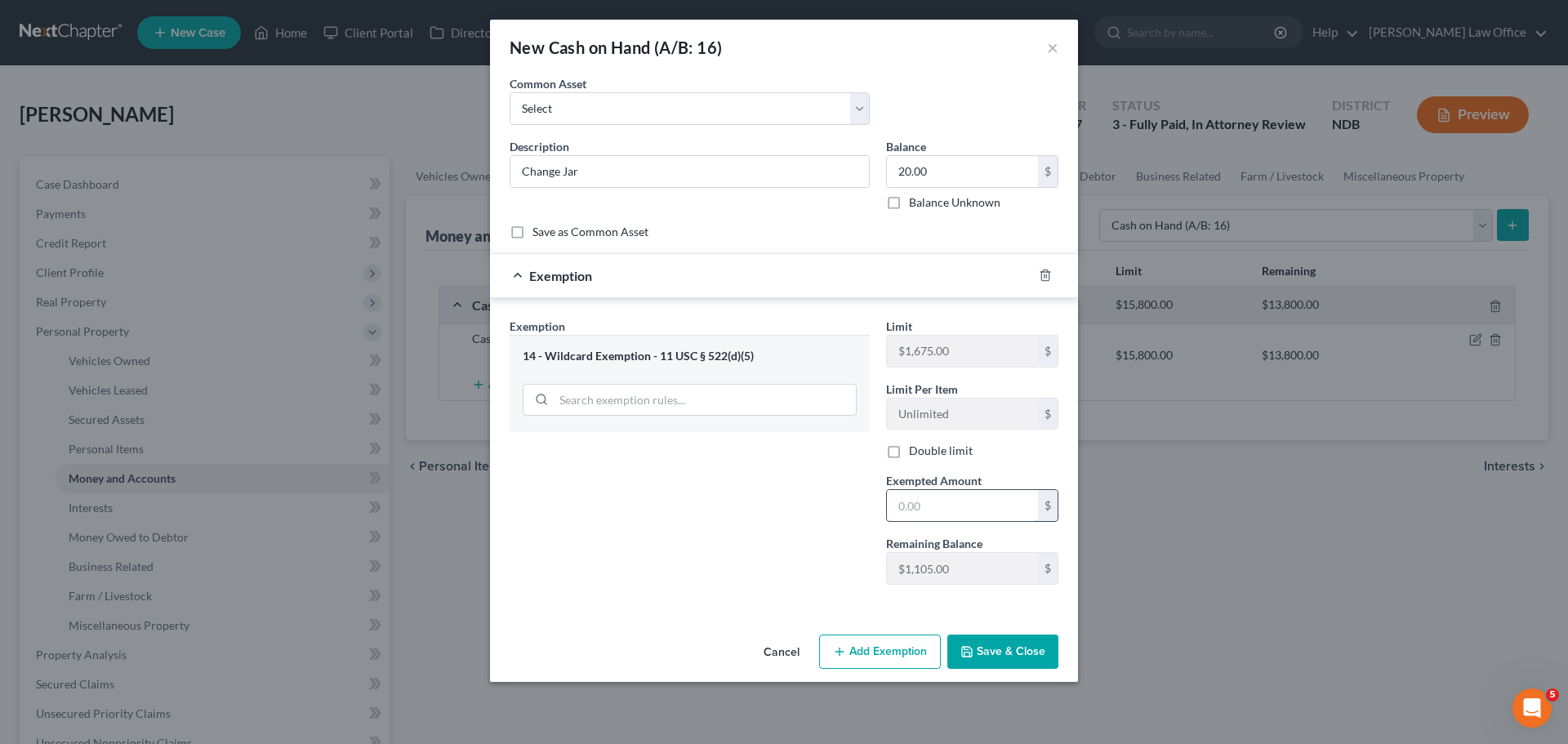
click at [760, 501] on input "text" at bounding box center [962, 506] width 151 height 31
type input "20.00"
click at [760, 653] on button "Save & Close" at bounding box center [1003, 652] width 111 height 34
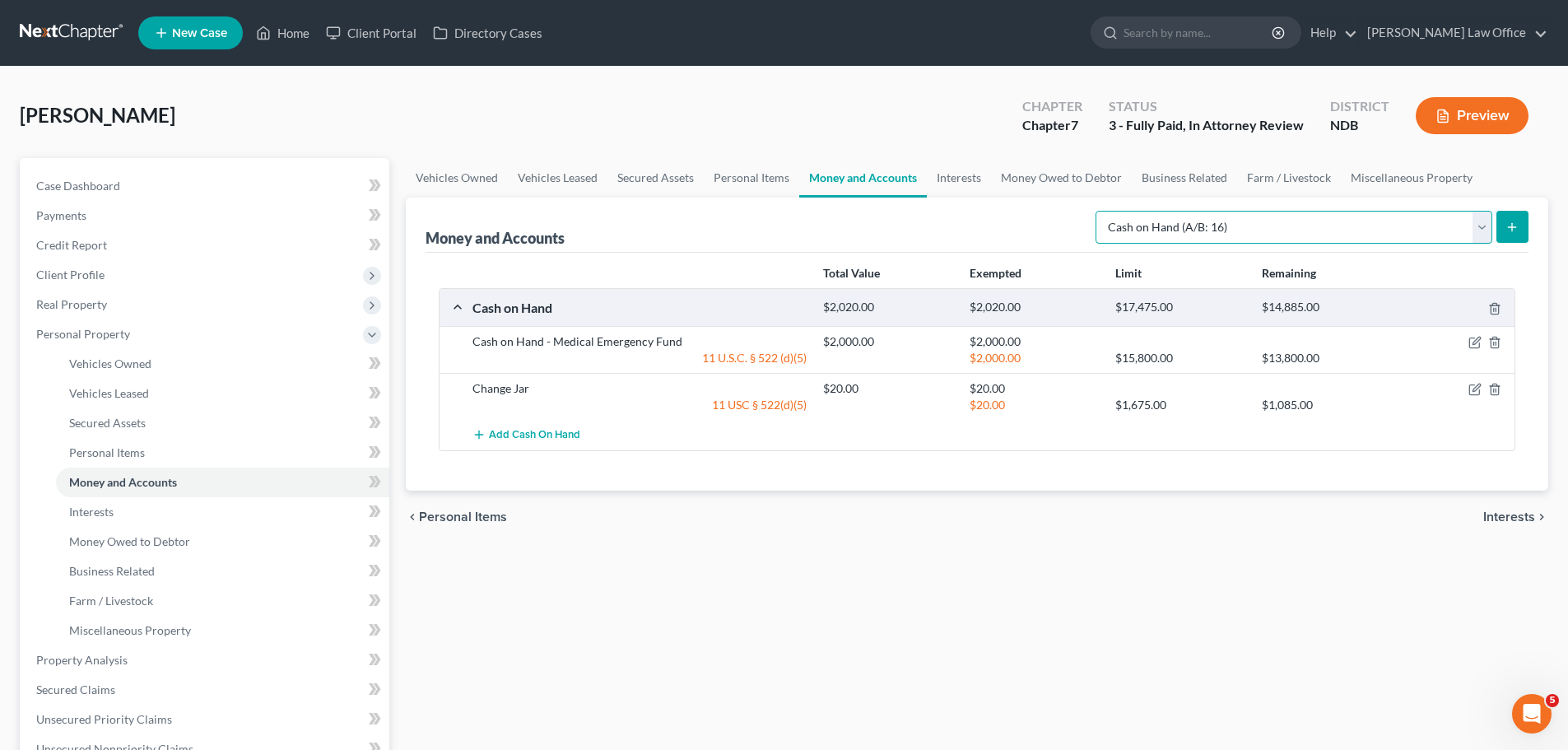
click at [766, 224] on select "Select Account Type Brokerage (A/B: 18, SOFA: 20) Cash on Hand (A/B: 16) Certif…" at bounding box center [1294, 227] width 397 height 33
select select "checking"
click at [766, 211] on select "Select Account Type Brokerage (A/B: 18, SOFA: 20) Cash on Hand (A/B: 16) Certif…" at bounding box center [1294, 227] width 397 height 33
click at [766, 226] on icon "submit" at bounding box center [1512, 227] width 13 height 13
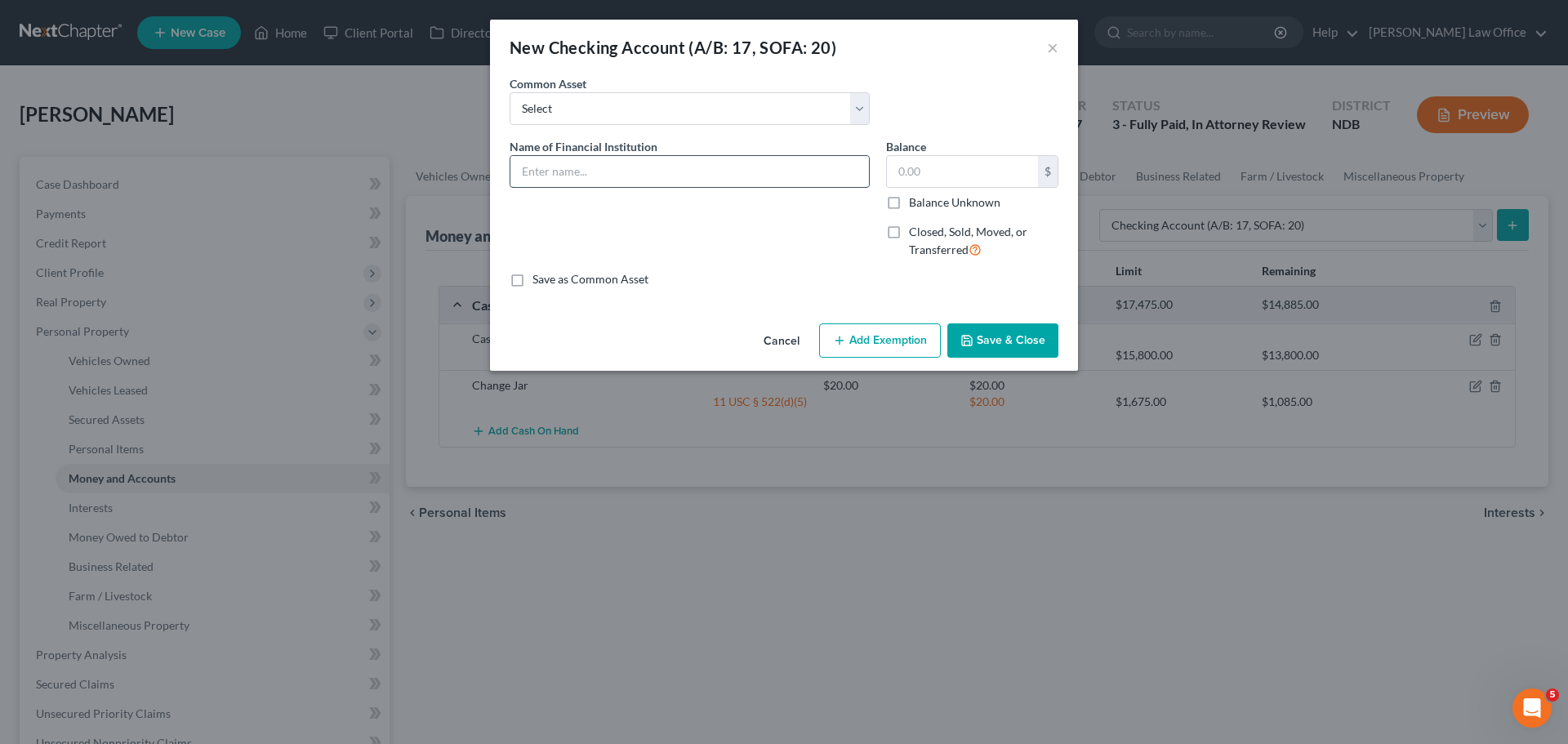
click at [555, 159] on input "text" at bounding box center [689, 172] width 359 height 31
click at [663, 170] on input "Chase Bank Checkiing" at bounding box center [689, 172] width 359 height 31
type input "Chase Bank Checkiing Acct ending 8980"
click at [760, 232] on label "Closed, Sold, Moved, or Transferred" at bounding box center [983, 241] width 149 height 35
click at [760, 232] on input "Closed, Sold, Moved, or Transferred" at bounding box center [920, 229] width 11 height 11
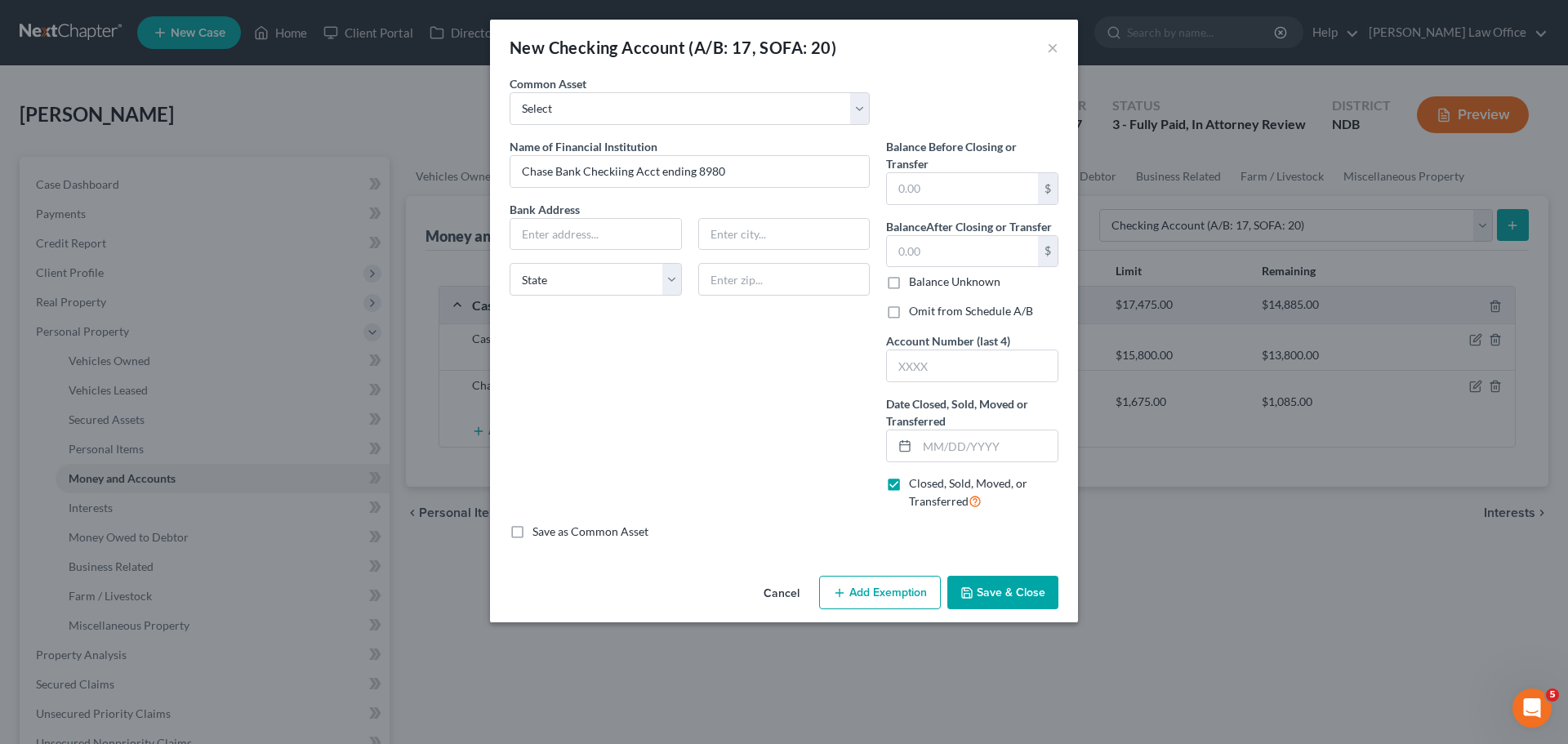
click at [760, 483] on label "Closed, Sold, Moved, or Transferred" at bounding box center [983, 492] width 149 height 35
click at [760, 483] on input "Closed, Sold, Moved, or Transferred" at bounding box center [920, 480] width 11 height 11
checkbox input "false"
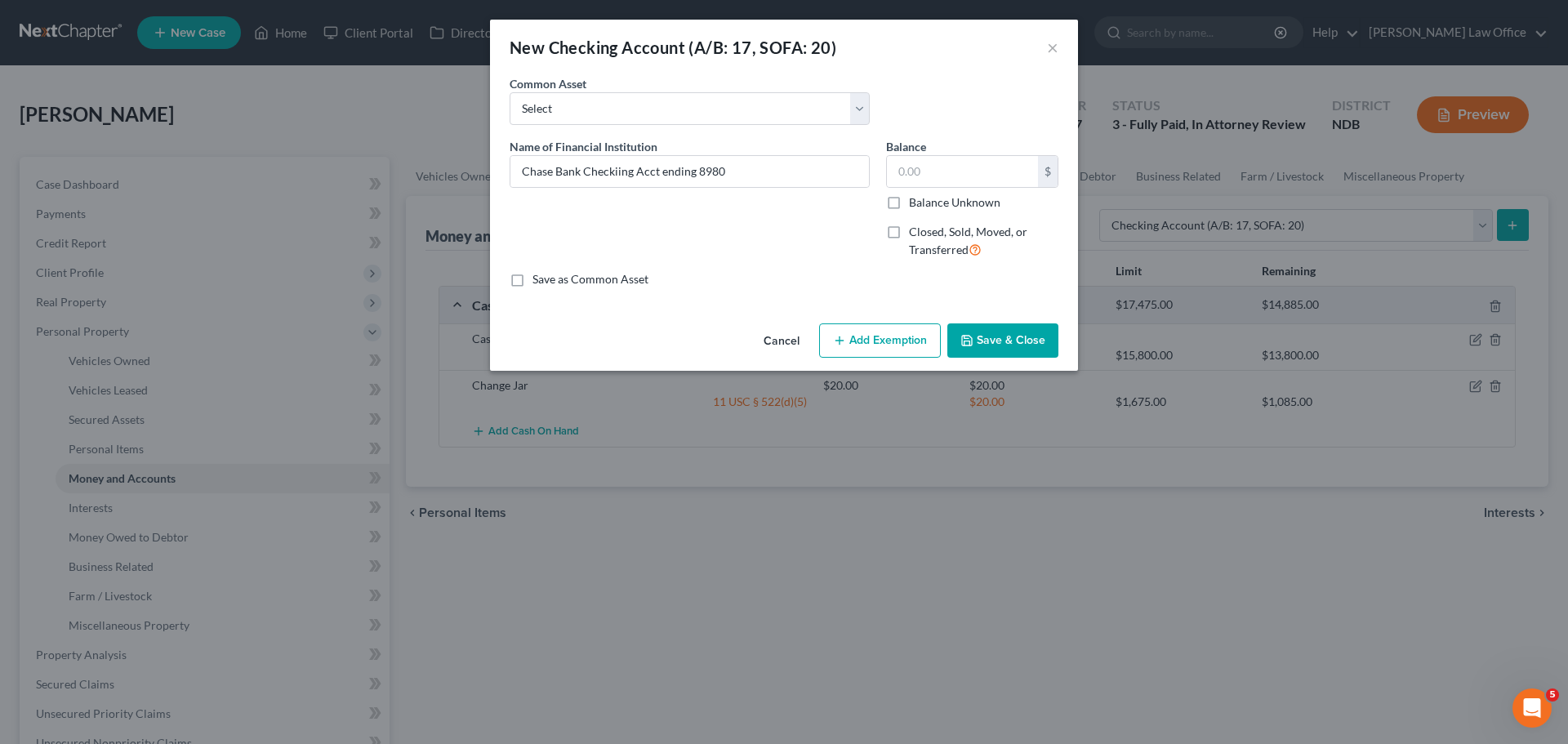
click at [760, 204] on label "Balance Unknown" at bounding box center [955, 203] width 91 height 16
click at [760, 204] on input "Balance Unknown" at bounding box center [920, 199] width 11 height 11
checkbox input "true"
type input "0.00"
click at [760, 338] on button "Save & Close" at bounding box center [1003, 341] width 111 height 34
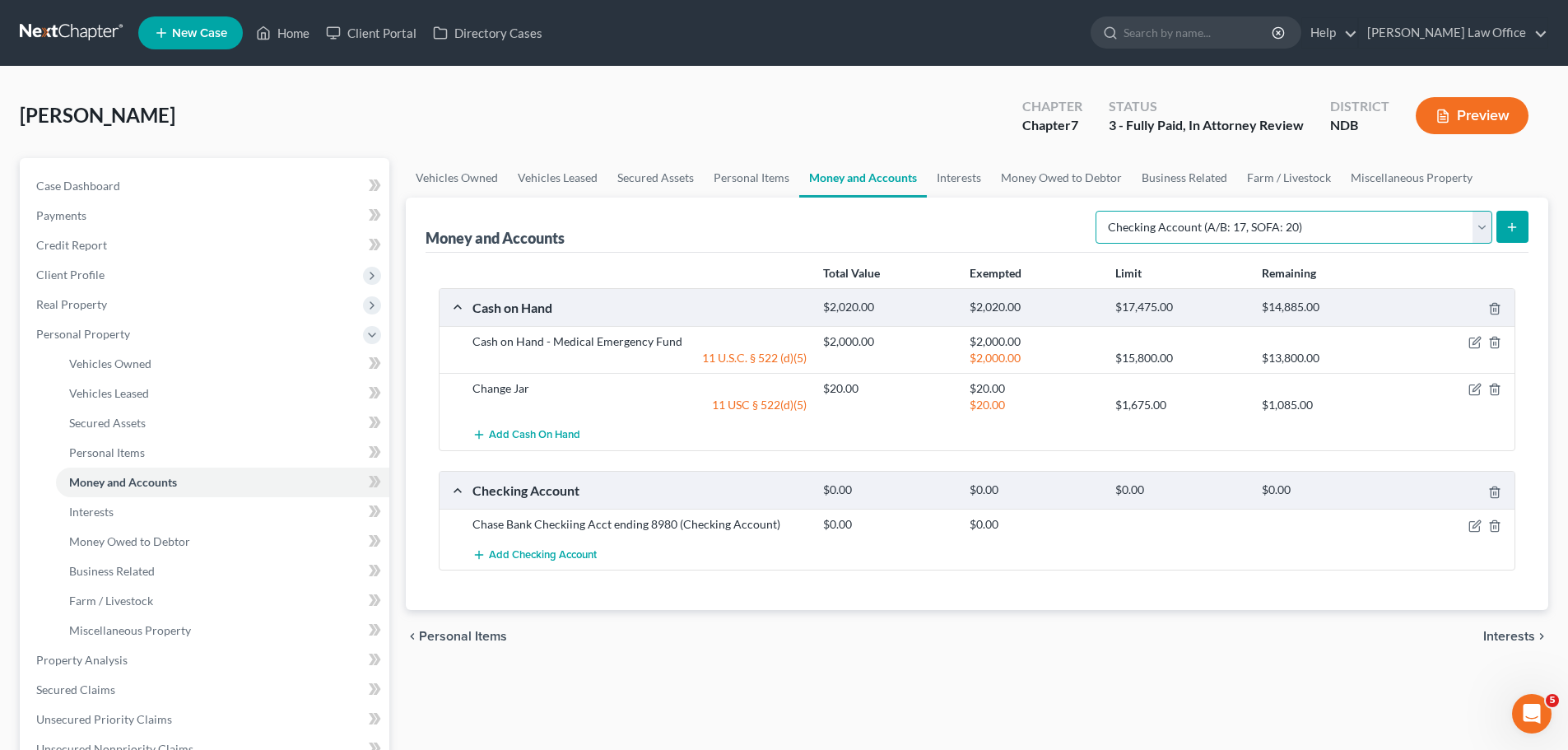
click at [766, 226] on select "Select Account Type Brokerage (A/B: 18, SOFA: 20) Cash on Hand (A/B: 16) Certif…" at bounding box center [1294, 227] width 397 height 33
select select "savings"
click at [766, 211] on select "Select Account Type Brokerage (A/B: 18, SOFA: 20) Cash on Hand (A/B: 16) Certif…" at bounding box center [1294, 227] width 397 height 33
click at [766, 217] on button "submit" at bounding box center [1512, 226] width 32 height 32
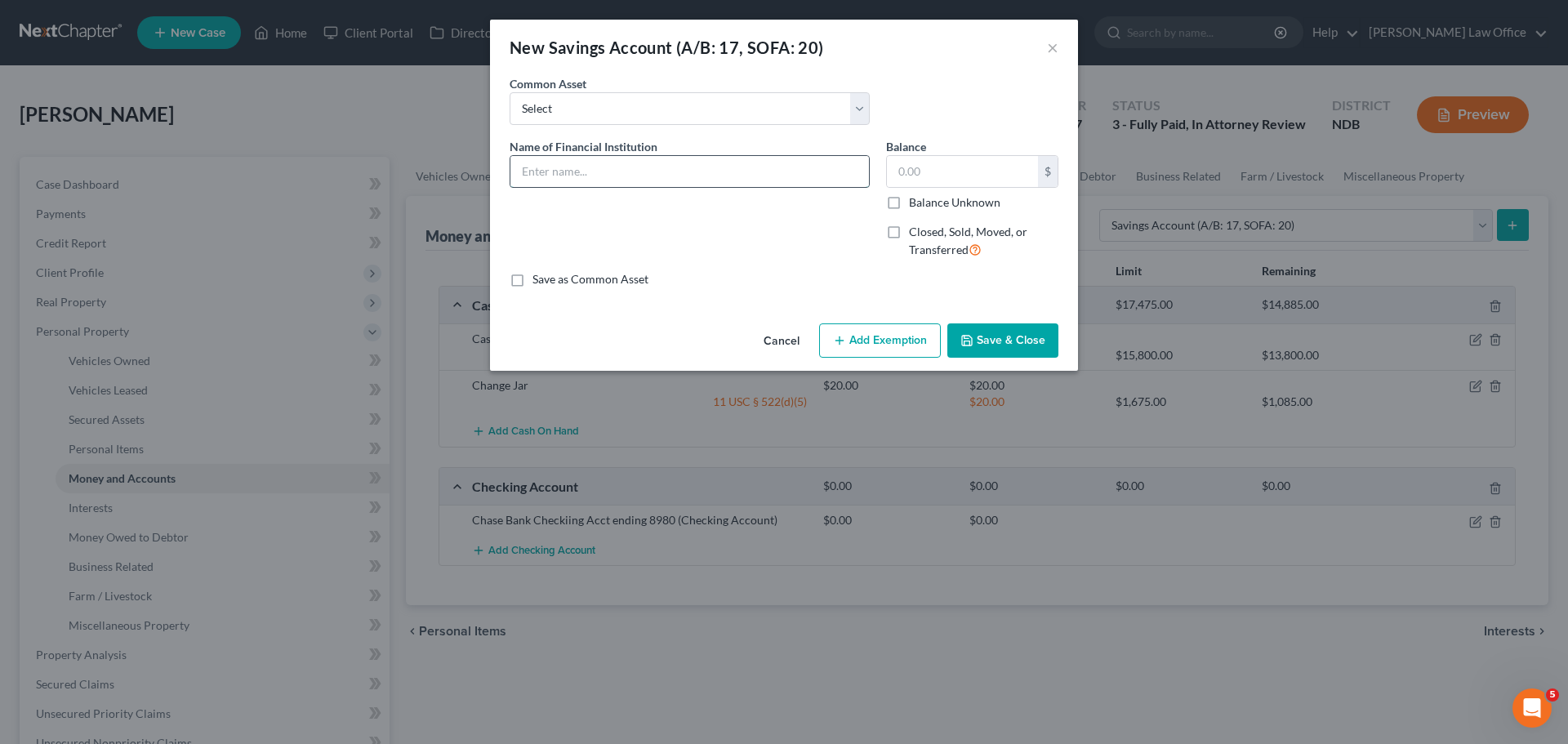
click at [543, 169] on input "text" at bounding box center [689, 172] width 359 height 31
drag, startPoint x: 543, startPoint y: 170, endPoint x: 578, endPoint y: 229, distance: 68.6
type input "Chase Bank Savings Acct Ending 8962"
drag, startPoint x: 578, startPoint y: 229, endPoint x: 914, endPoint y: 238, distance: 336.1
click at [760, 202] on label "Balance Unknown" at bounding box center [955, 203] width 91 height 16
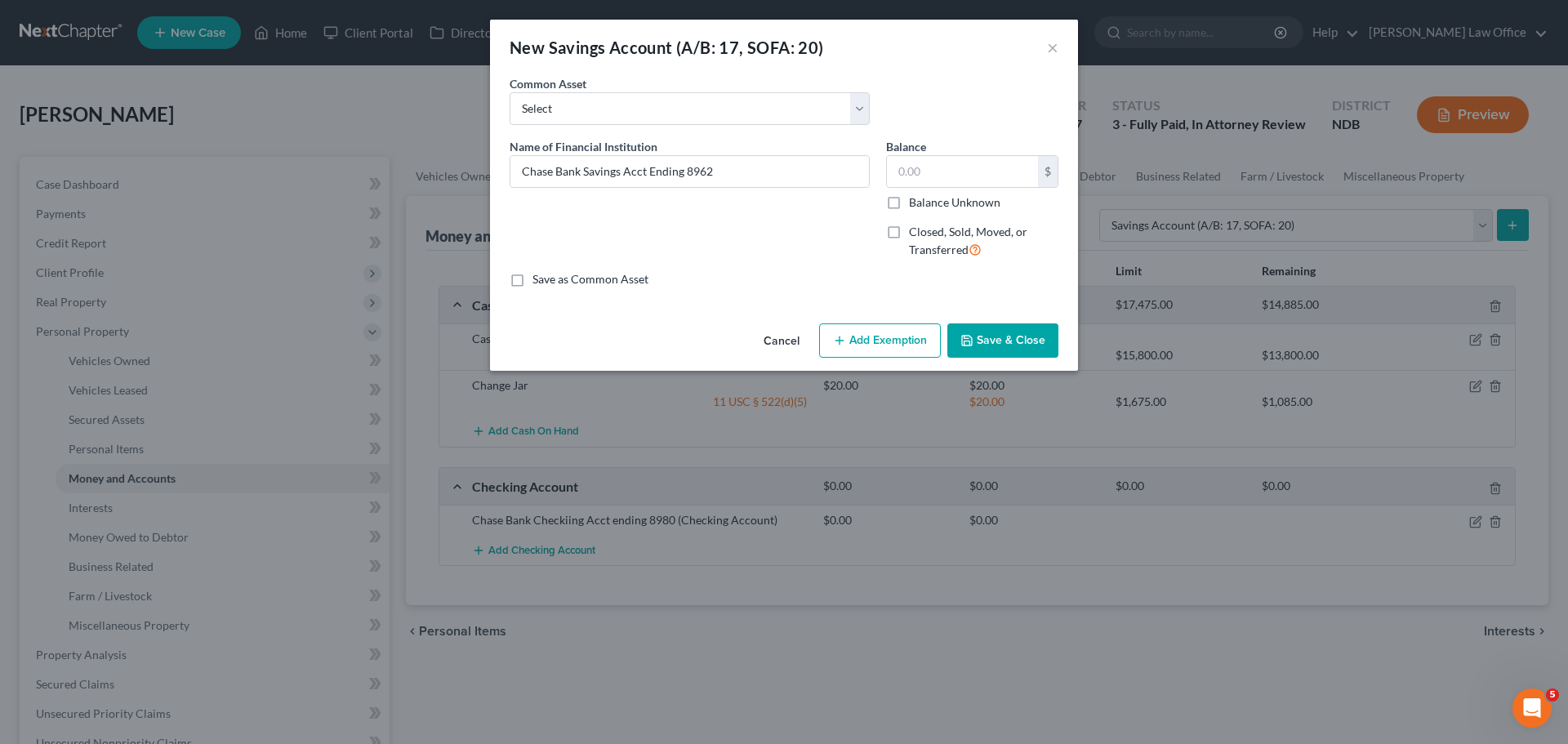
click at [760, 202] on input "Balance Unknown" at bounding box center [920, 199] width 11 height 11
checkbox input "true"
type input "0.00"
click at [760, 340] on button "Save & Close" at bounding box center [1003, 341] width 111 height 34
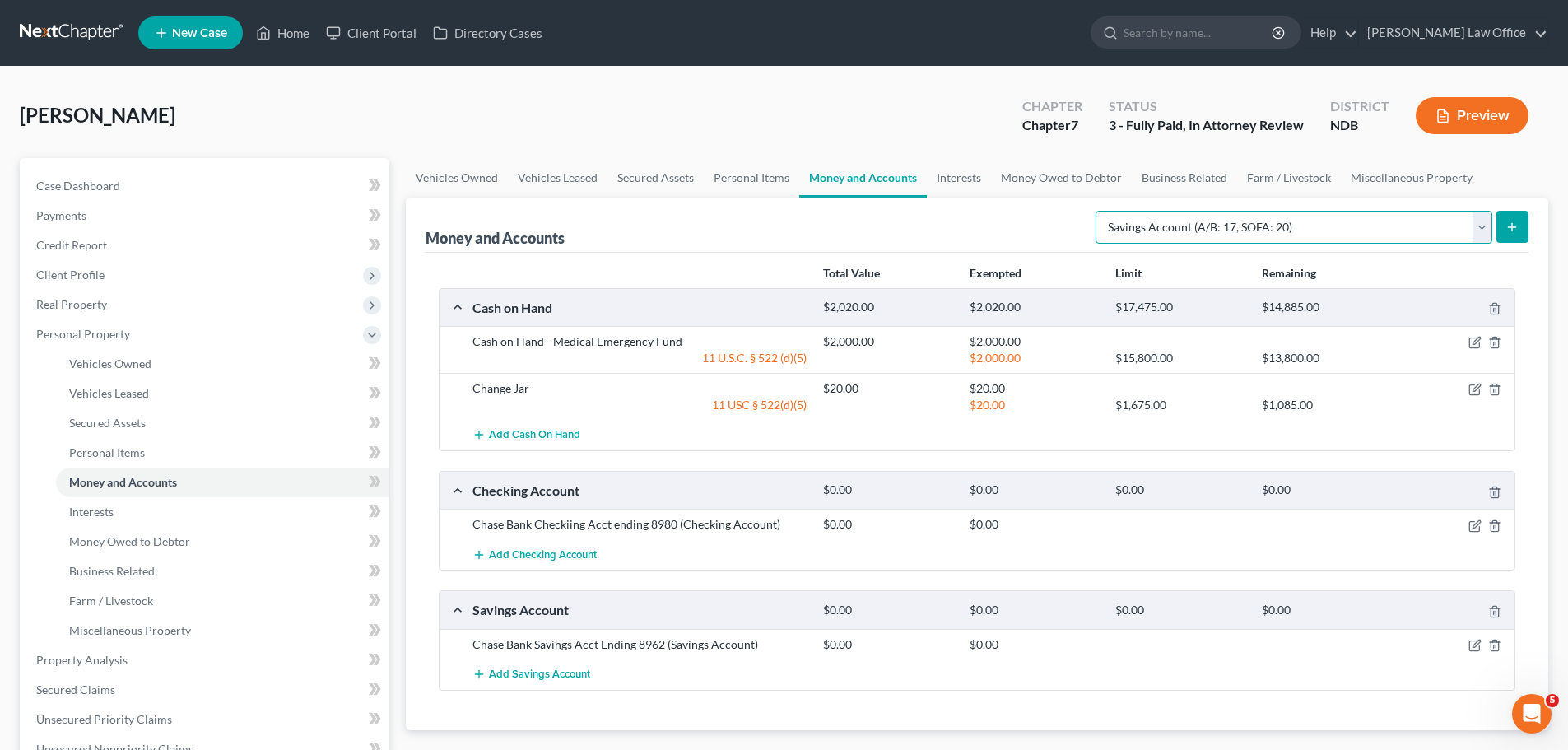
click at [766, 224] on select "Select Account Type Brokerage (A/B: 18, SOFA: 20) Cash on Hand (A/B: 16) Certif…" at bounding box center [1294, 227] width 397 height 33
select select "security_deposits"
click at [766, 211] on select "Select Account Type Brokerage (A/B: 18, SOFA: 20) Cash on Hand (A/B: 16) Certif…" at bounding box center [1294, 227] width 397 height 33
click at [766, 226] on icon "submit" at bounding box center [1512, 227] width 13 height 13
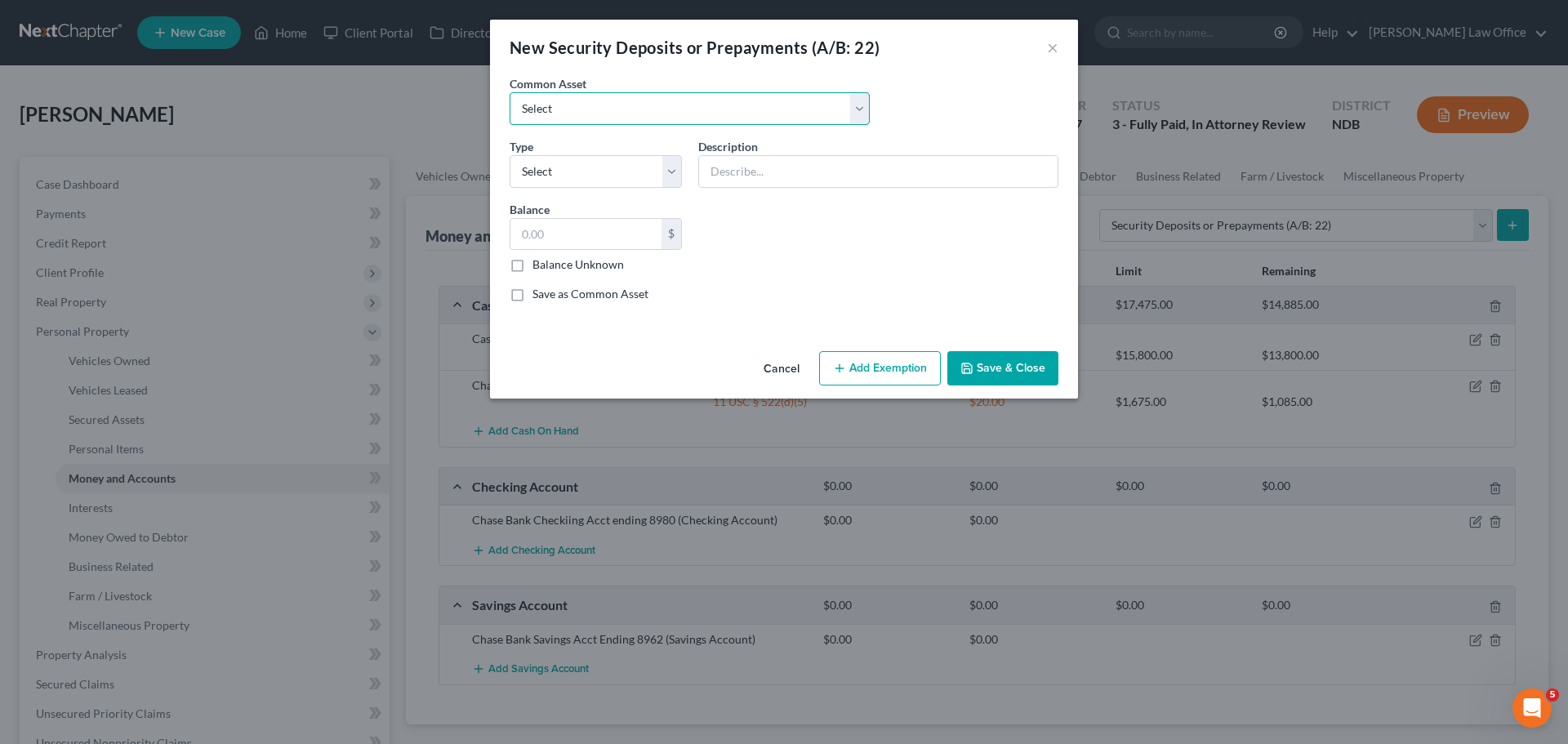
click at [760, 109] on select "Select Deposit to Mobile Home Park Deposit on Apartment" at bounding box center [689, 109] width 360 height 33
select select "1"
click at [510, 92] on select "Select Deposit to Mobile Home Park Deposit on Apartment" at bounding box center [689, 109] width 360 height 33
type input "Deposit on Apartment"
type input "250.00"
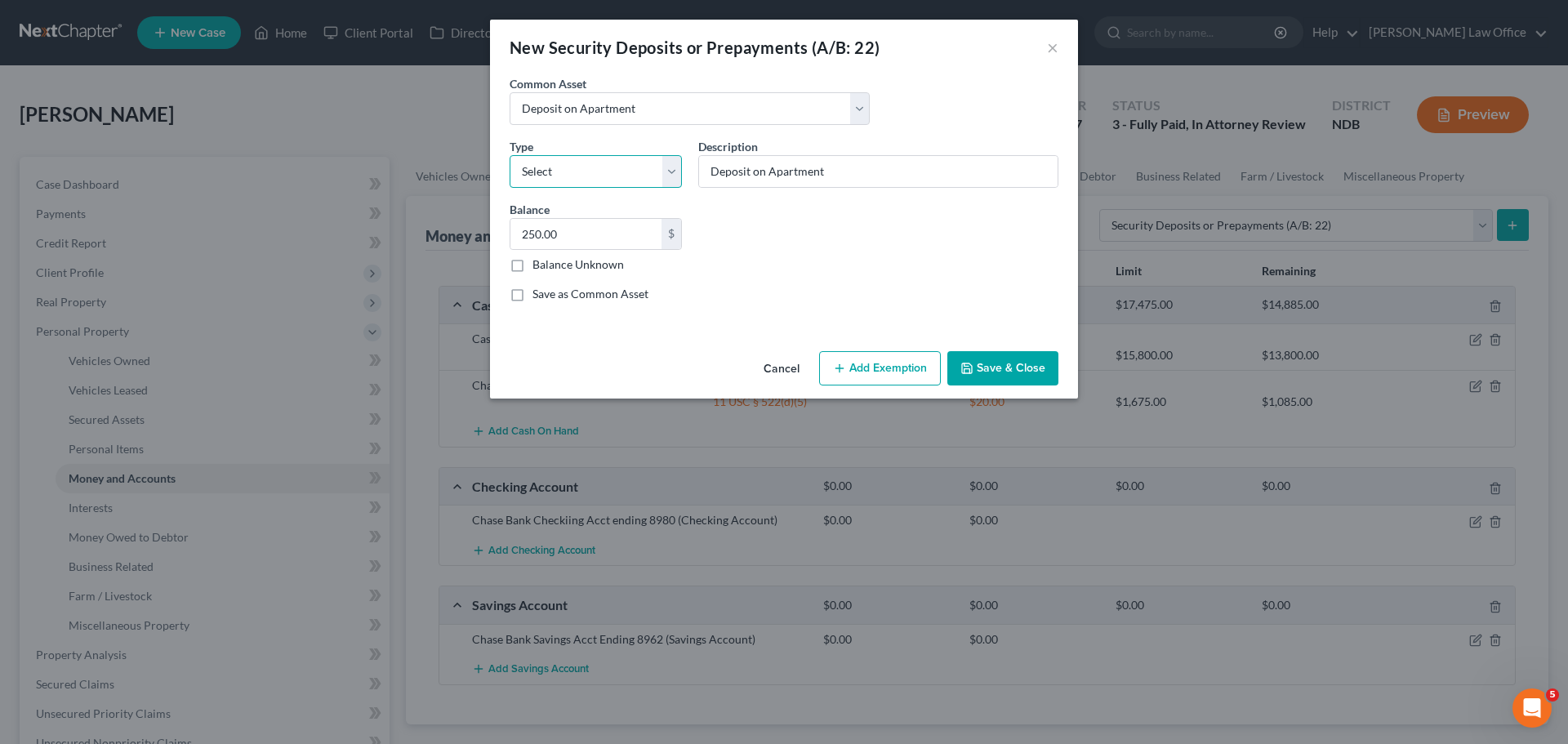
click at [669, 169] on select "Select Electric Gas Heating Oil Security Deposit On Rental Unit Prepaid Rent Te…" at bounding box center [595, 172] width 172 height 33
select select "3"
click at [510, 155] on select "Select Electric Gas Heating Oil Security Deposit On Rental Unit Prepaid Rent Te…" at bounding box center [595, 172] width 172 height 33
click at [760, 166] on input "Deposit on Apartment" at bounding box center [878, 172] width 359 height 31
type input "Deposit on Apartment Nex Senior Apartments"
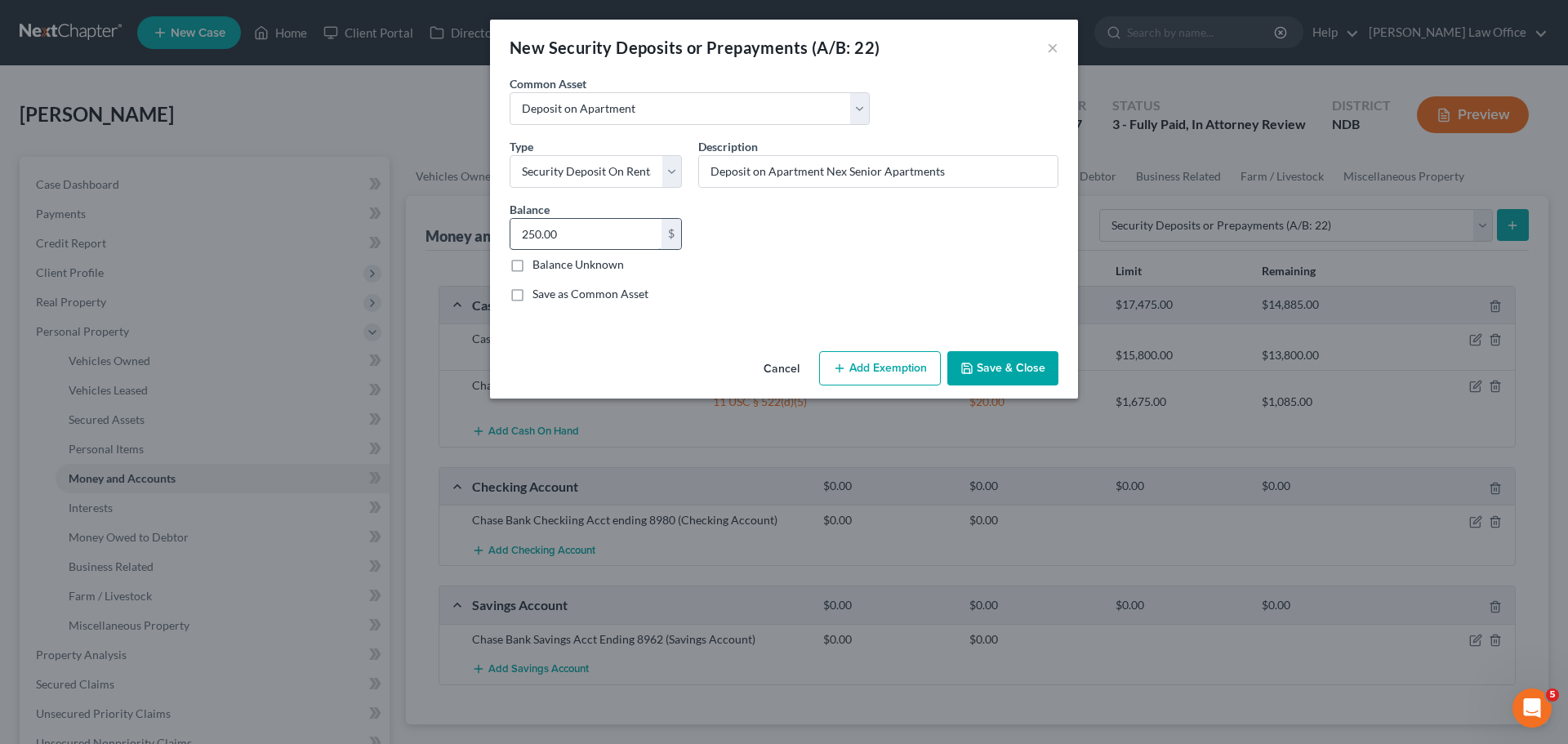
click at [617, 234] on input "250.00" at bounding box center [586, 234] width 151 height 31
type input "500.00"
click at [760, 366] on button "Add Exemption" at bounding box center [880, 368] width 122 height 34
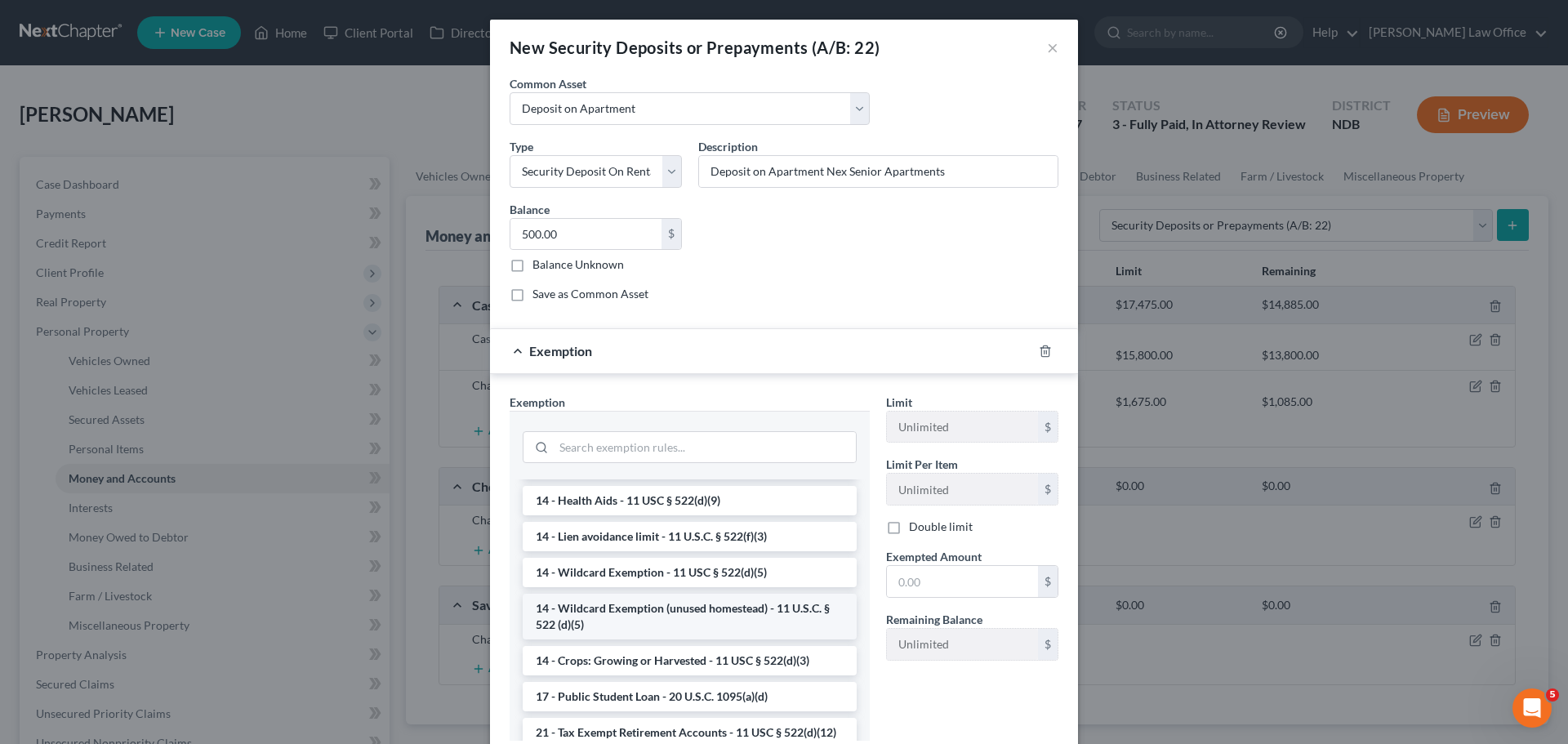
click at [630, 608] on li "14 - Wildcard Exemption (unused homestead) - 11 U.S.C. § 522 (d)(5)" at bounding box center [689, 617] width 334 height 46
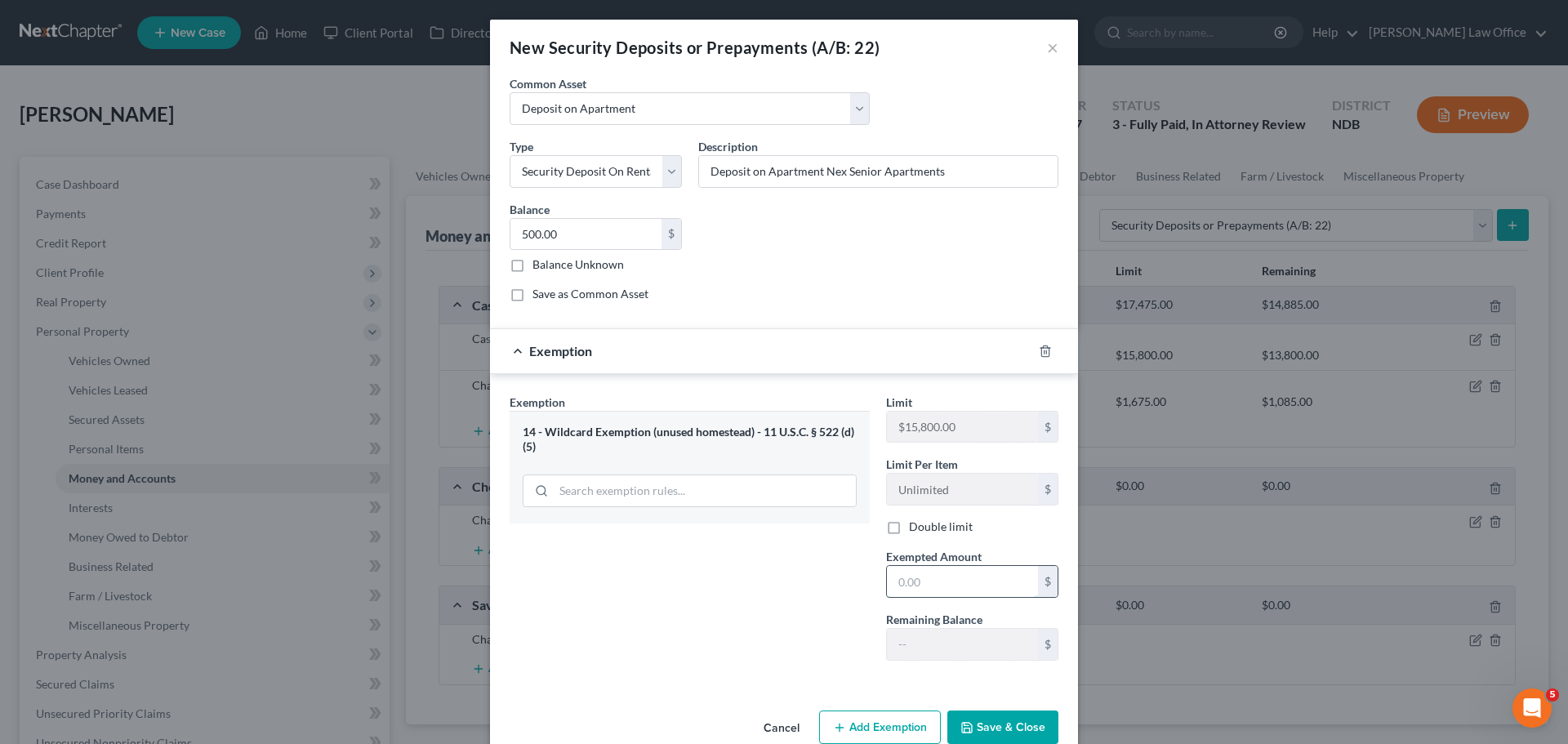
click at [760, 570] on input "text" at bounding box center [962, 581] width 151 height 31
type input "500.00"
click at [760, 722] on button "Save & Close" at bounding box center [1003, 728] width 111 height 34
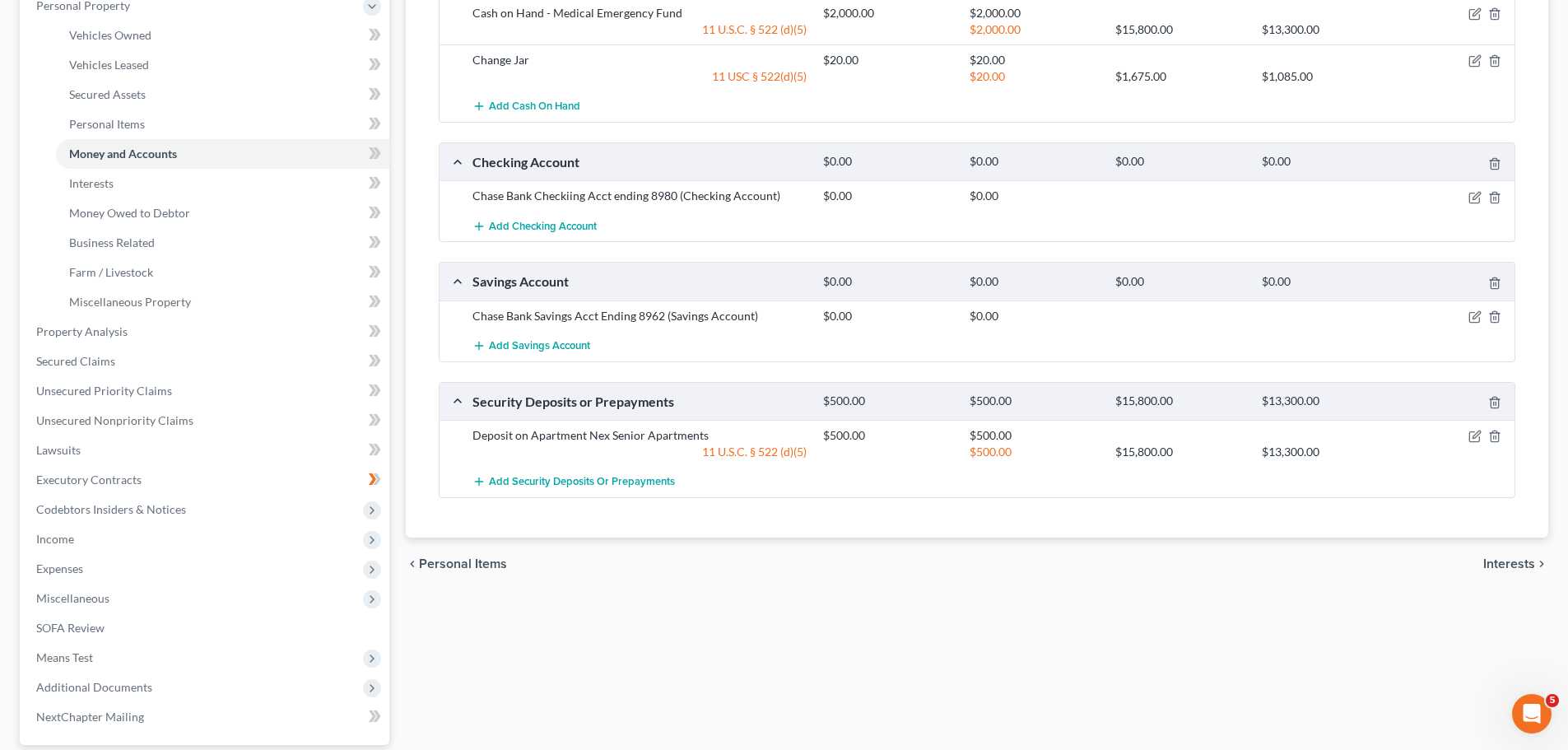
scroll to position [329, 0]
